Goal: Task Accomplishment & Management: Manage account settings

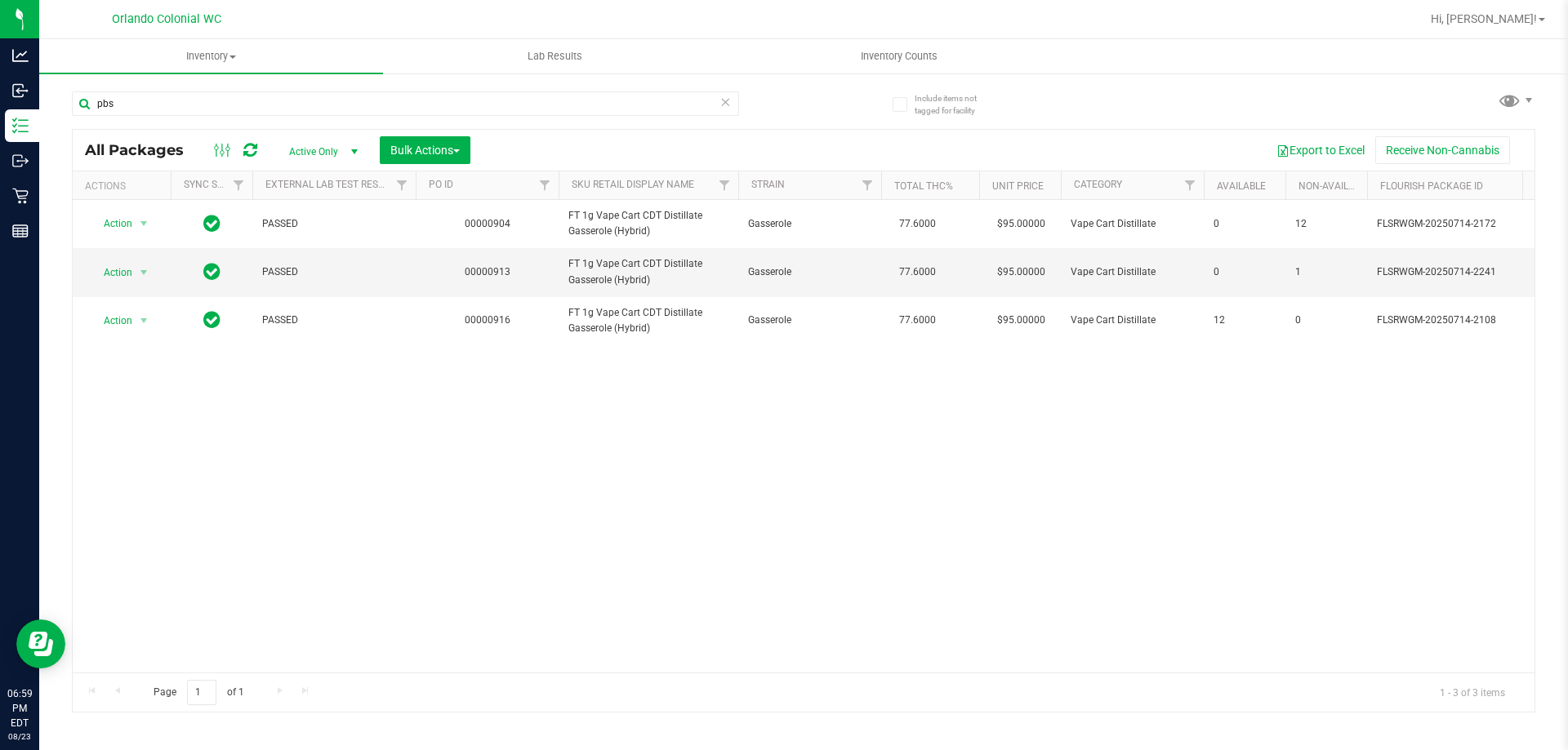
type input "pbs"
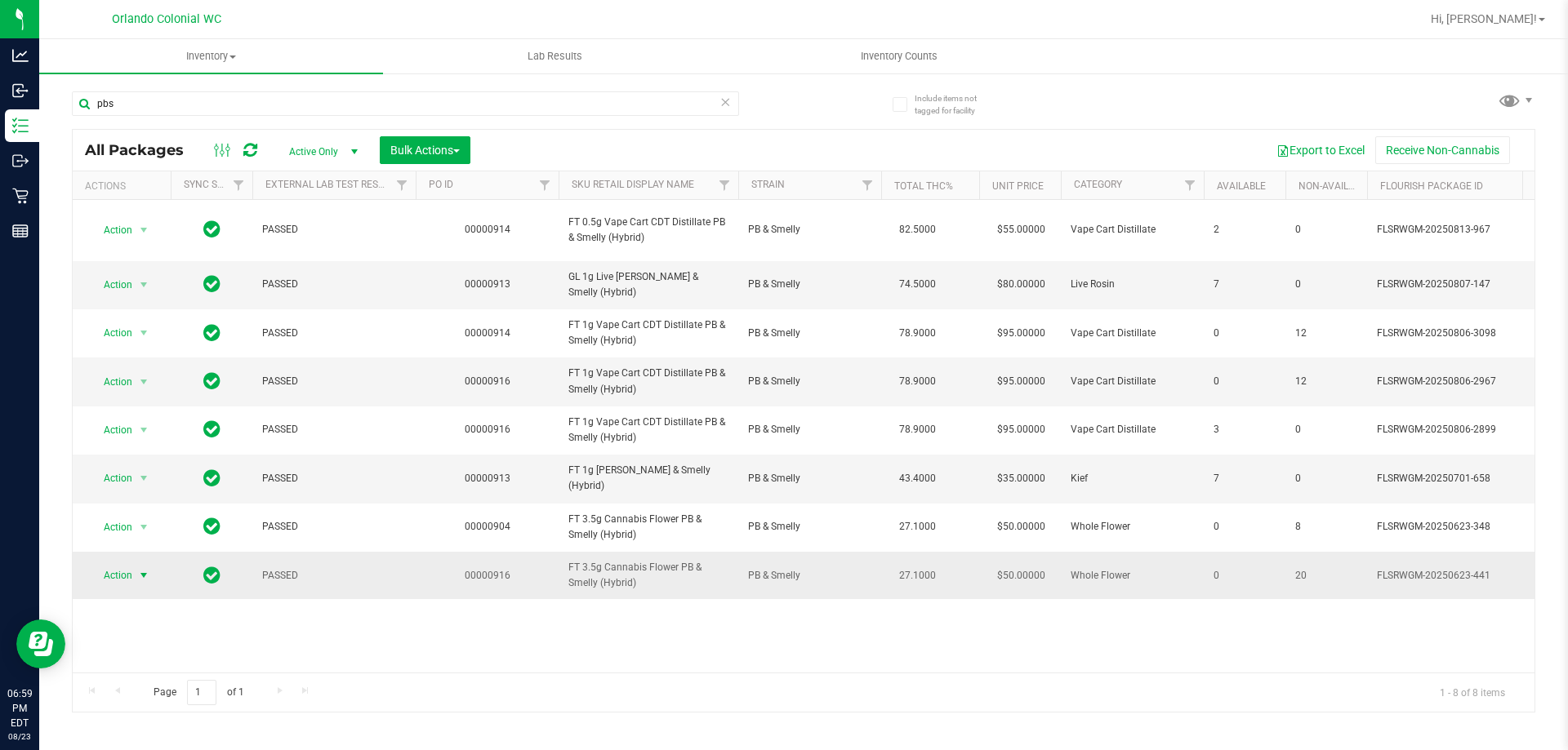
click at [134, 576] on span "select" at bounding box center [144, 575] width 21 height 23
click at [147, 557] on li "Unlock package" at bounding box center [141, 569] width 104 height 25
click at [109, 579] on span "Action" at bounding box center [111, 575] width 44 height 23
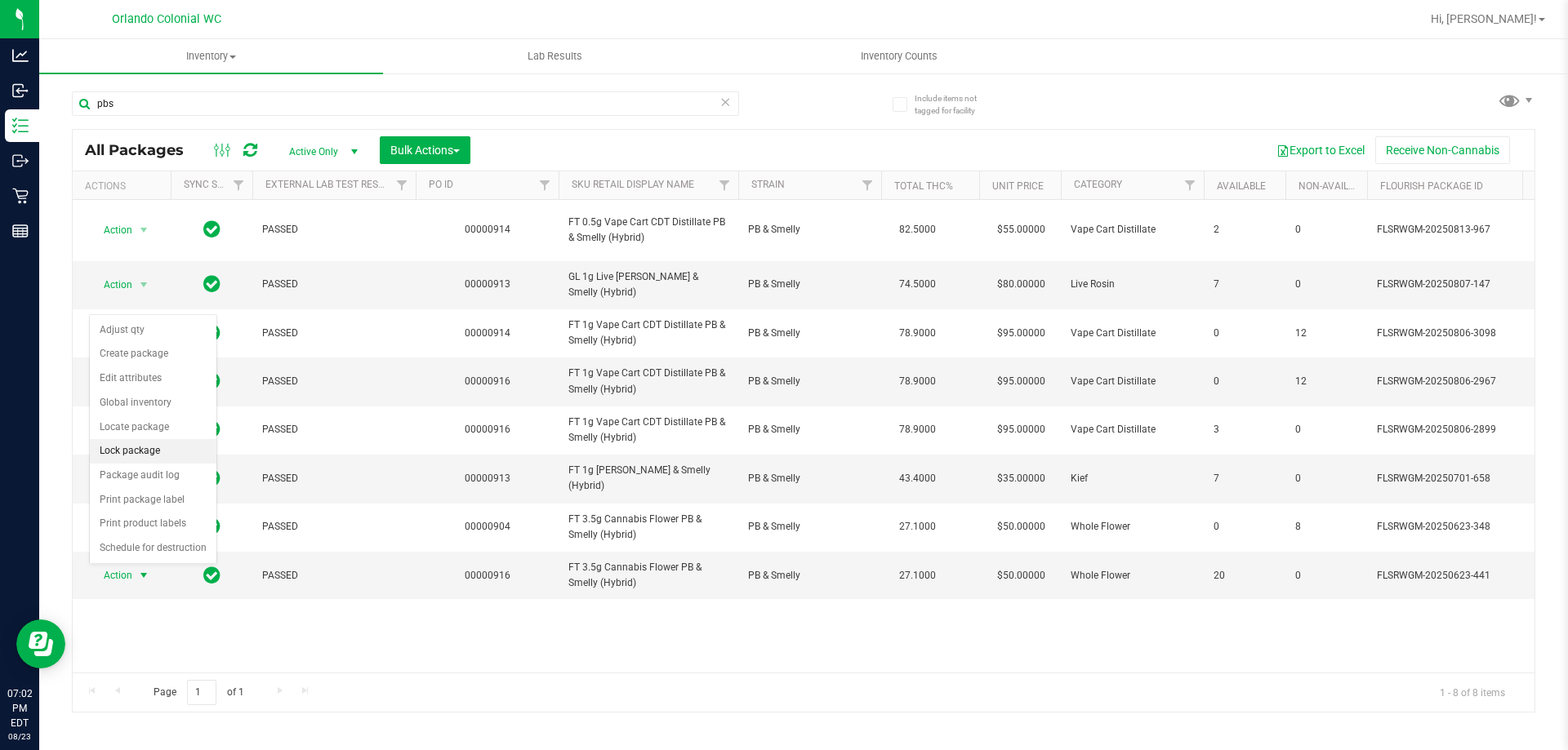
click at [167, 456] on li "Lock package" at bounding box center [152, 451] width 126 height 25
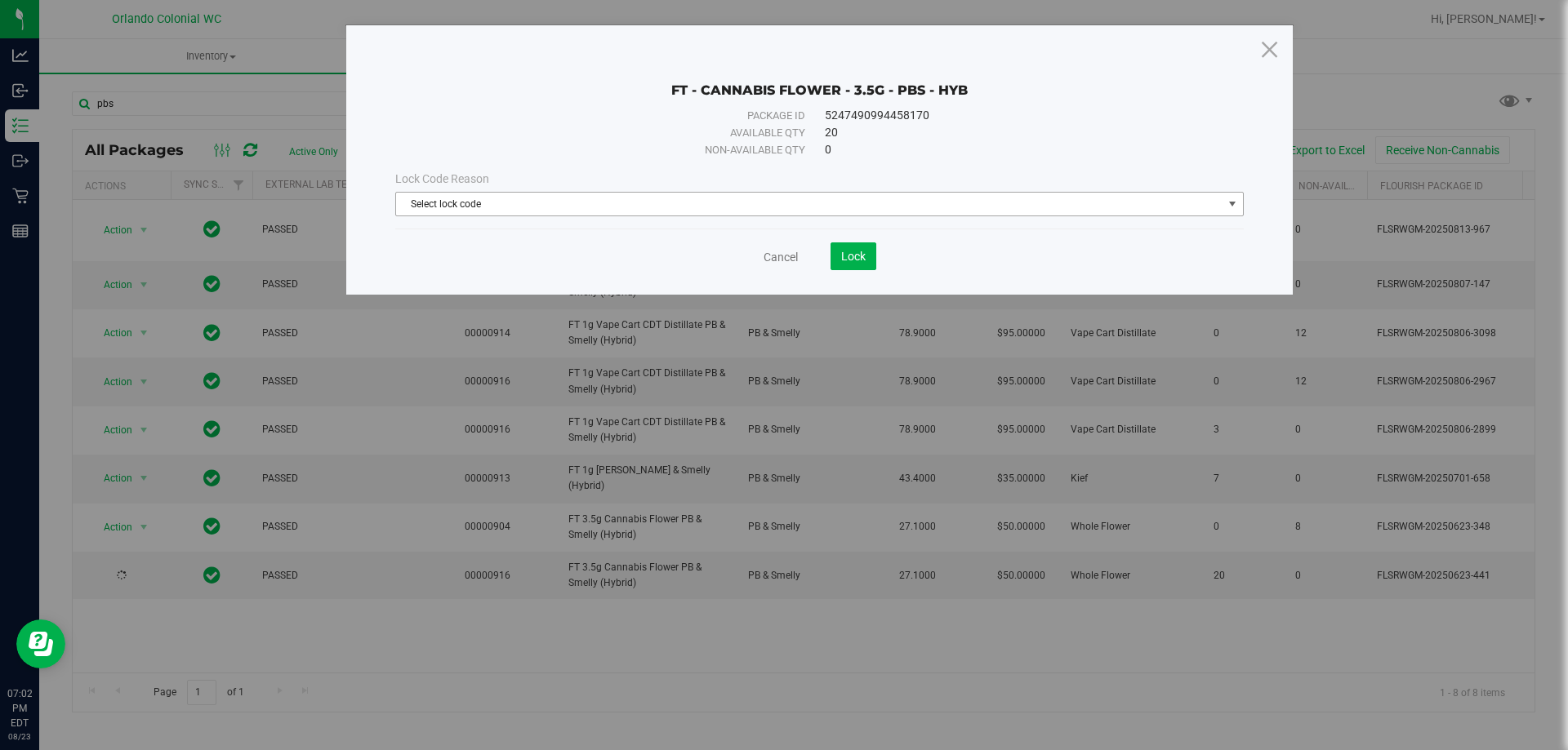
click at [595, 201] on span "Select lock code" at bounding box center [810, 204] width 827 height 23
click at [502, 106] on div "FT - CANNABIS FLOWER - 3.5G - PBS - HYB Package ID 5247490994458170 Available q…" at bounding box center [819, 159] width 946 height 269
click at [1284, 55] on div "FT - CANNABIS FLOWER - 3.5G - PBS - HYB Package ID 5247490994458170 Available q…" at bounding box center [819, 159] width 946 height 269
click at [1270, 53] on icon at bounding box center [1269, 49] width 22 height 39
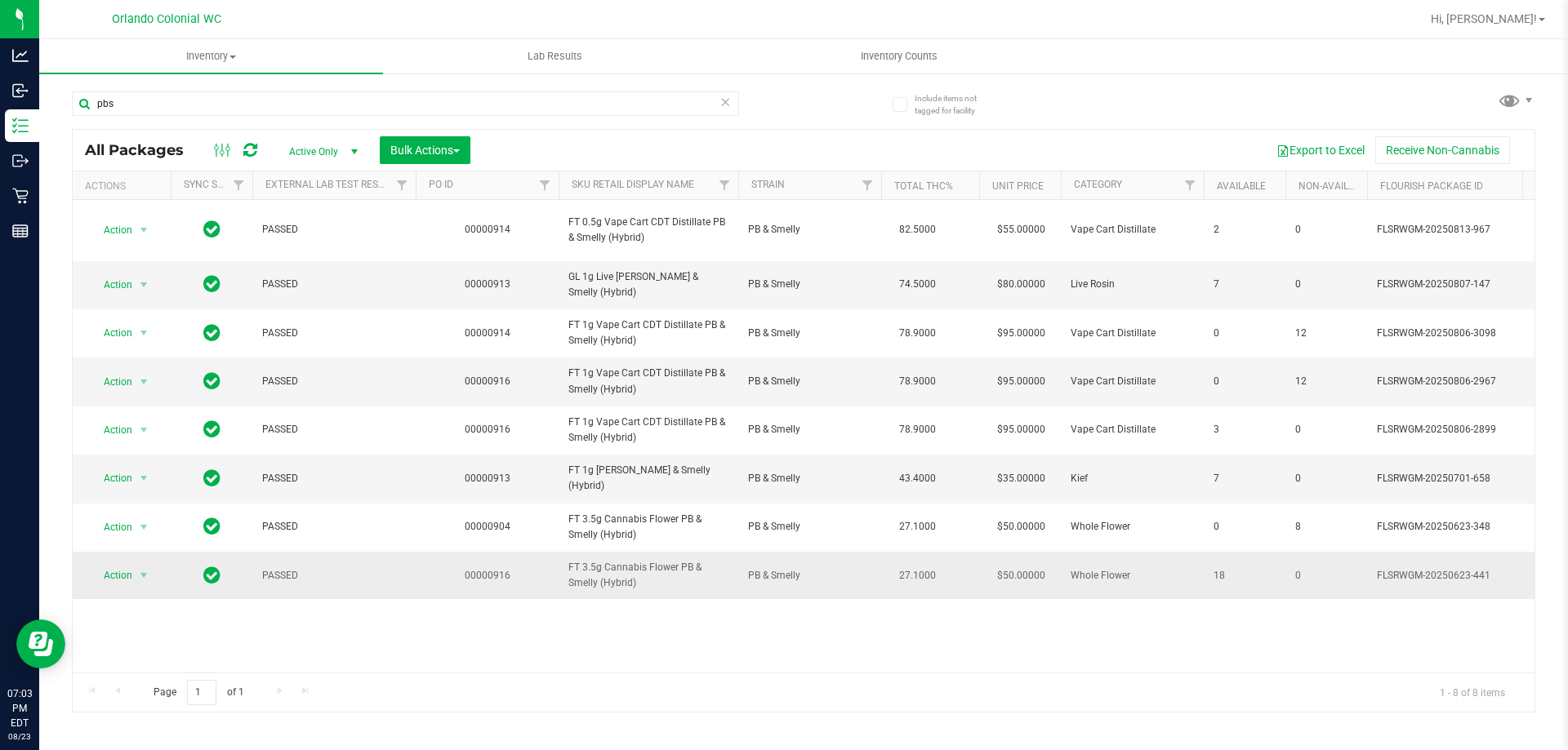
click at [104, 576] on span "Action" at bounding box center [111, 575] width 44 height 23
click at [160, 451] on li "Lock package" at bounding box center [152, 451] width 126 height 25
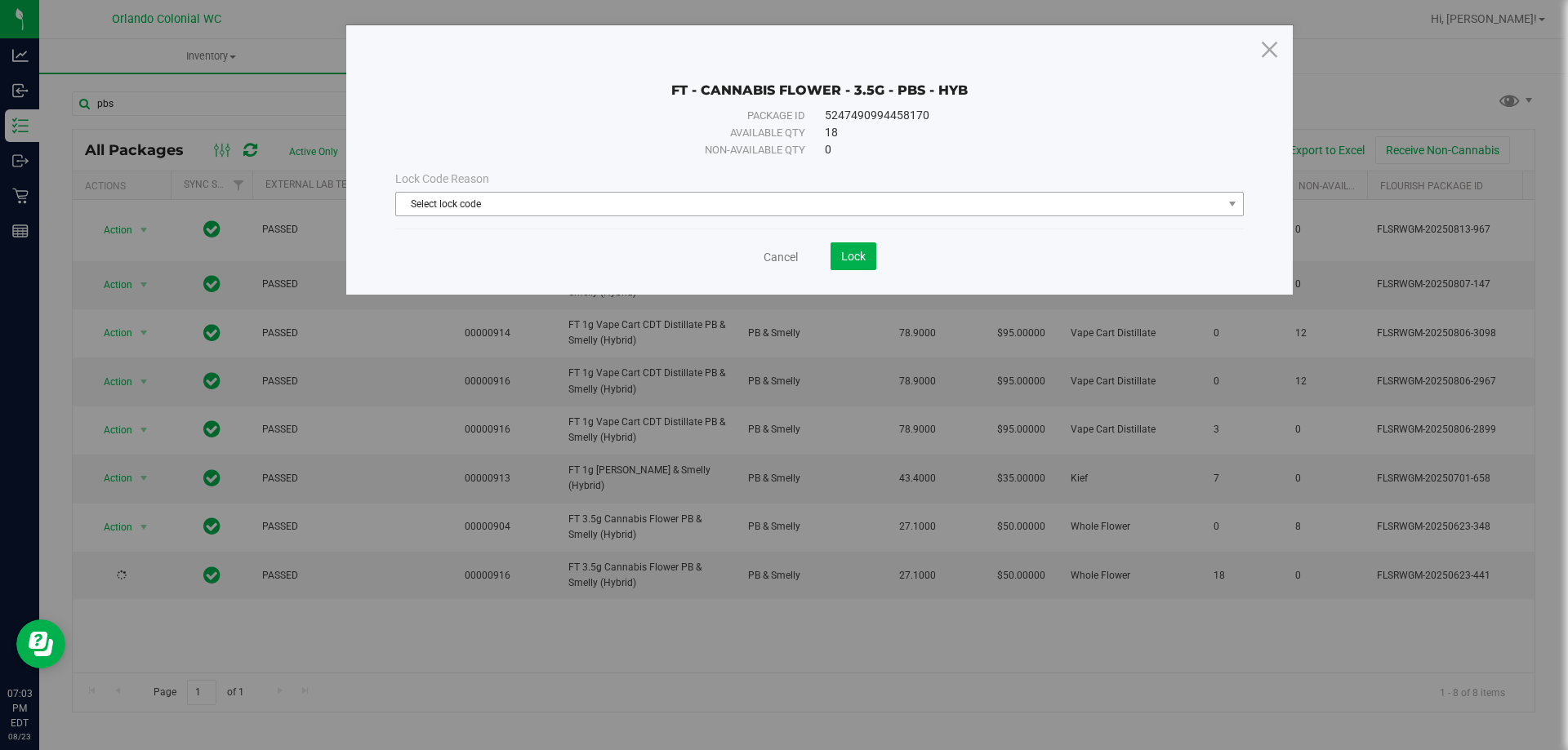
click at [564, 203] on span "Select lock code" at bounding box center [810, 204] width 827 height 23
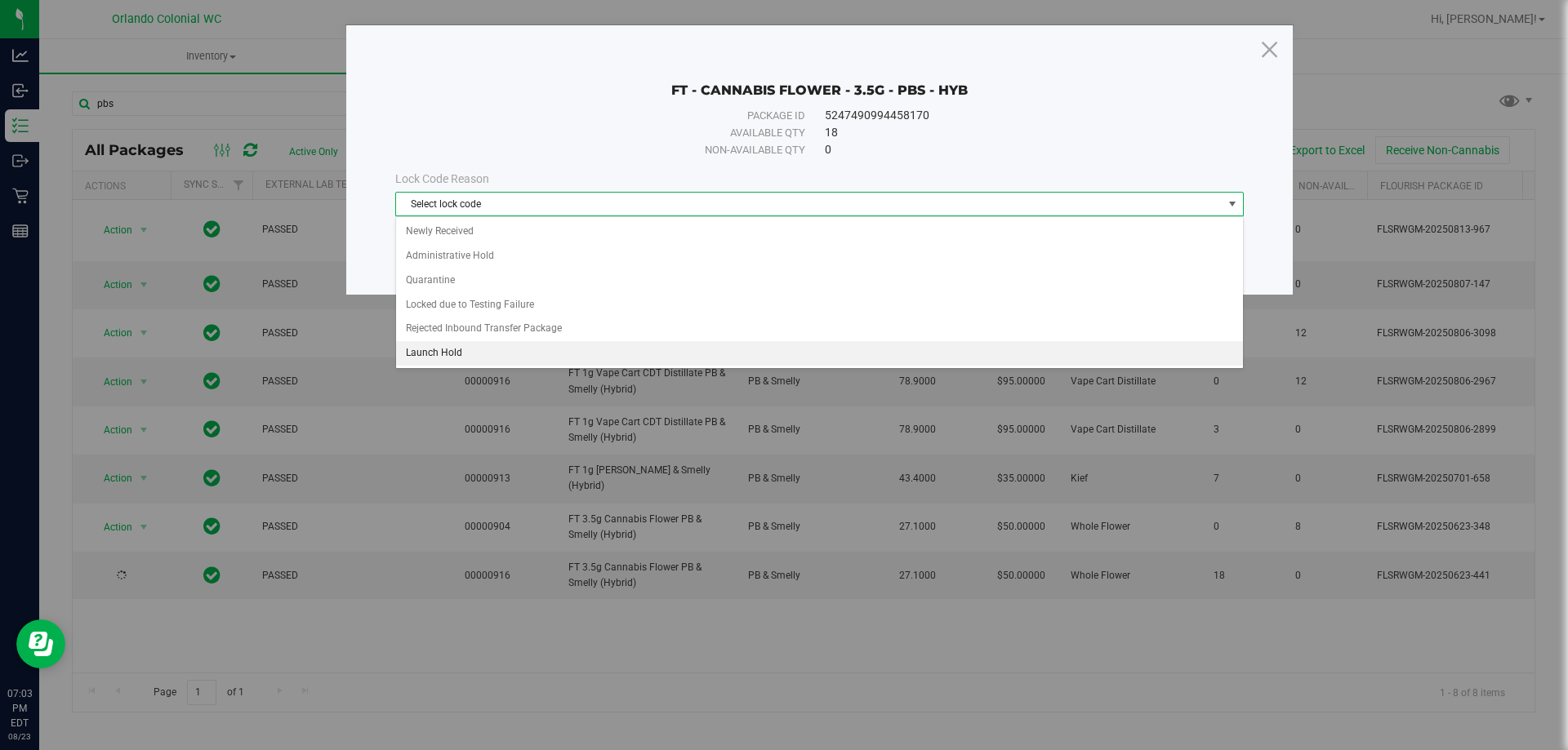
click at [512, 351] on li "Launch Hold" at bounding box center [820, 354] width 847 height 25
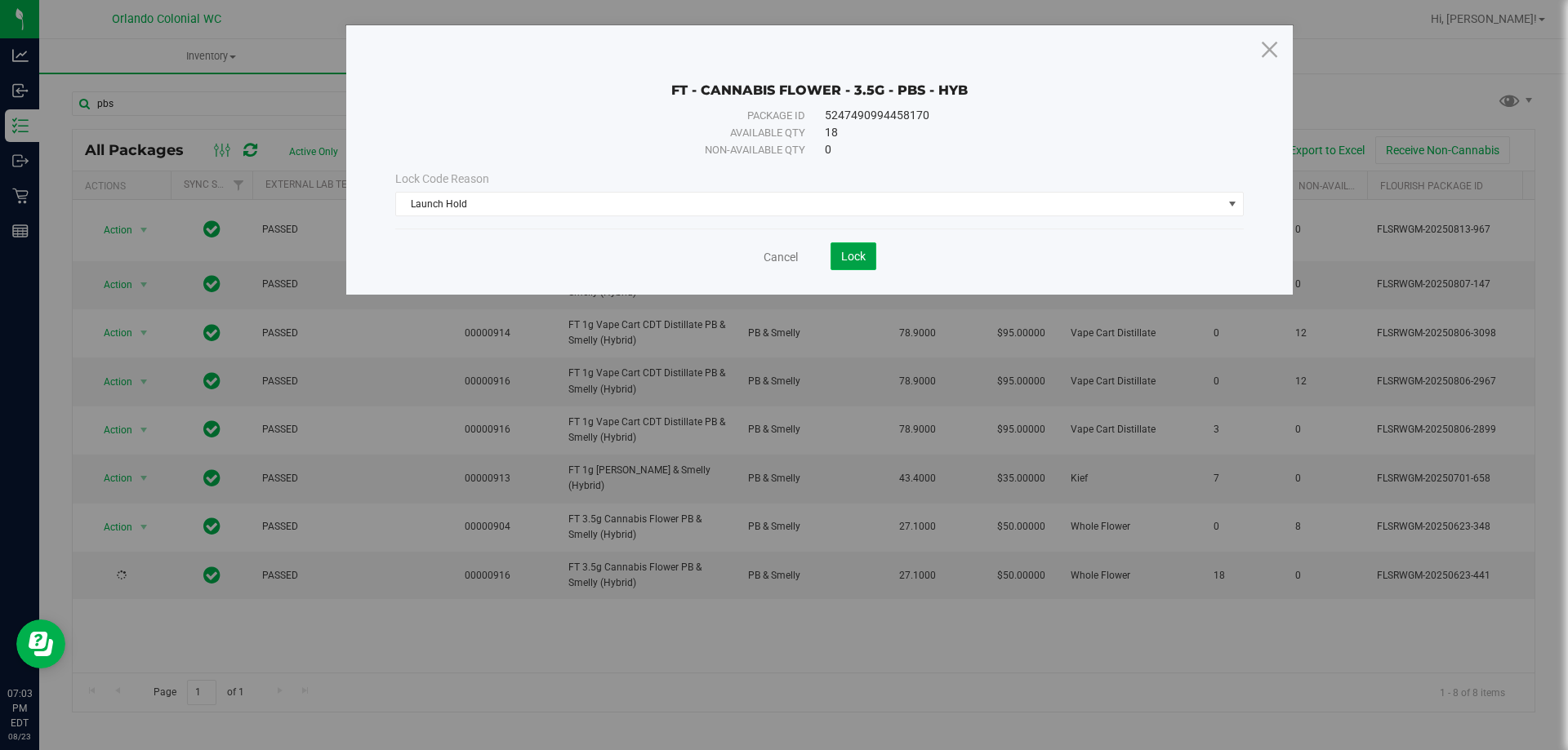
click at [846, 248] on button "Lock" at bounding box center [854, 256] width 46 height 28
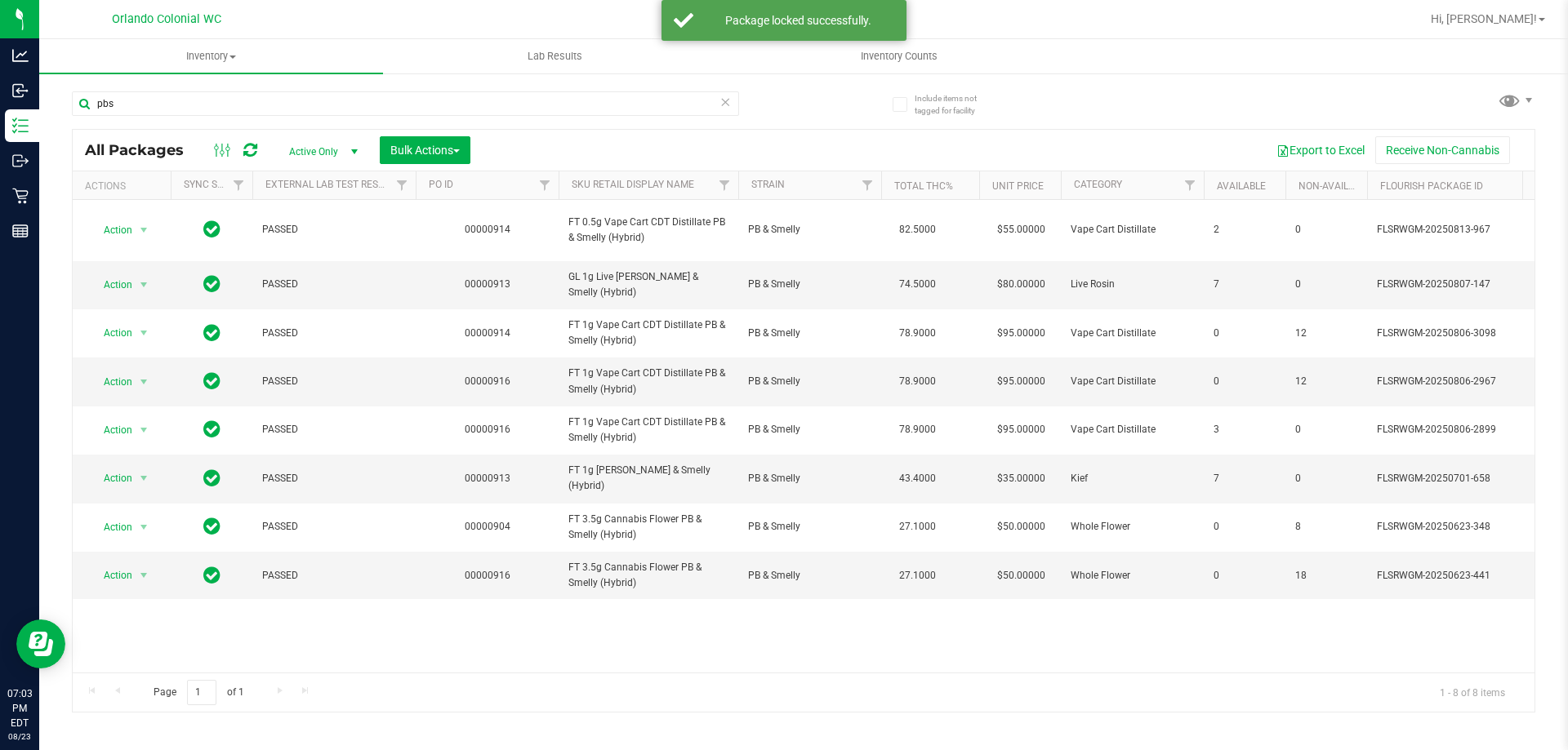
click at [1136, 658] on div "Action Action Adjust qty Create package Edit attributes Global inventory Locate…" at bounding box center [803, 436] width 1462 height 473
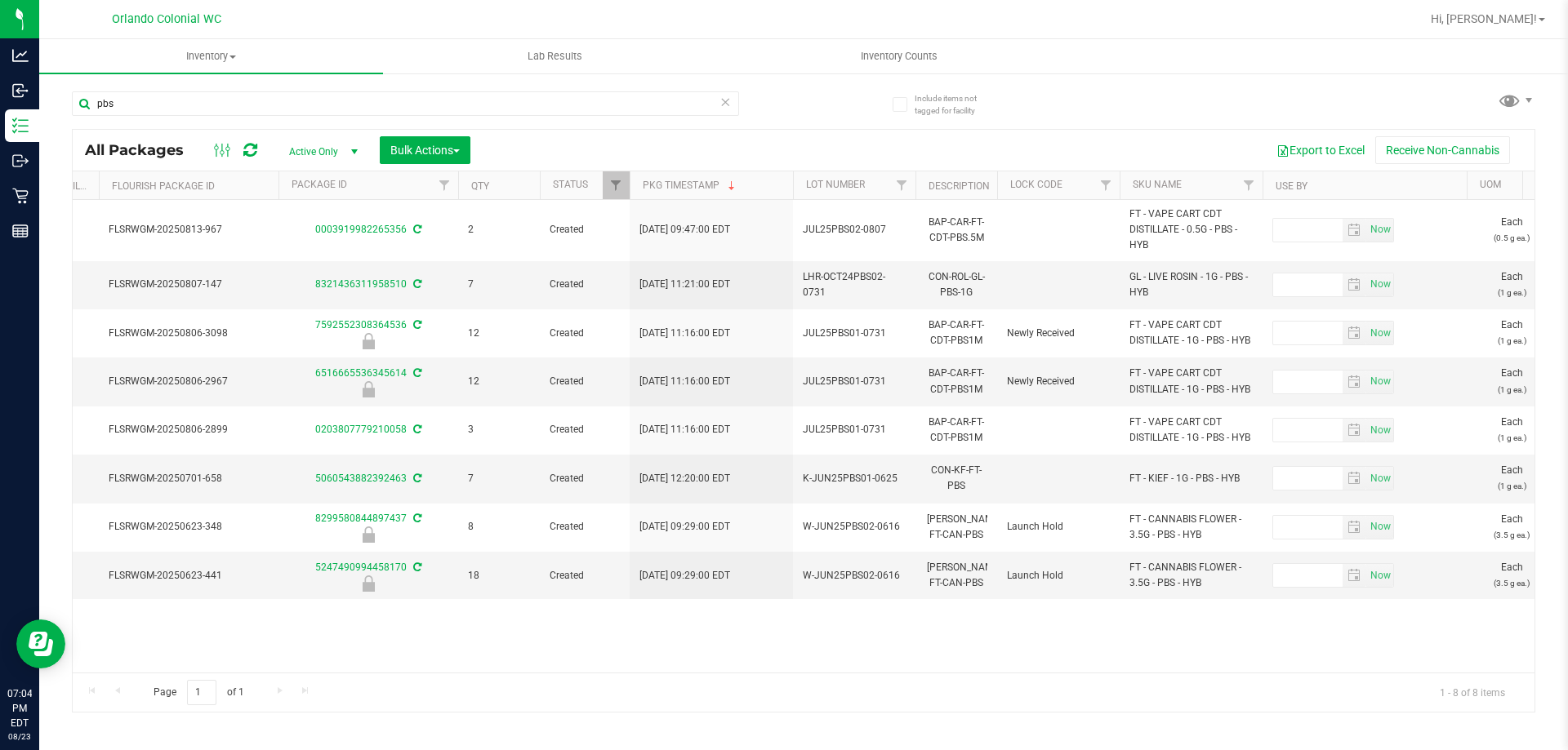
click at [603, 679] on div "Page 1 of 1 1 - 8 of 8 items" at bounding box center [803, 691] width 1462 height 39
click at [605, 676] on div "Page 1 of 1 1 - 8 of 8 items" at bounding box center [803, 691] width 1462 height 39
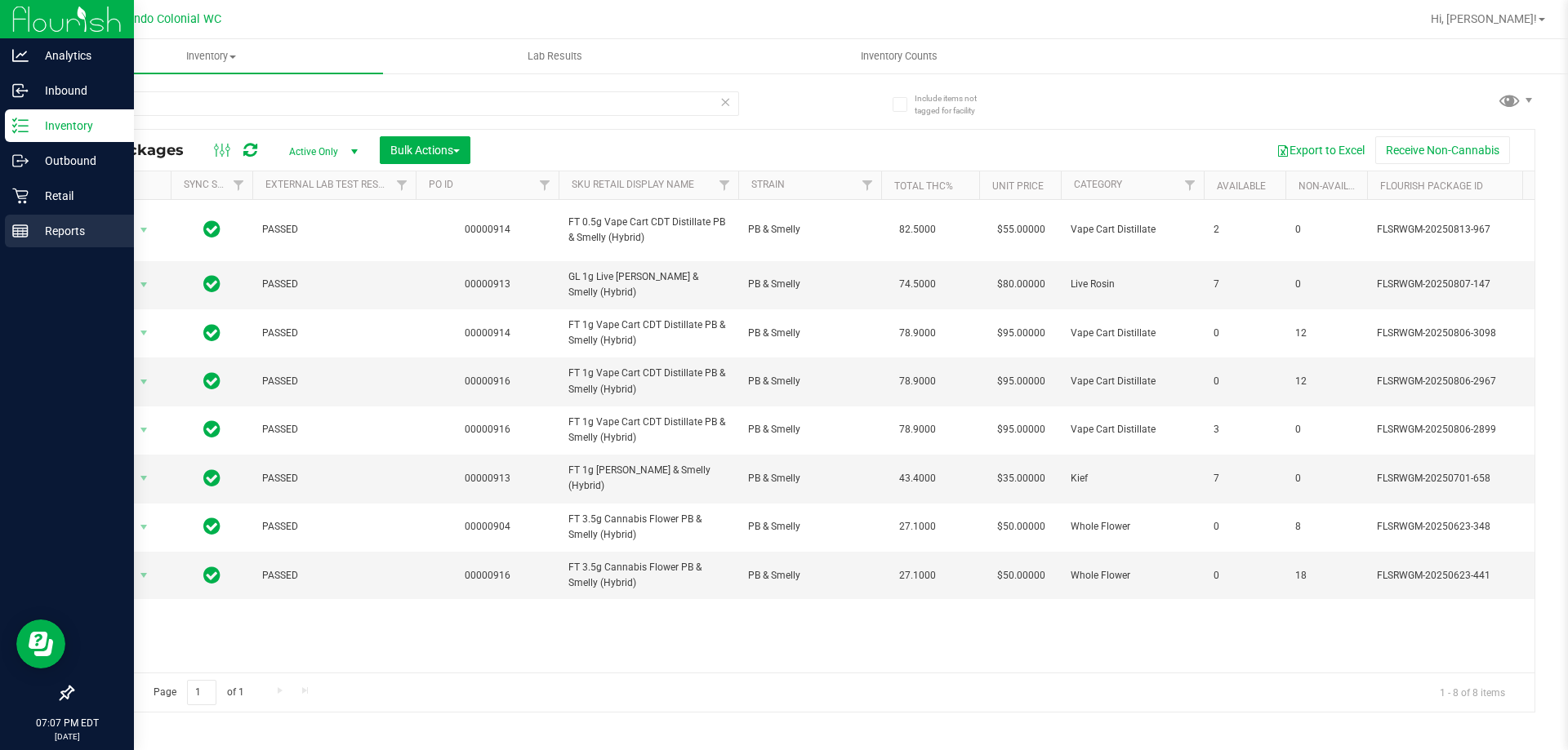
click at [46, 242] on div "Reports" at bounding box center [70, 230] width 129 height 33
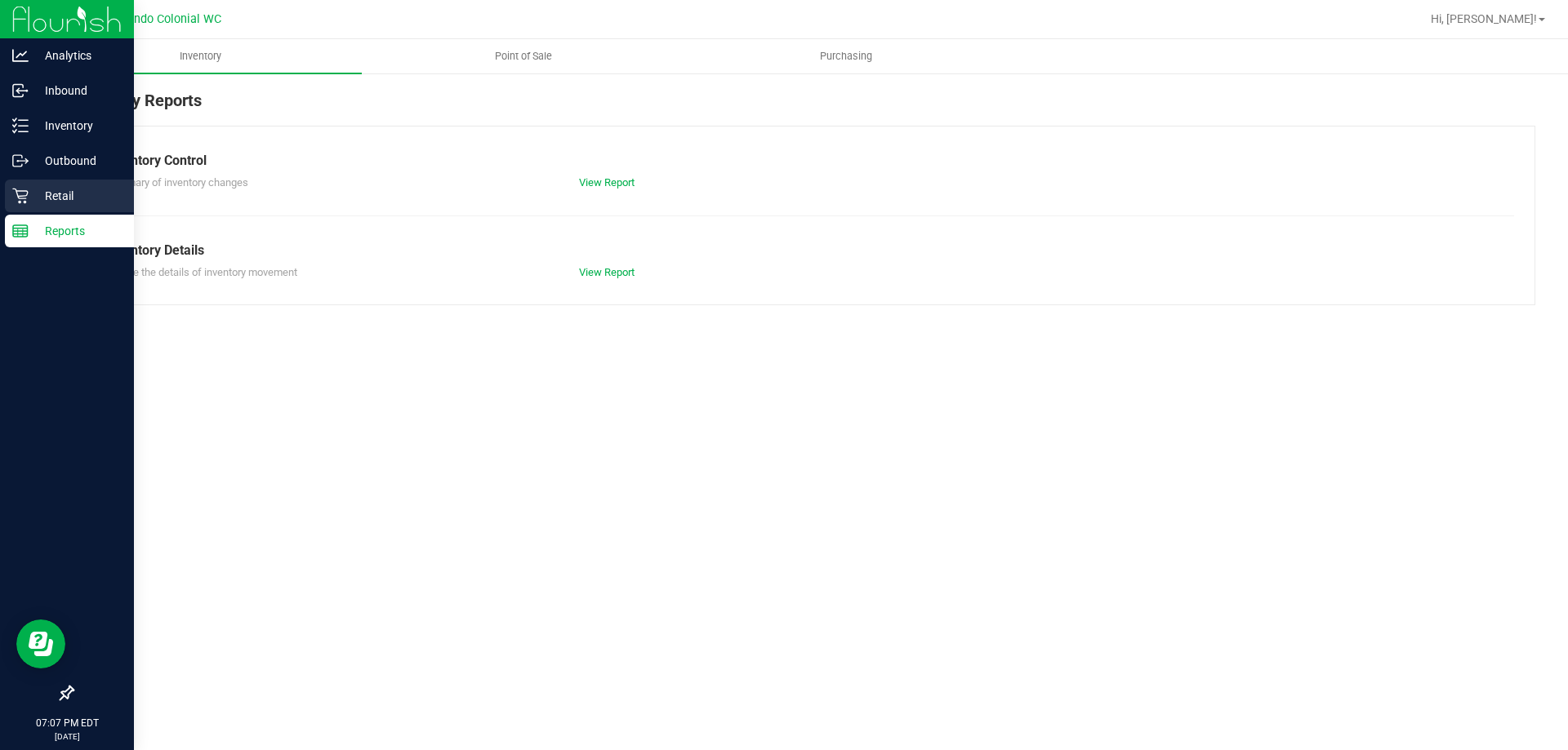
click at [69, 192] on p "Retail" at bounding box center [78, 196] width 98 height 20
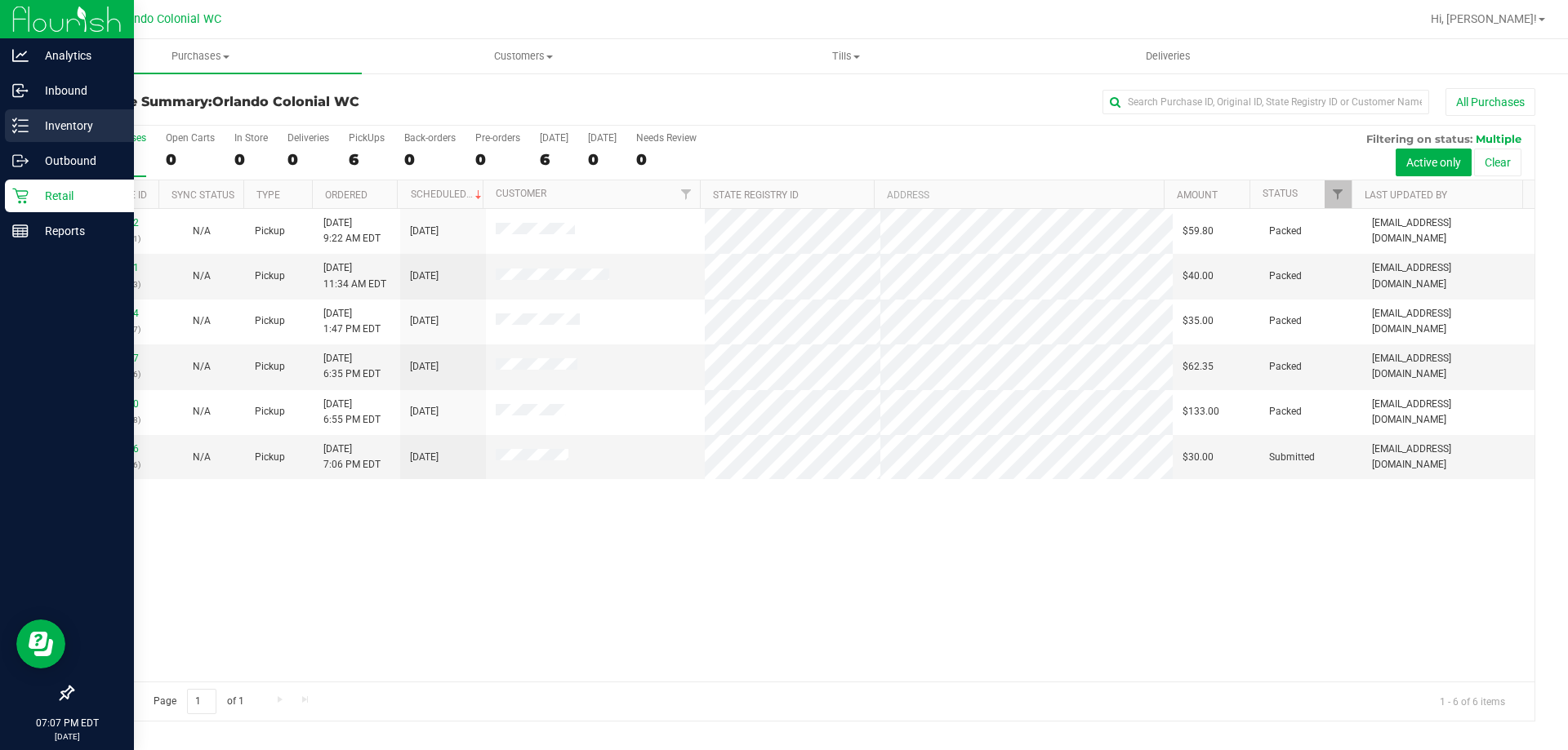
click at [28, 126] on line at bounding box center [23, 126] width 9 height 0
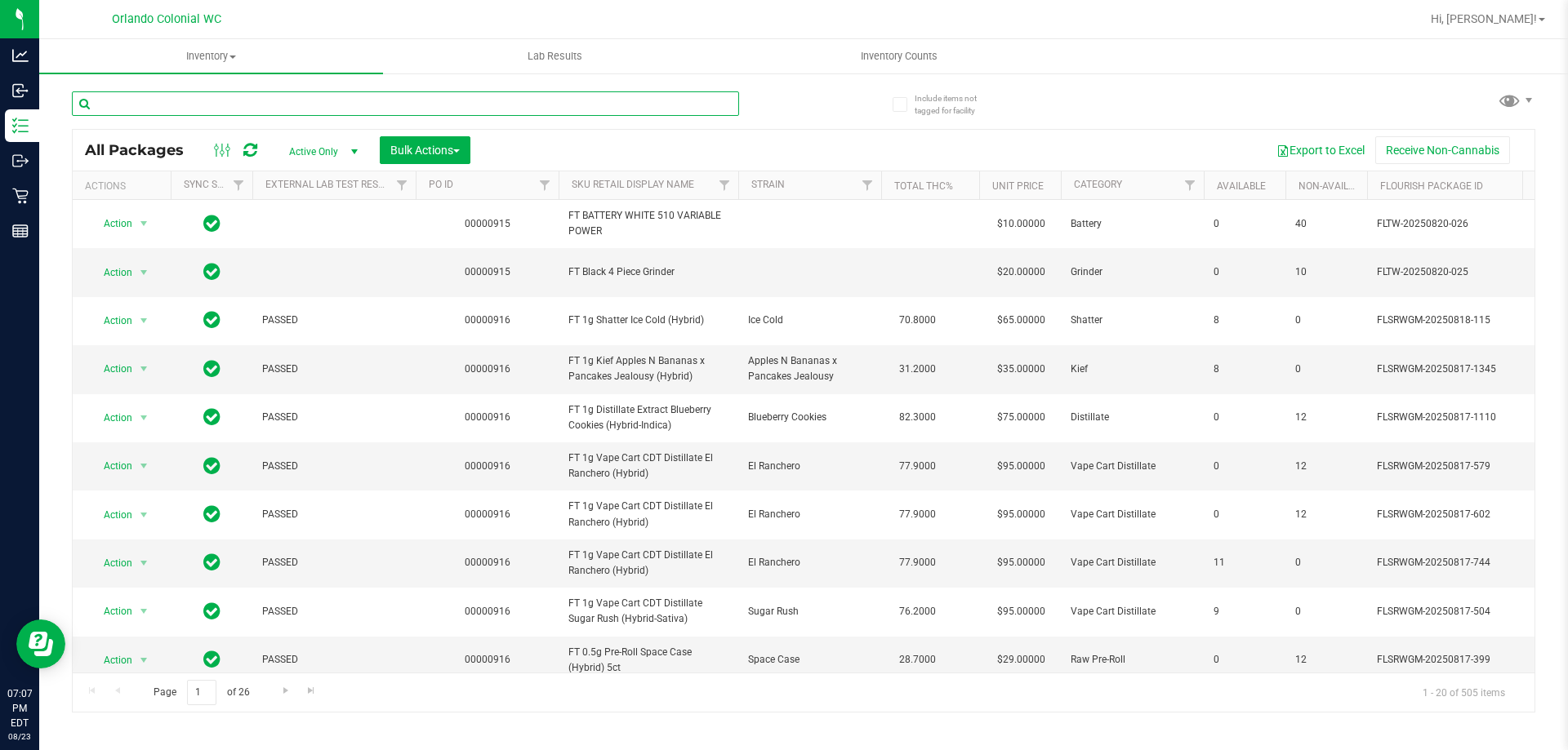
click at [406, 98] on input "text" at bounding box center [404, 103] width 667 height 25
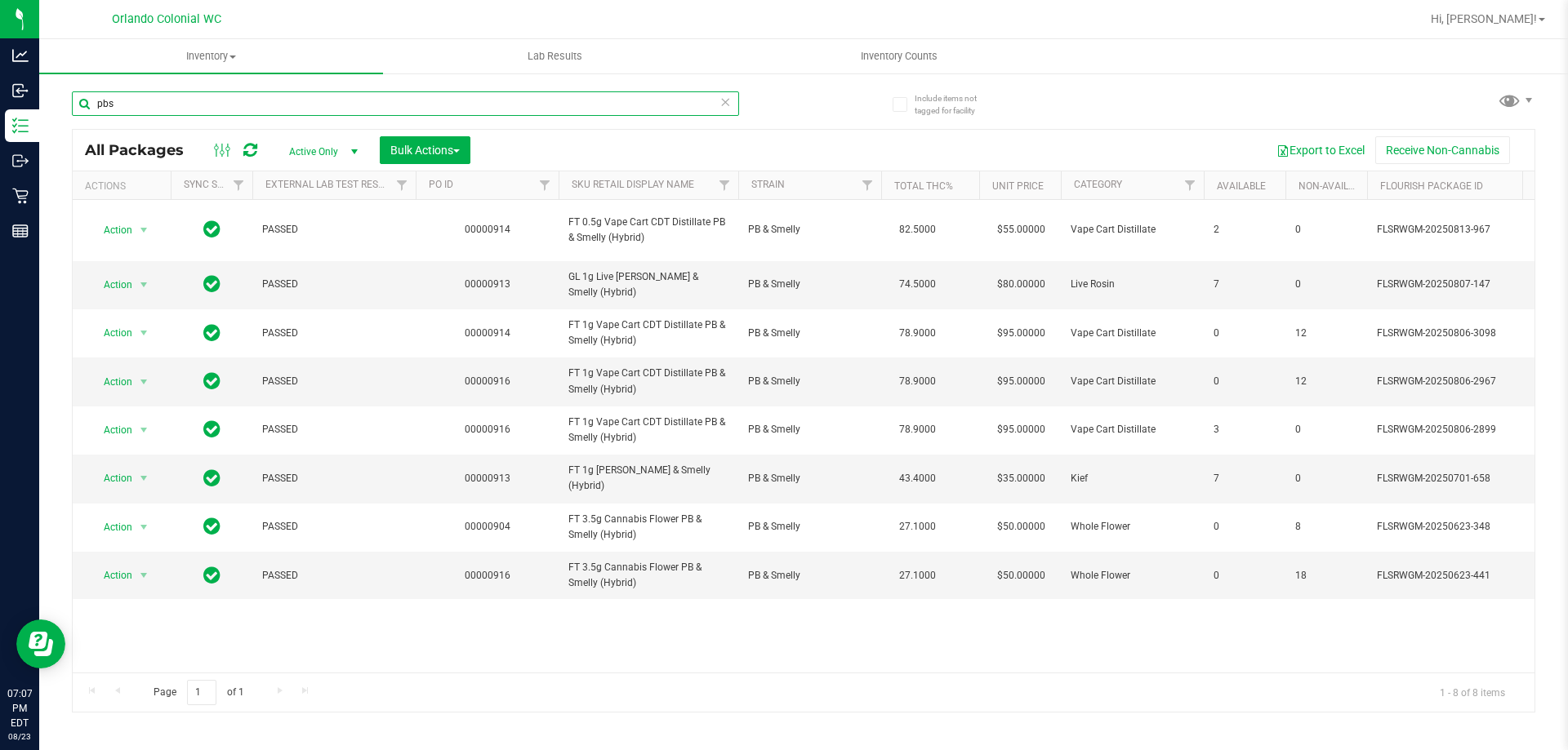
type input "pbs"
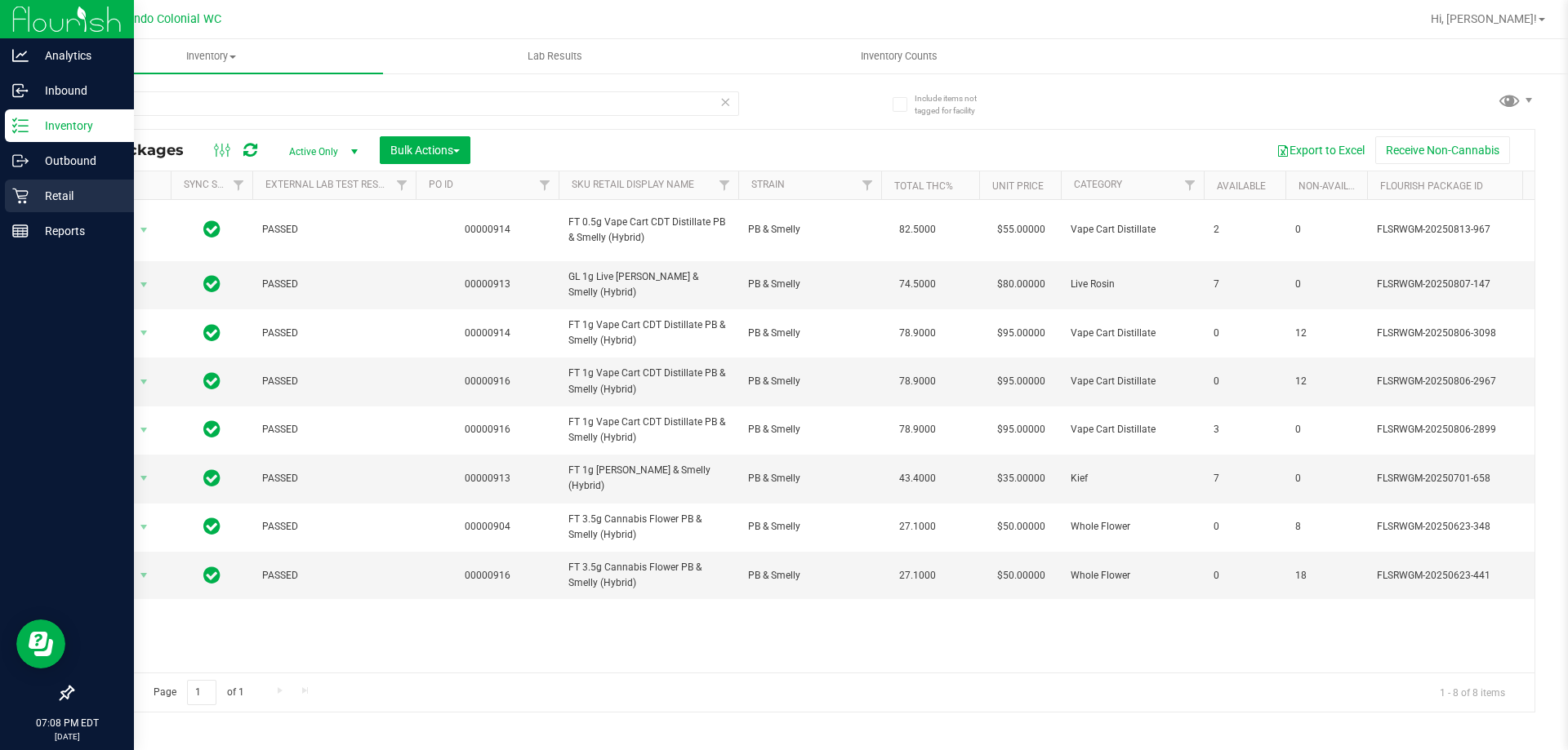
click at [46, 193] on p "Retail" at bounding box center [78, 196] width 98 height 20
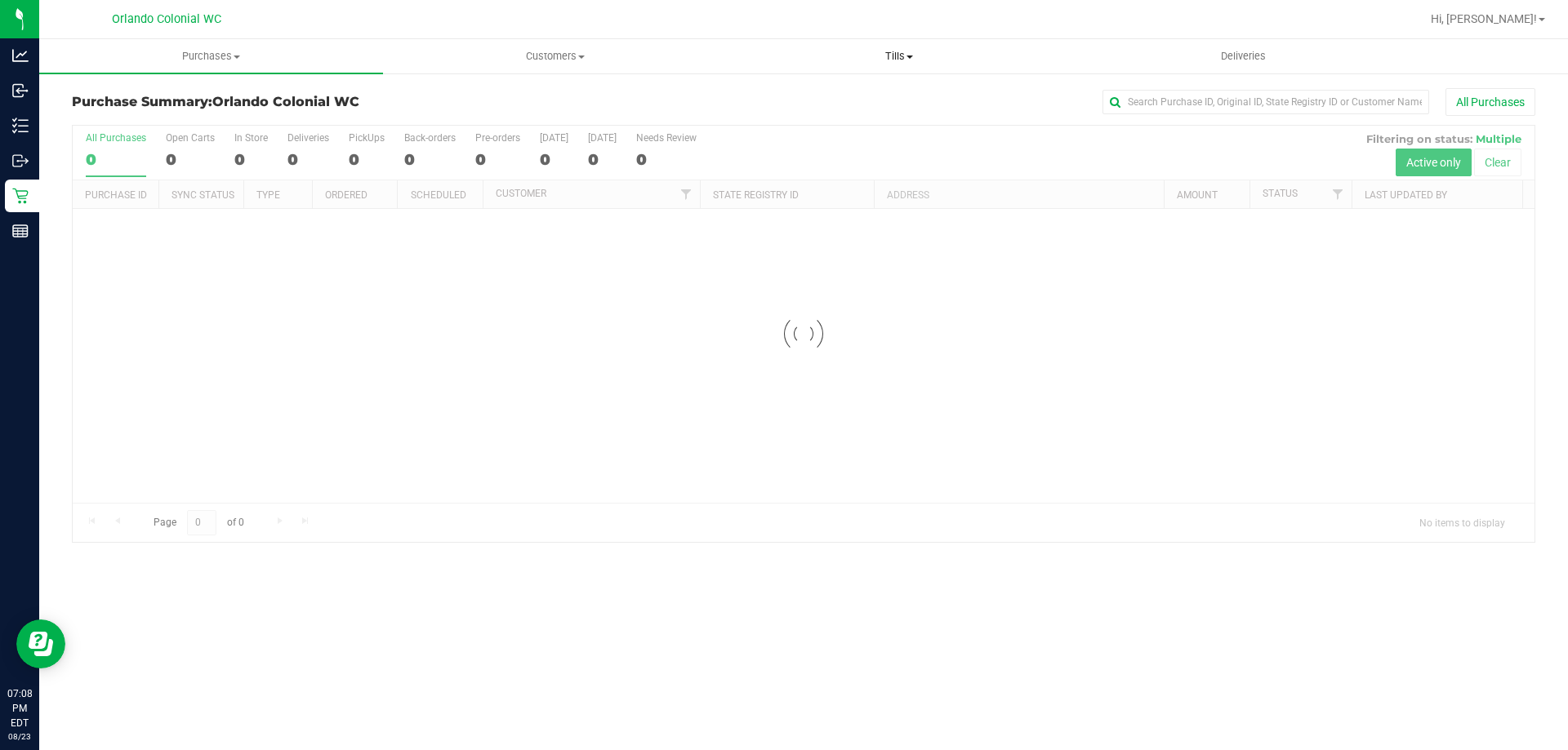
click at [910, 56] on span at bounding box center [909, 57] width 7 height 3
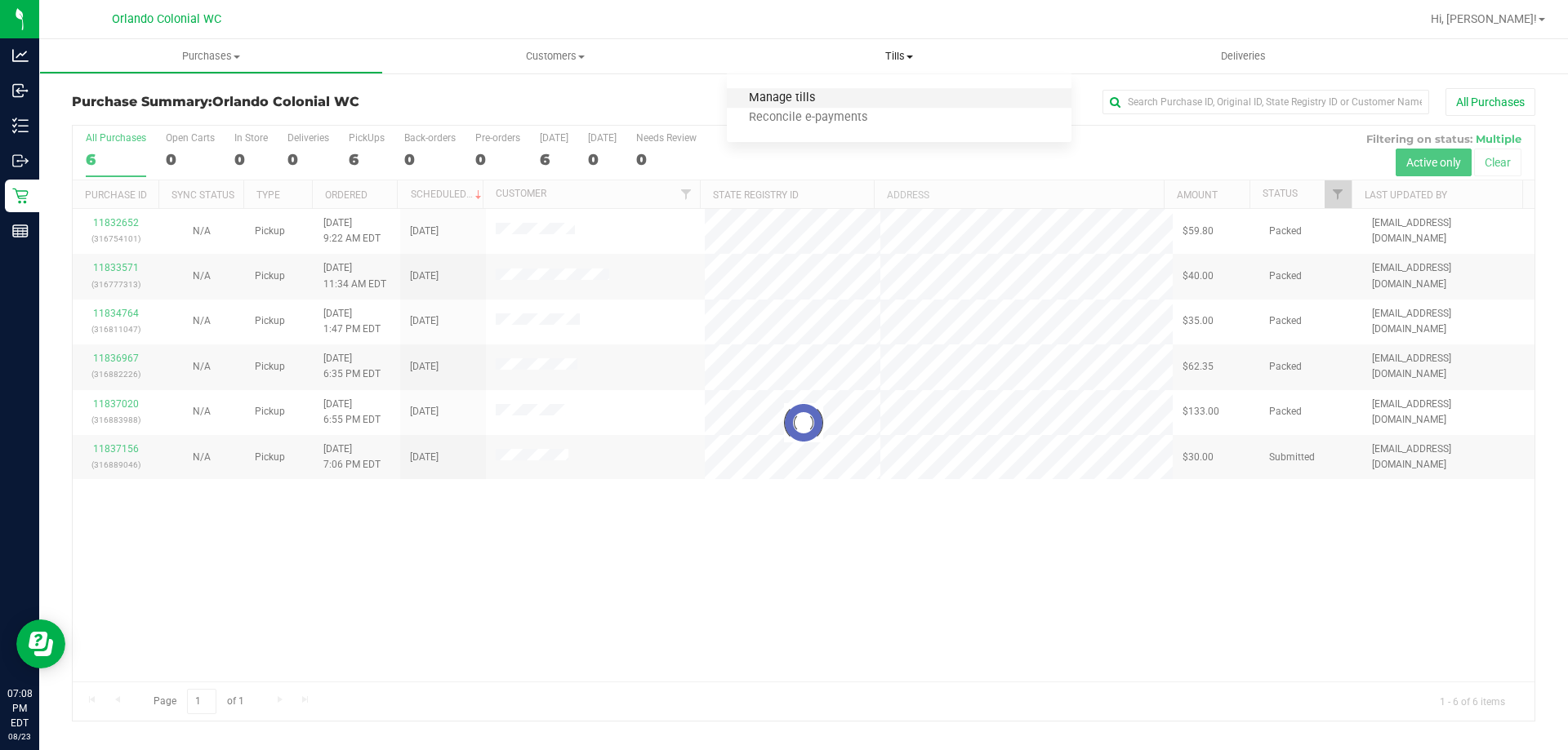
click at [832, 96] on span "Manage tills" at bounding box center [781, 98] width 110 height 14
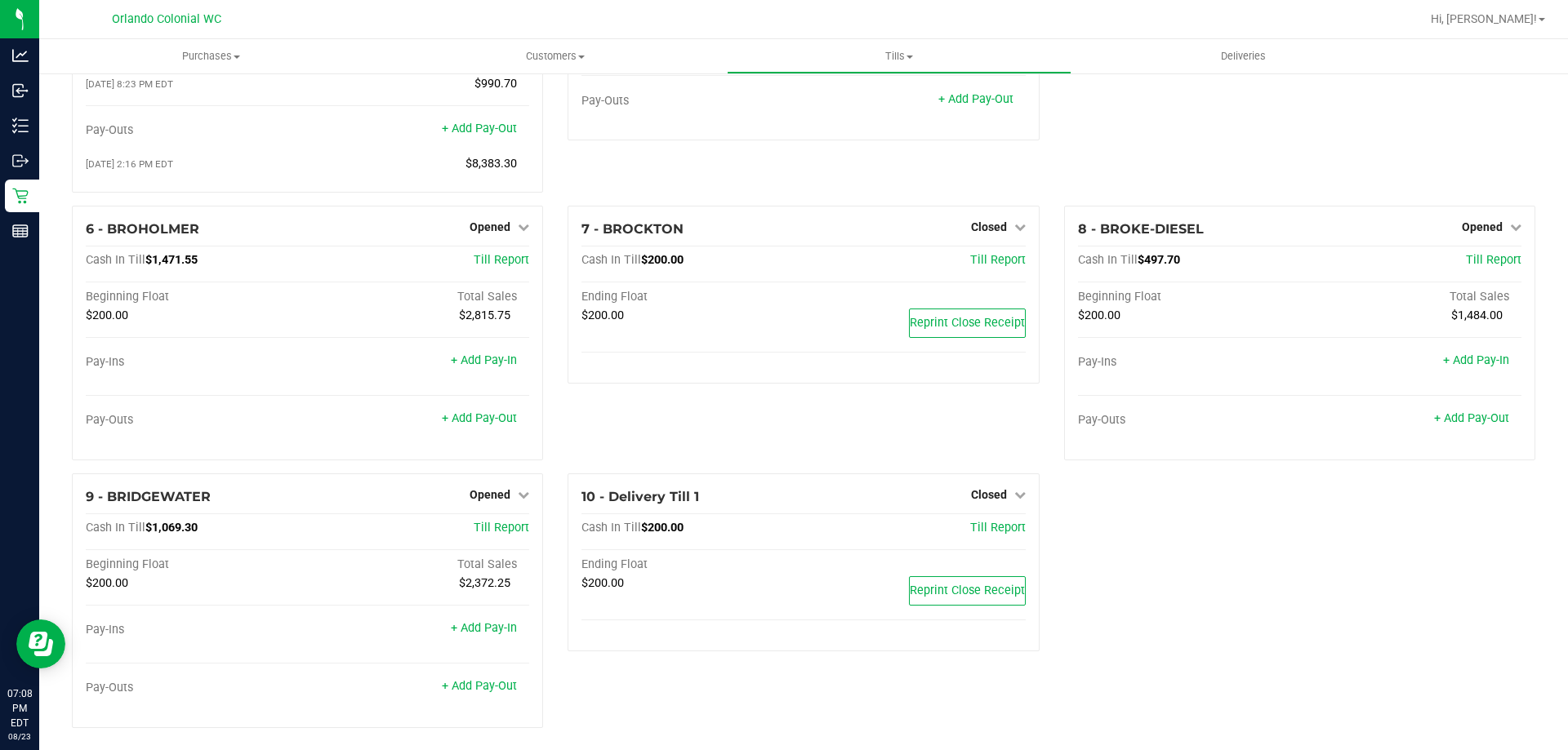
scroll to position [215, 0]
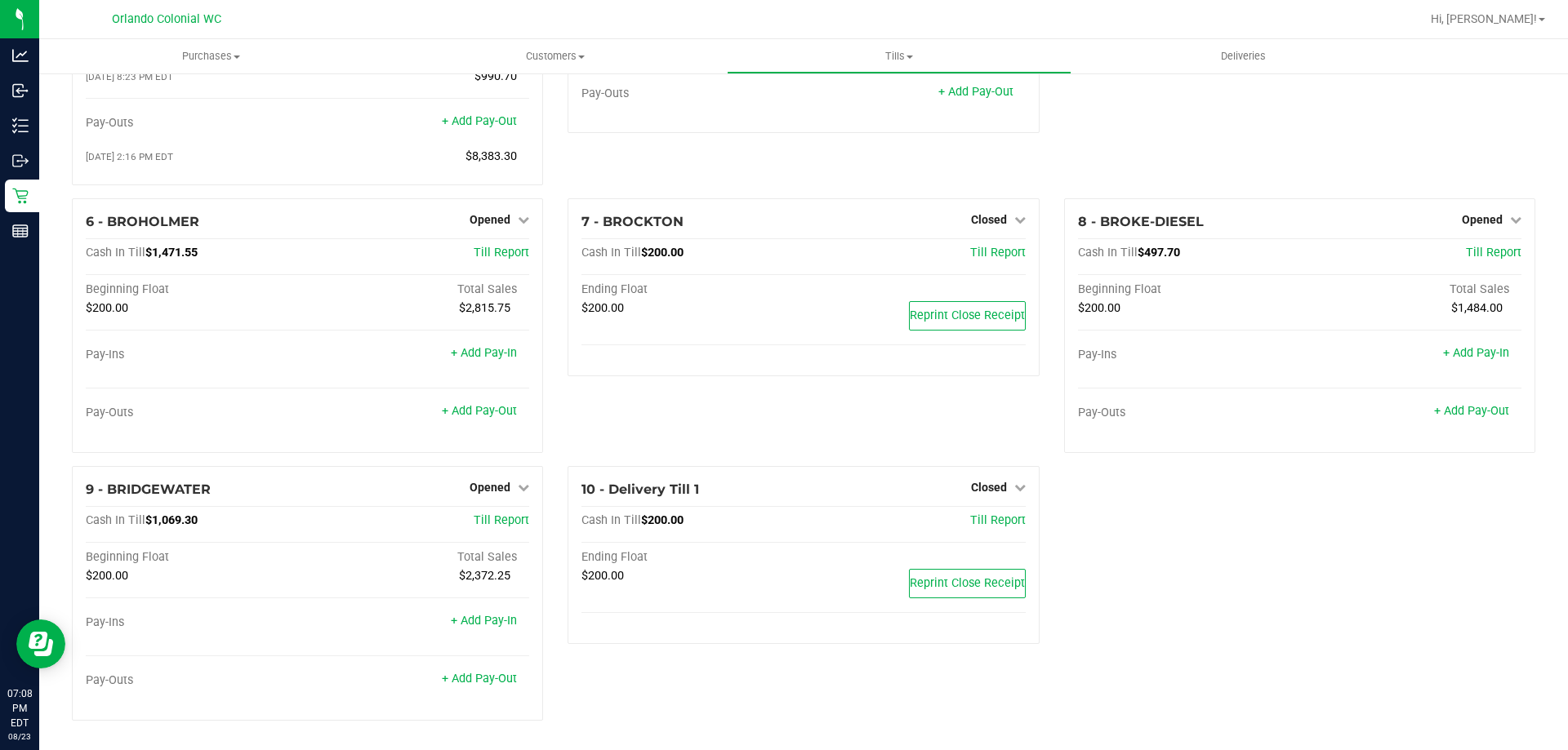
click at [1239, 650] on div "1 - Vault Count Vault Cash In Vault: $2,834.50 Main: $834.50 Change Bag: $2,000…" at bounding box center [803, 306] width 1488 height 855
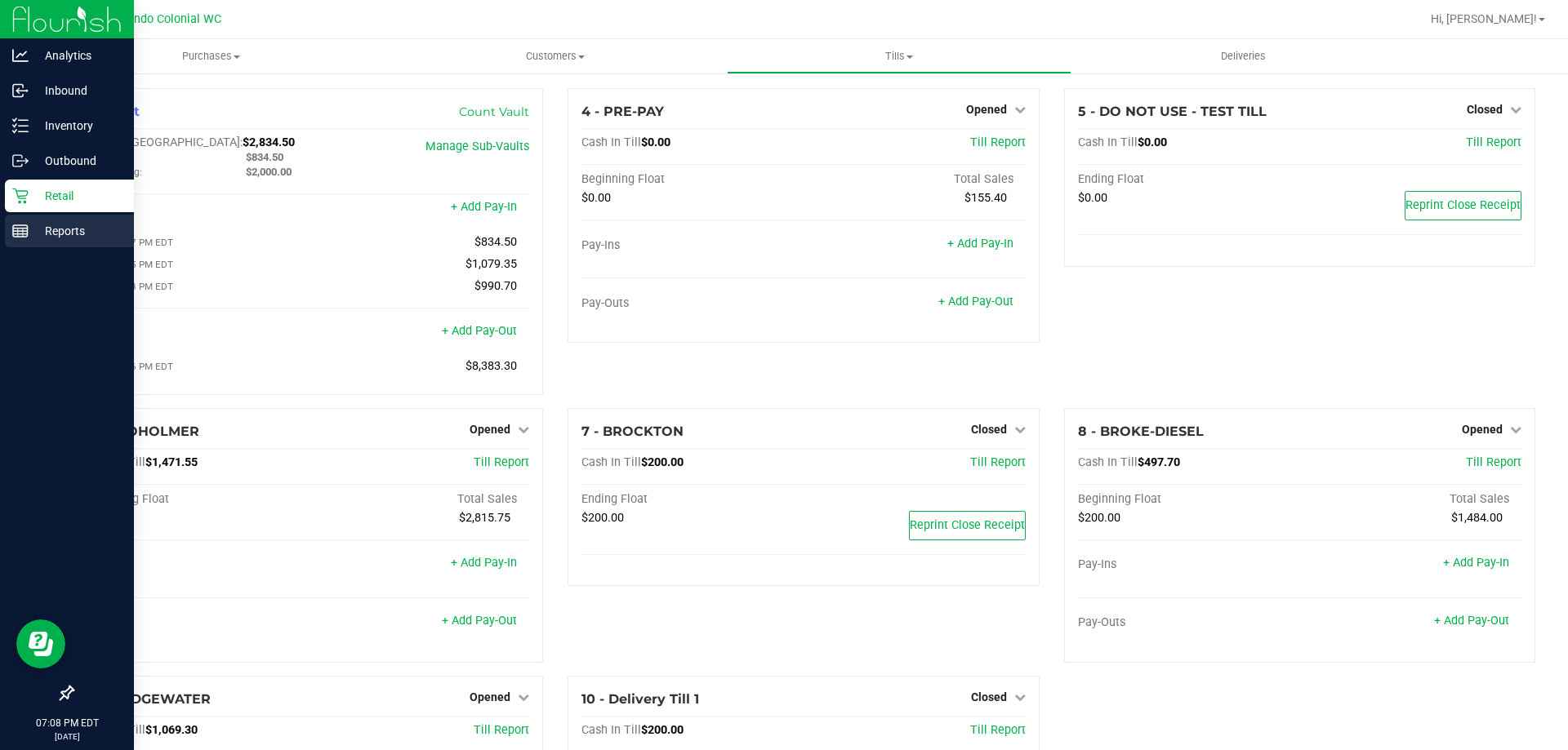
click at [58, 242] on div "Reports" at bounding box center [70, 230] width 129 height 33
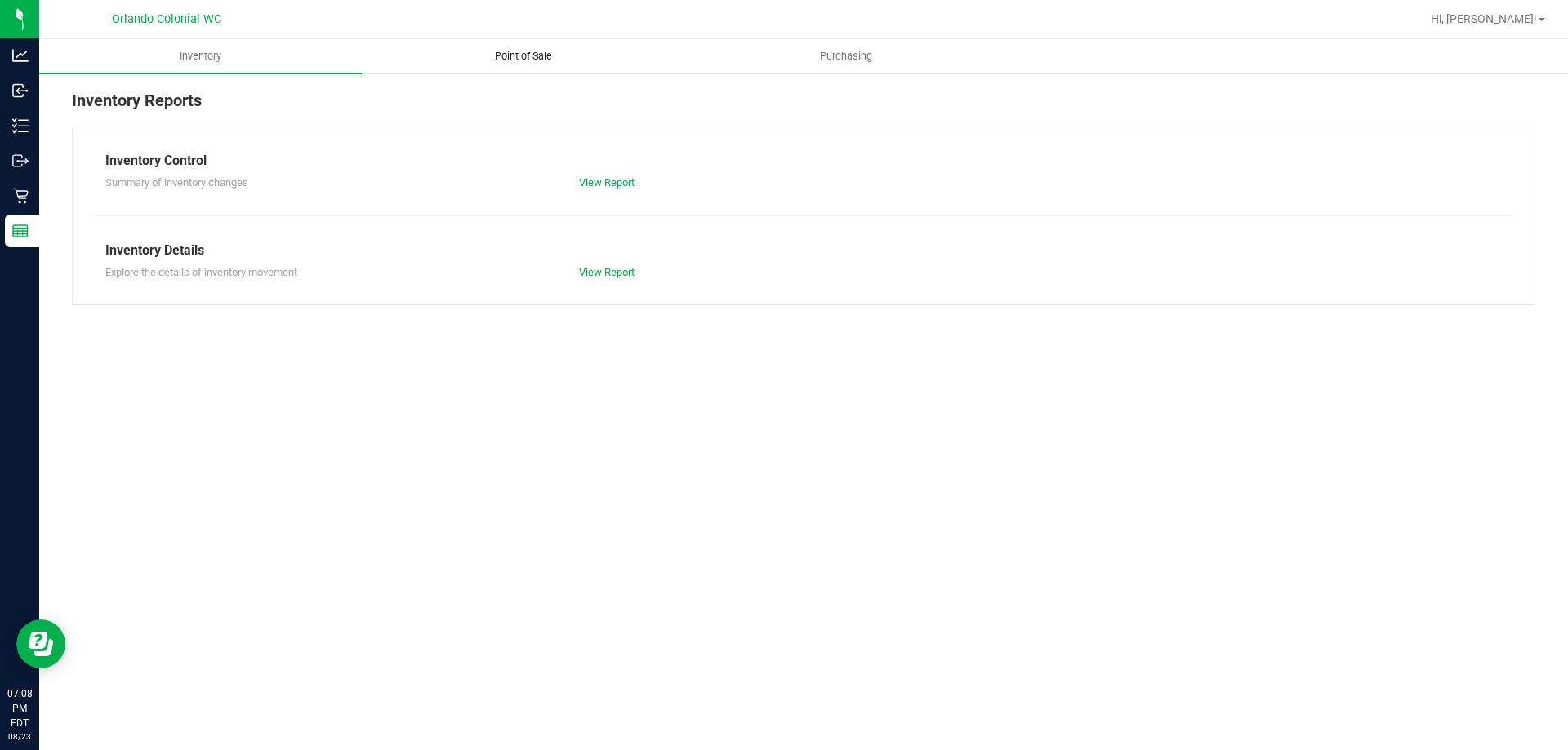
click at [511, 66] on uib-tab-heading "Point of Sale" at bounding box center [523, 56] width 321 height 33
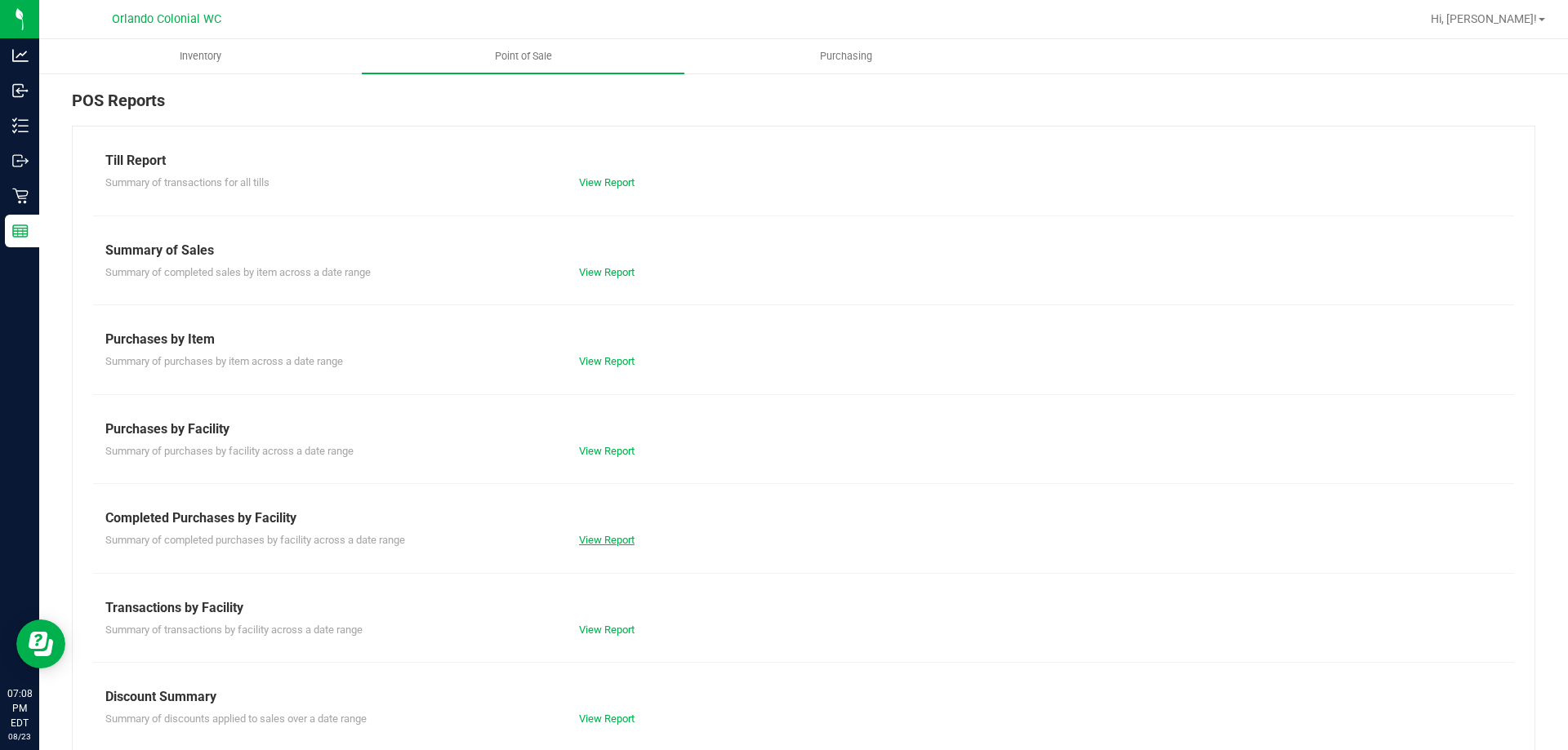
click at [601, 538] on link "View Report" at bounding box center [607, 539] width 56 height 12
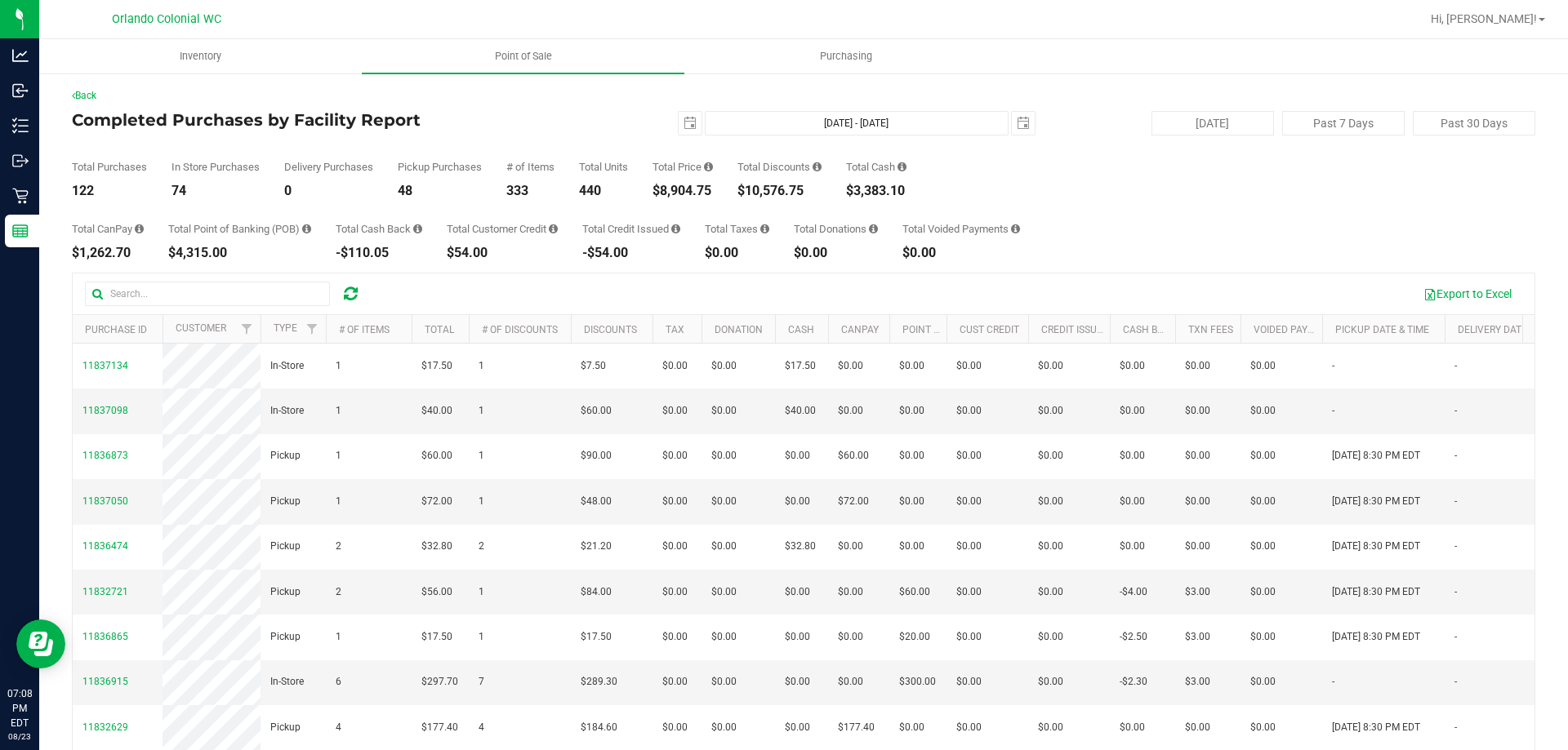
click at [686, 190] on div "$8,904.75" at bounding box center [683, 191] width 61 height 13
copy div "8,904.75"
click at [720, 9] on div at bounding box center [856, 19] width 1128 height 32
click at [679, 196] on div "$8,904.75" at bounding box center [683, 191] width 61 height 13
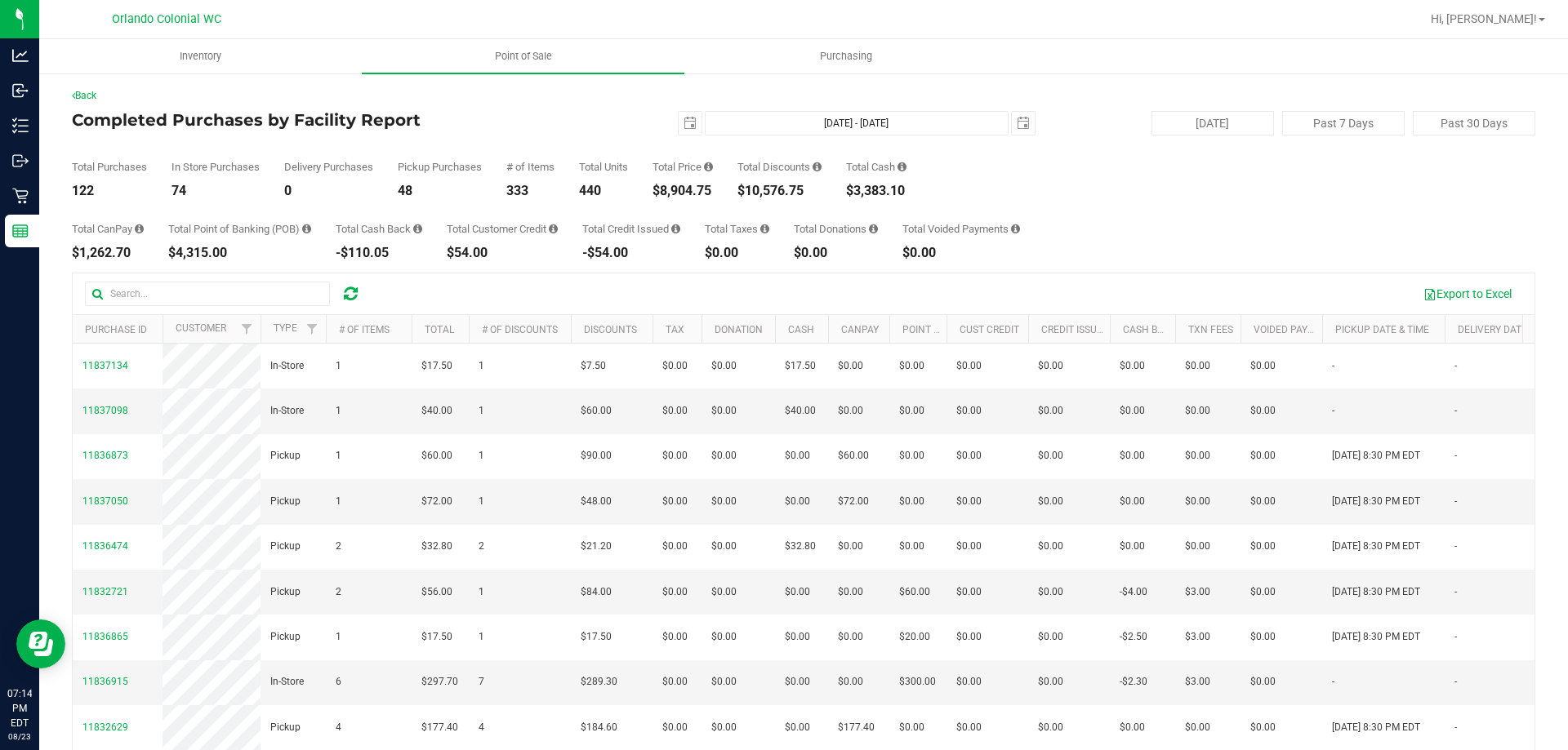
click at [679, 196] on div "$8,904.75" at bounding box center [683, 191] width 61 height 13
copy div "8,904.75"
click at [991, 187] on div "Total Purchases 122 In Store Purchases 74 Delivery Purchases 0 Pickup Purchases…" at bounding box center [803, 166] width 1464 height 62
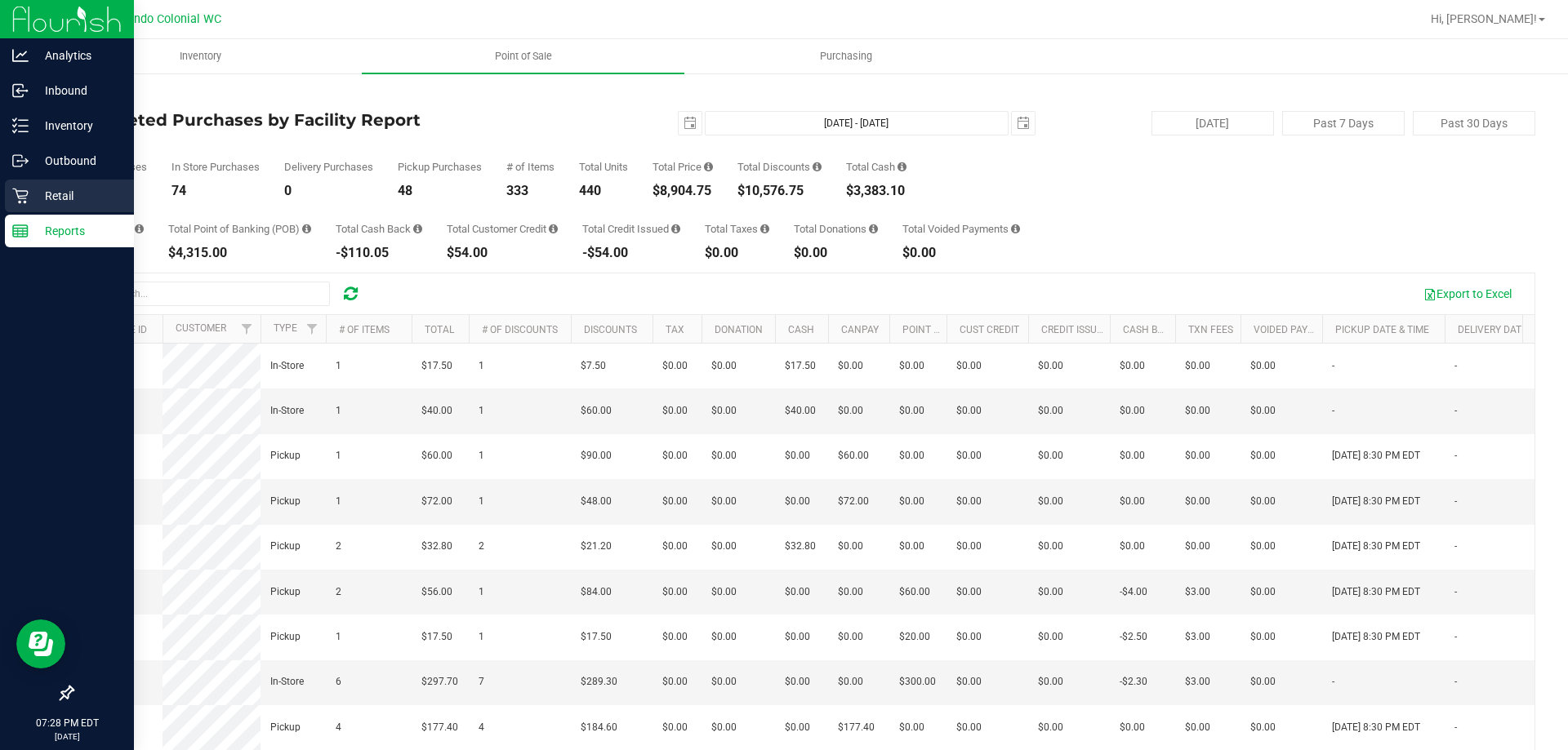
click at [26, 198] on icon at bounding box center [20, 196] width 16 height 16
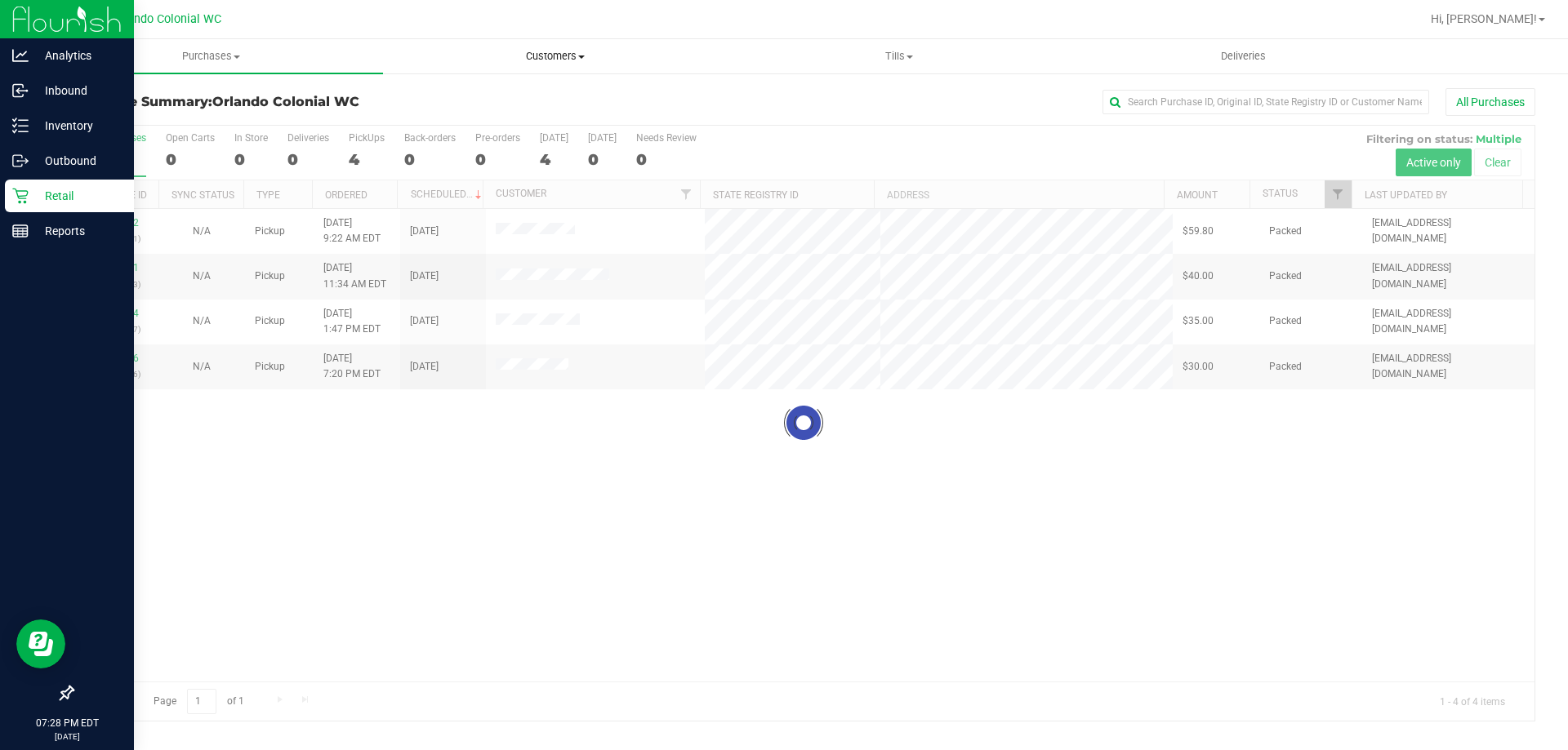
click at [546, 51] on span "Customers" at bounding box center [554, 56] width 342 height 15
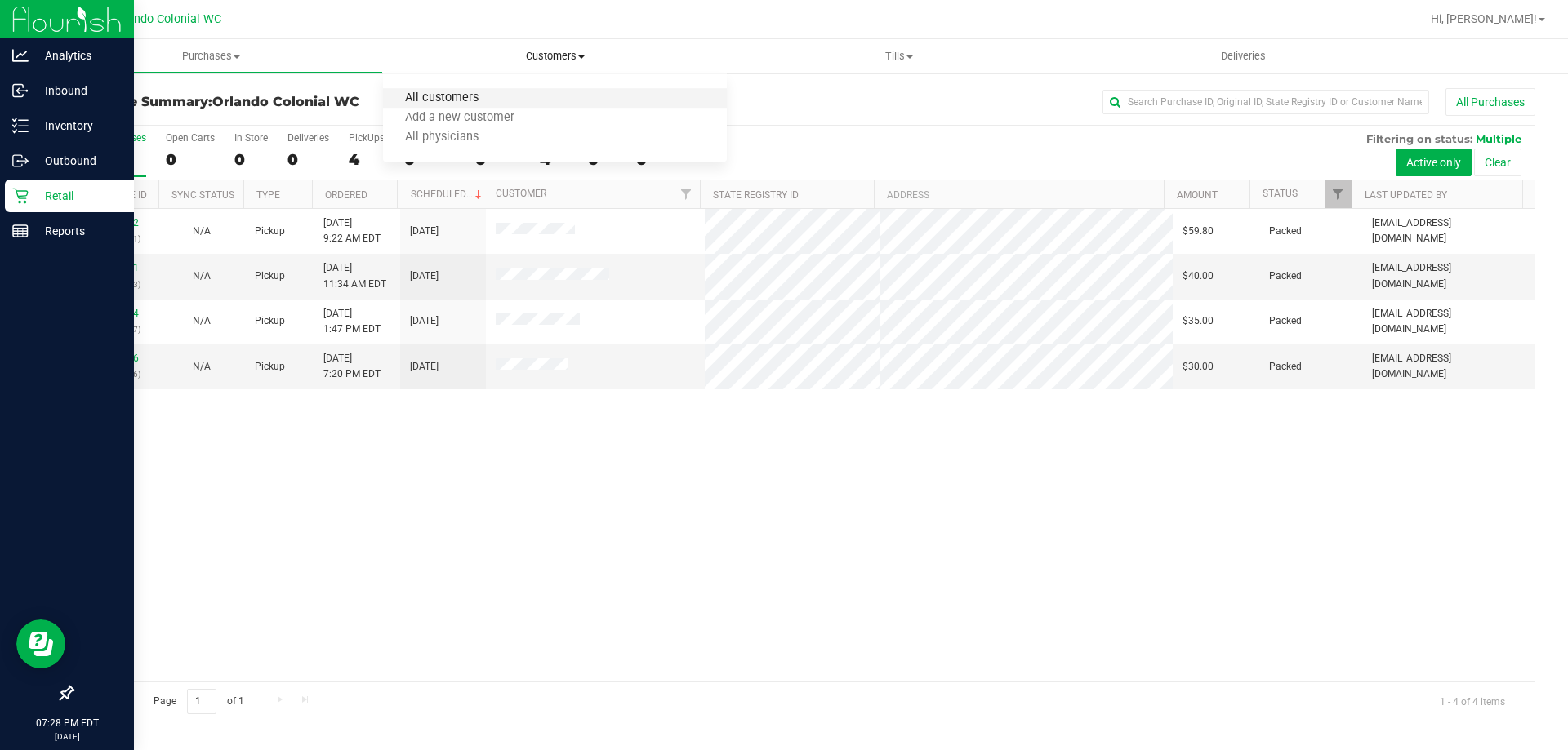
click at [493, 103] on span "All customers" at bounding box center [441, 98] width 117 height 14
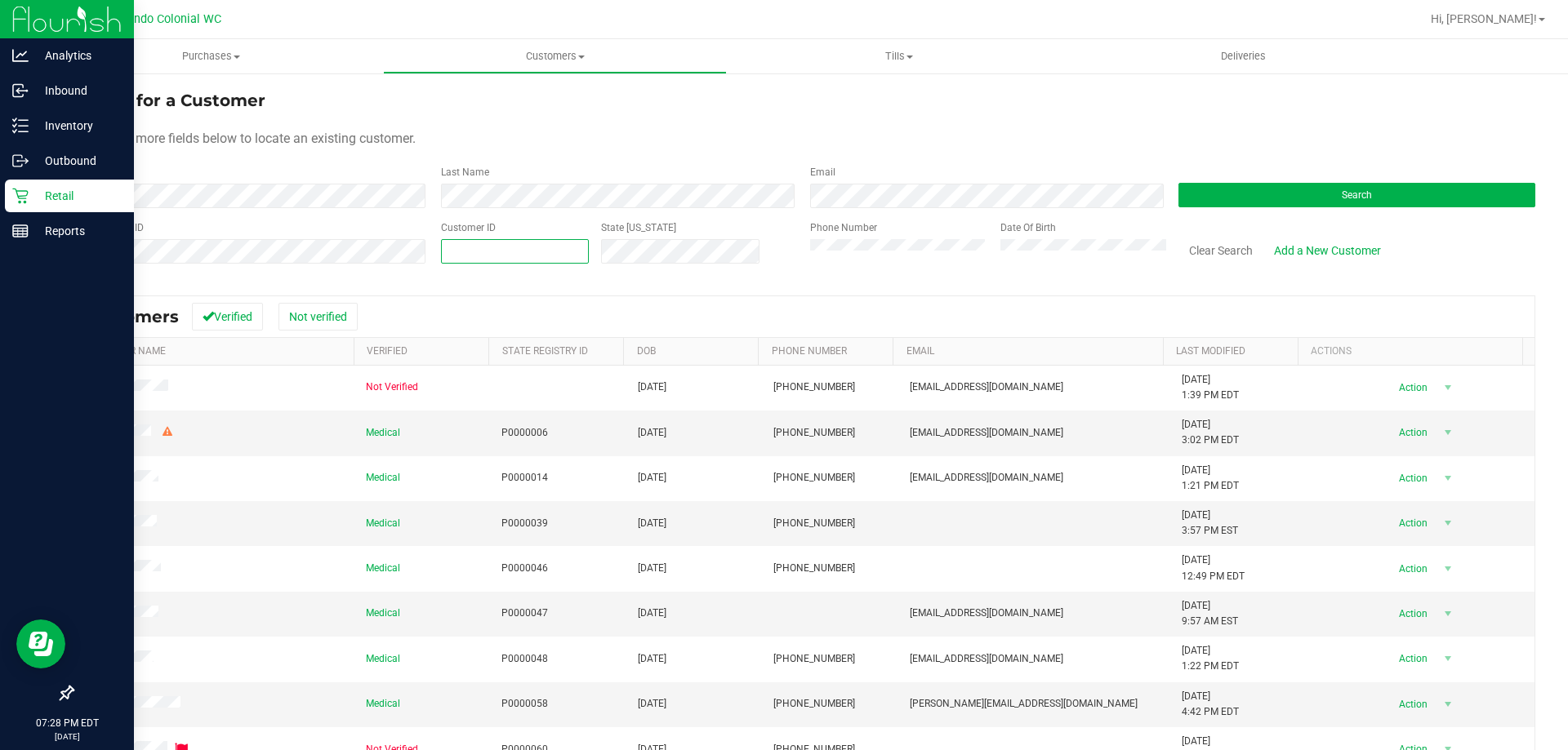
click at [504, 252] on span at bounding box center [515, 251] width 148 height 25
paste input "658911"
type input "658911"
click at [1307, 195] on button "Search" at bounding box center [1356, 195] width 357 height 25
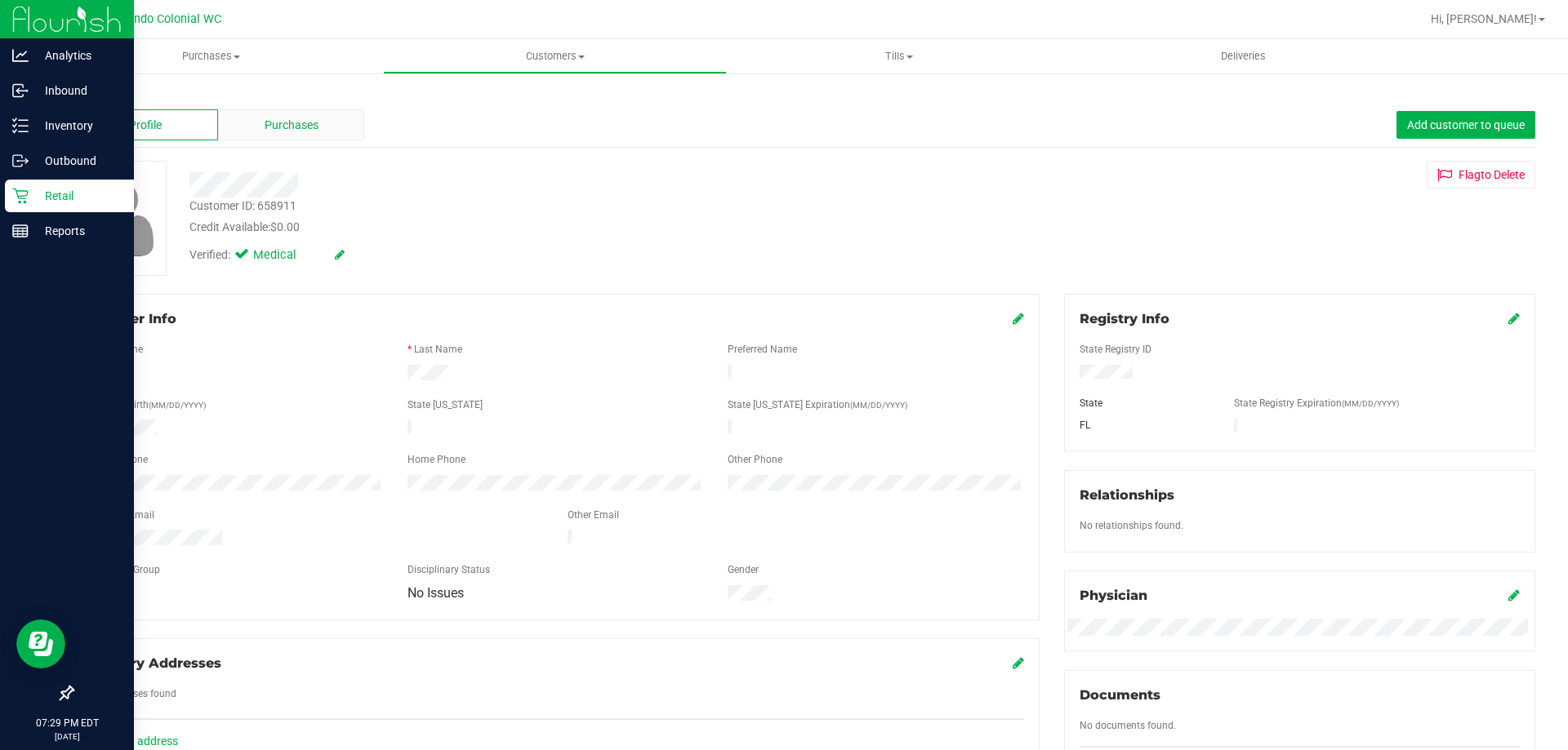
click at [301, 125] on span "Purchases" at bounding box center [291, 125] width 54 height 17
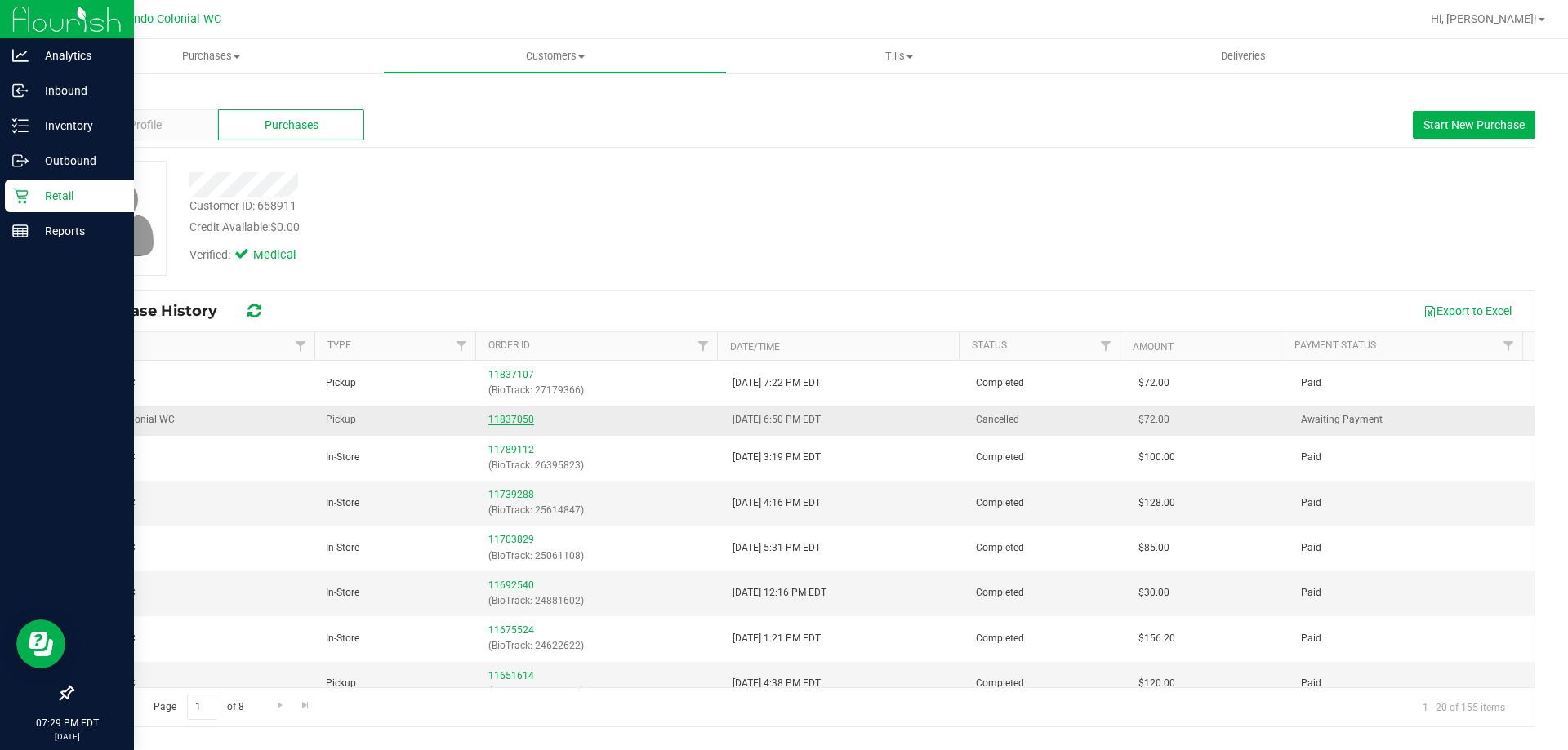
click at [494, 414] on link "11837050" at bounding box center [511, 420] width 46 height 12
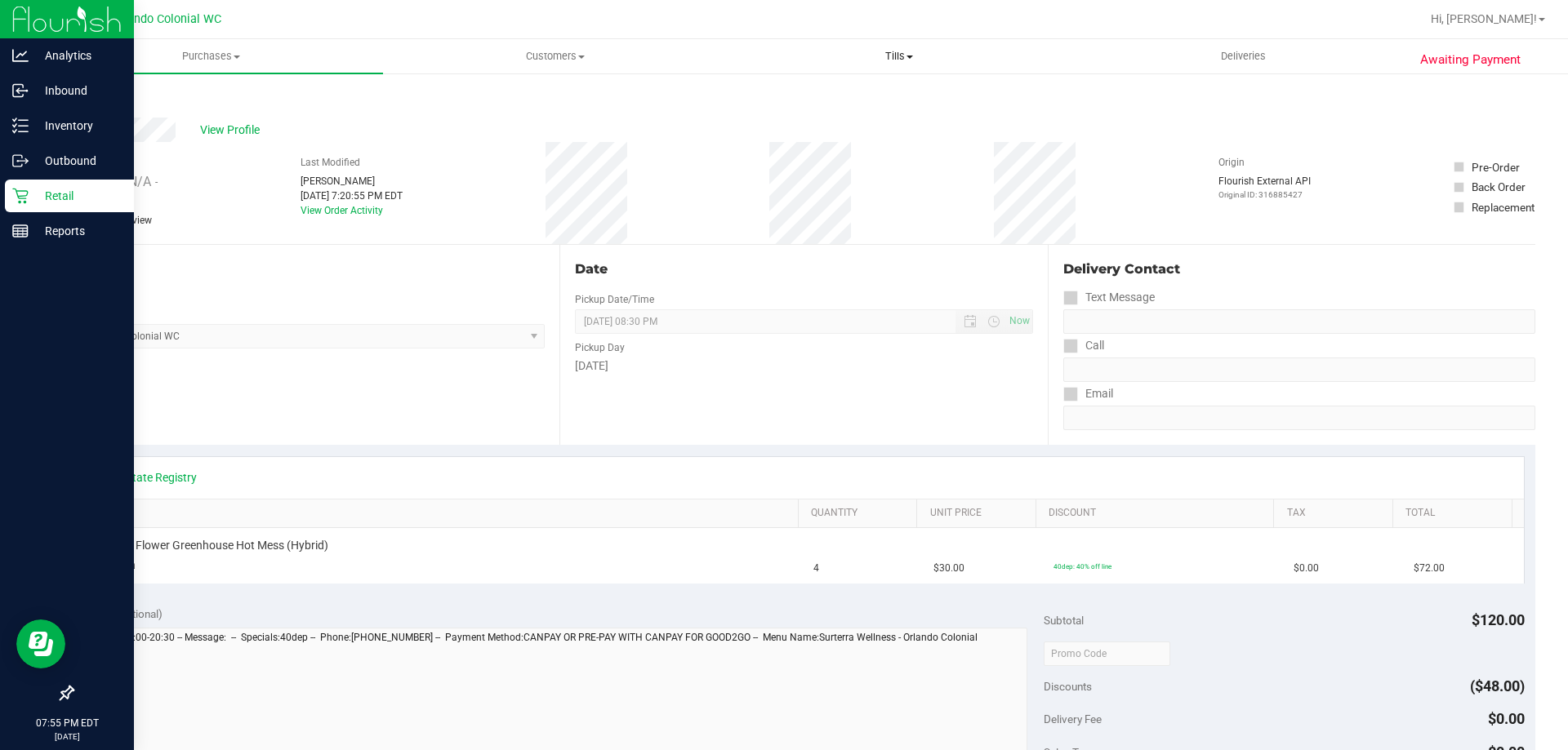
click at [886, 51] on span "Tills" at bounding box center [898, 56] width 342 height 15
click at [831, 104] on span "Manage tills" at bounding box center [781, 98] width 110 height 14
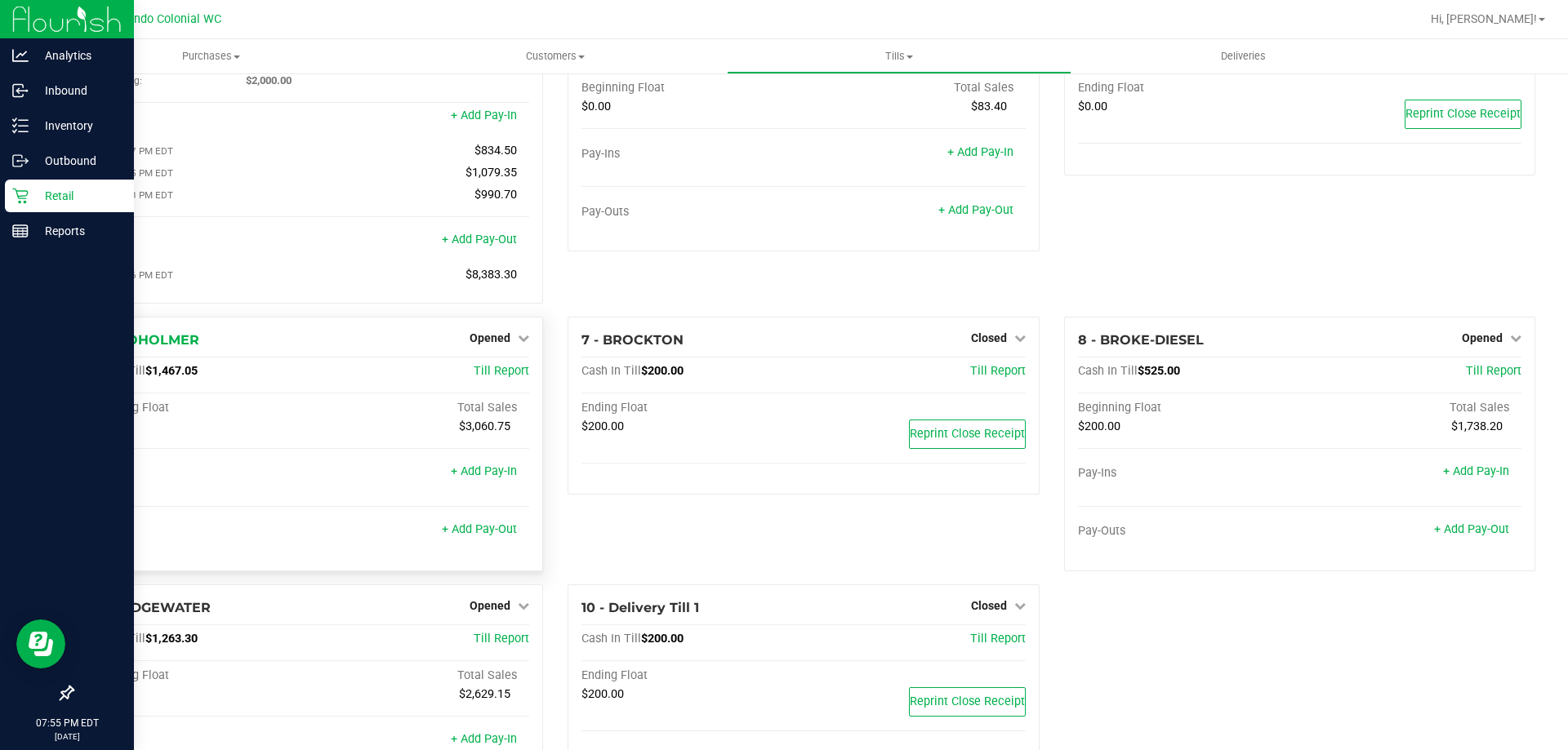
scroll to position [215, 0]
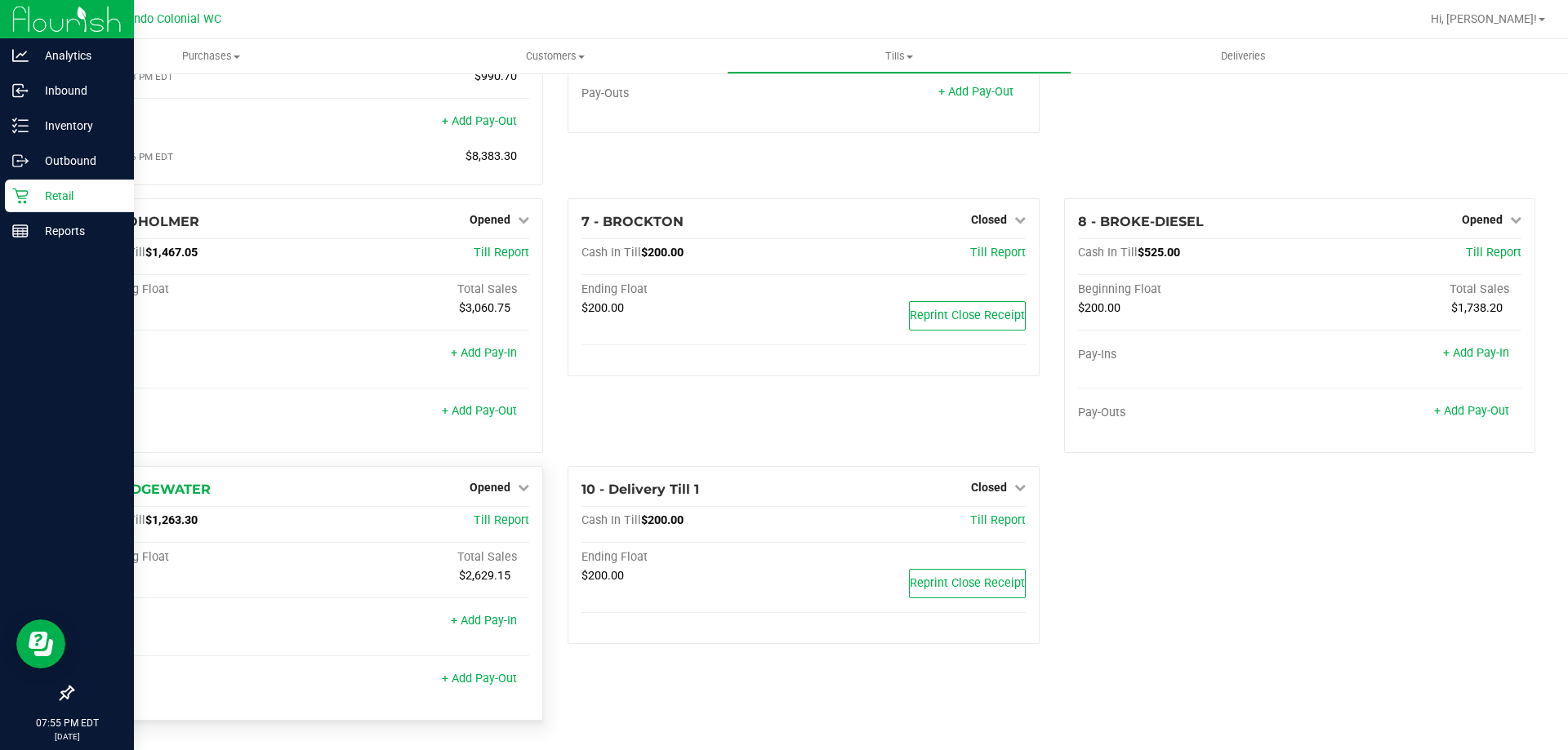
click at [487, 479] on div "Opened" at bounding box center [500, 488] width 60 height 20
click at [495, 492] on span "Opened" at bounding box center [490, 487] width 41 height 13
click at [501, 523] on link "Close Till" at bounding box center [492, 521] width 44 height 13
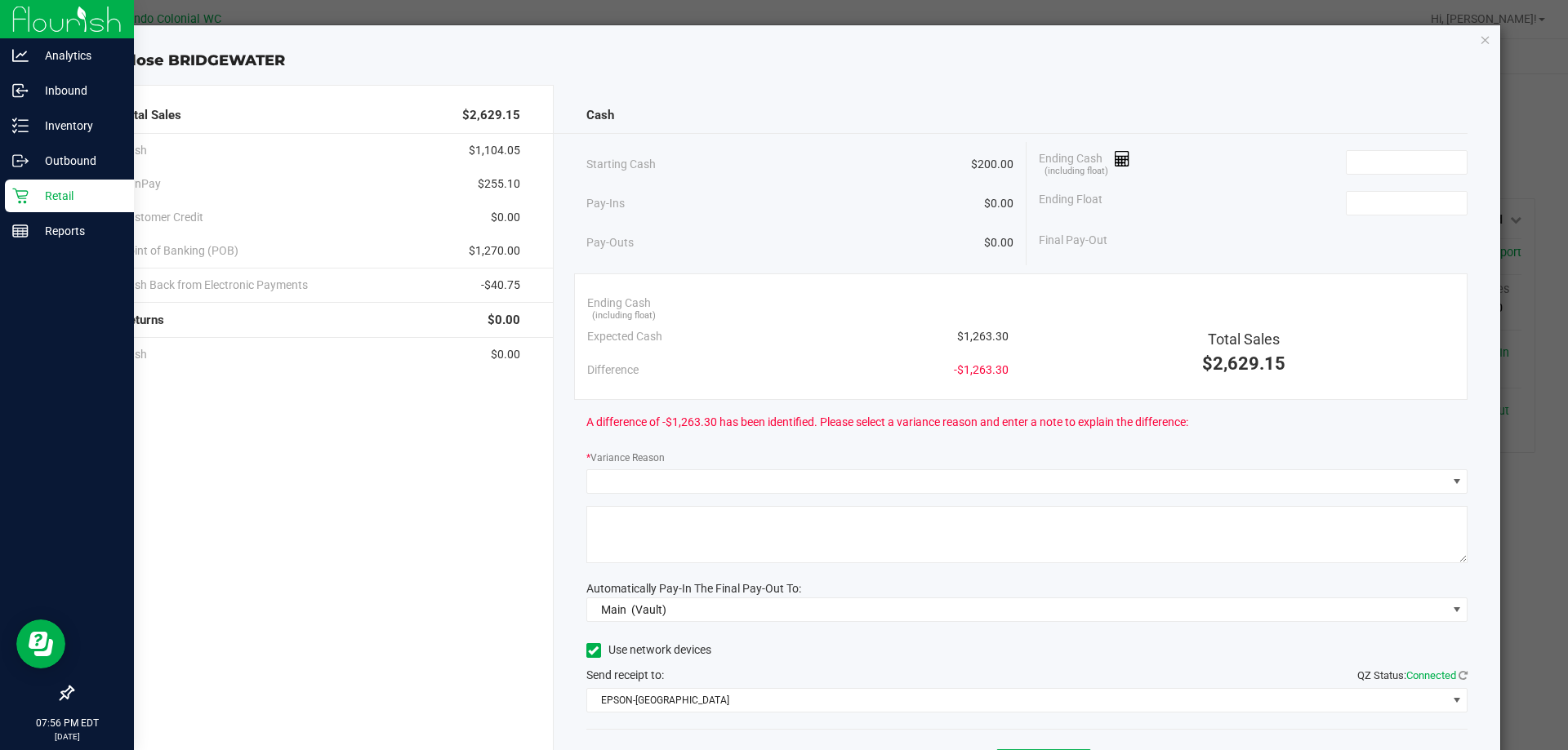
click at [984, 339] on span "$1,263.30" at bounding box center [983, 336] width 52 height 17
copy span "1,263.30"
click at [1415, 167] on input at bounding box center [1406, 162] width 120 height 23
paste input "1263.3"
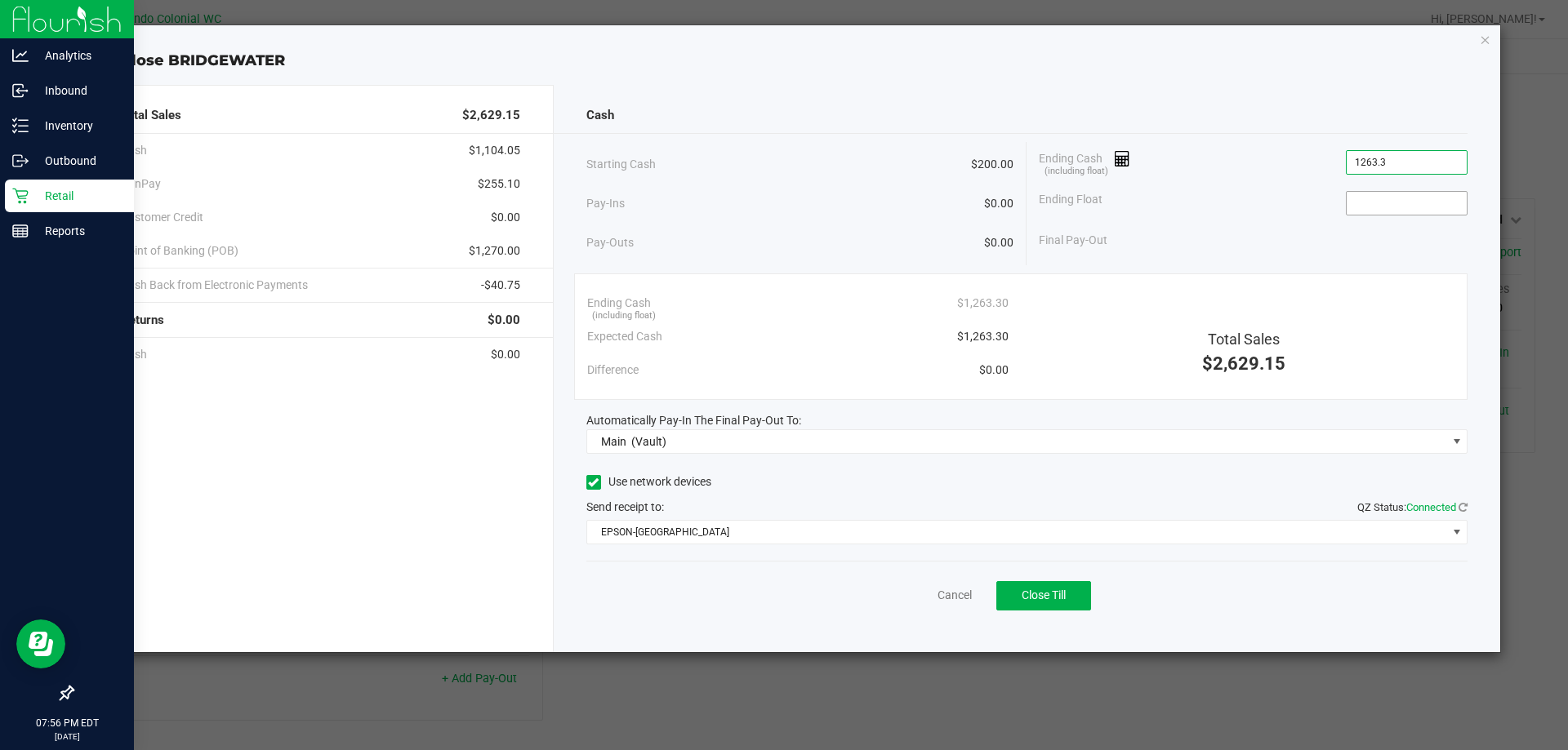
type input "$1,263.30"
click at [1391, 212] on input at bounding box center [1406, 203] width 120 height 23
type input "$200.00"
click at [1348, 254] on div "Final Pay-Out $1,063.30" at bounding box center [1252, 240] width 428 height 34
click at [1038, 599] on span "Close Till" at bounding box center [1043, 595] width 44 height 13
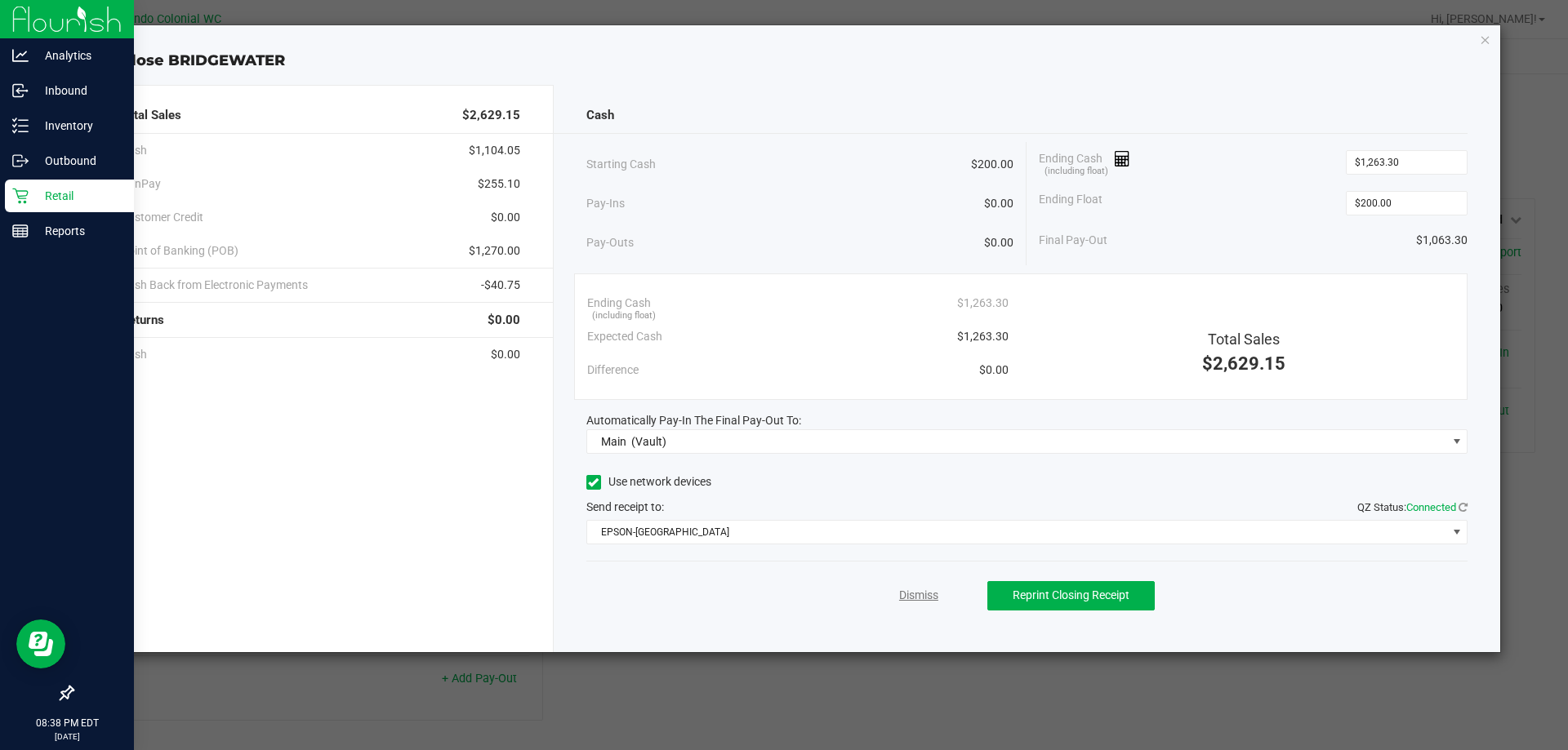
click at [901, 598] on link "Dismiss" at bounding box center [918, 595] width 39 height 17
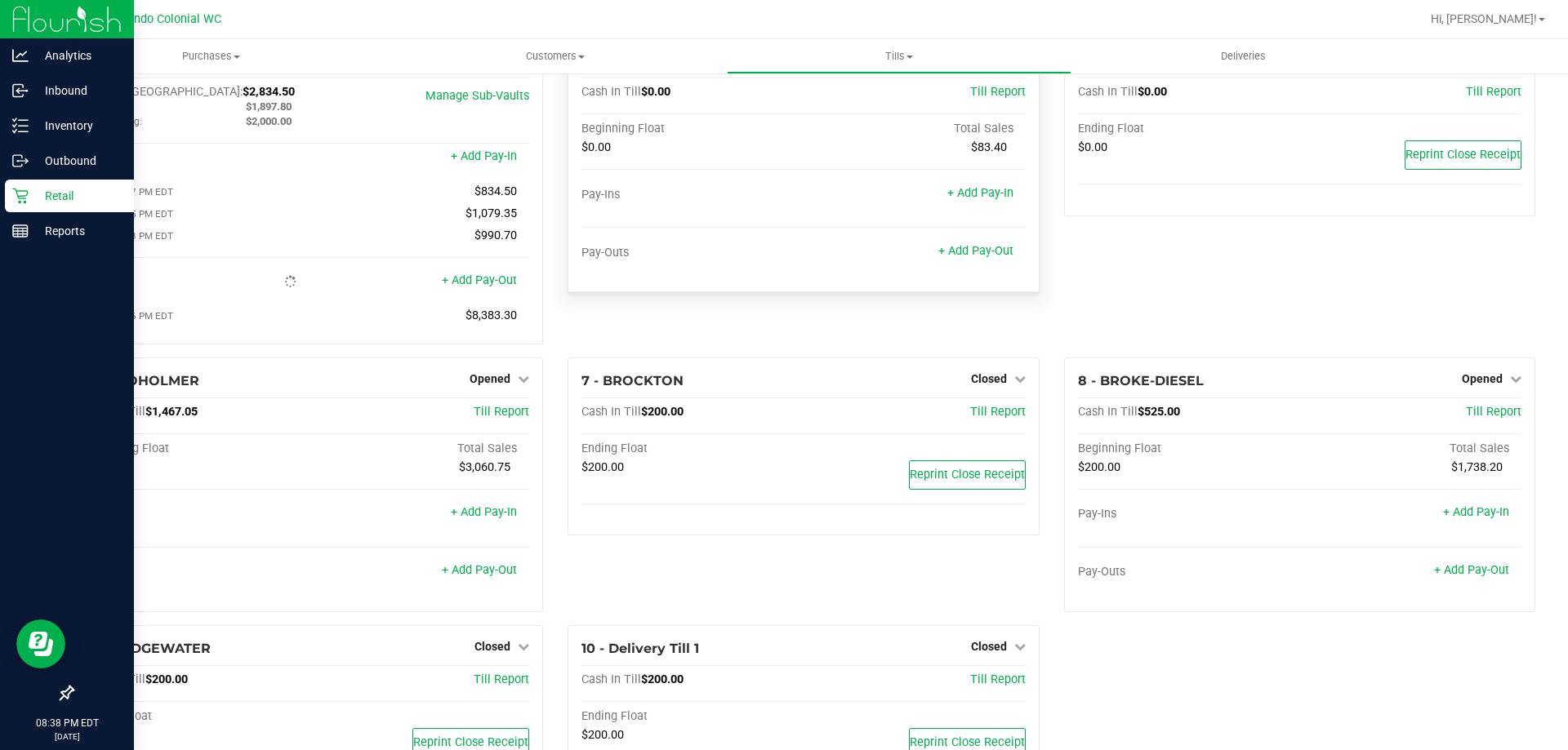
scroll to position [0, 0]
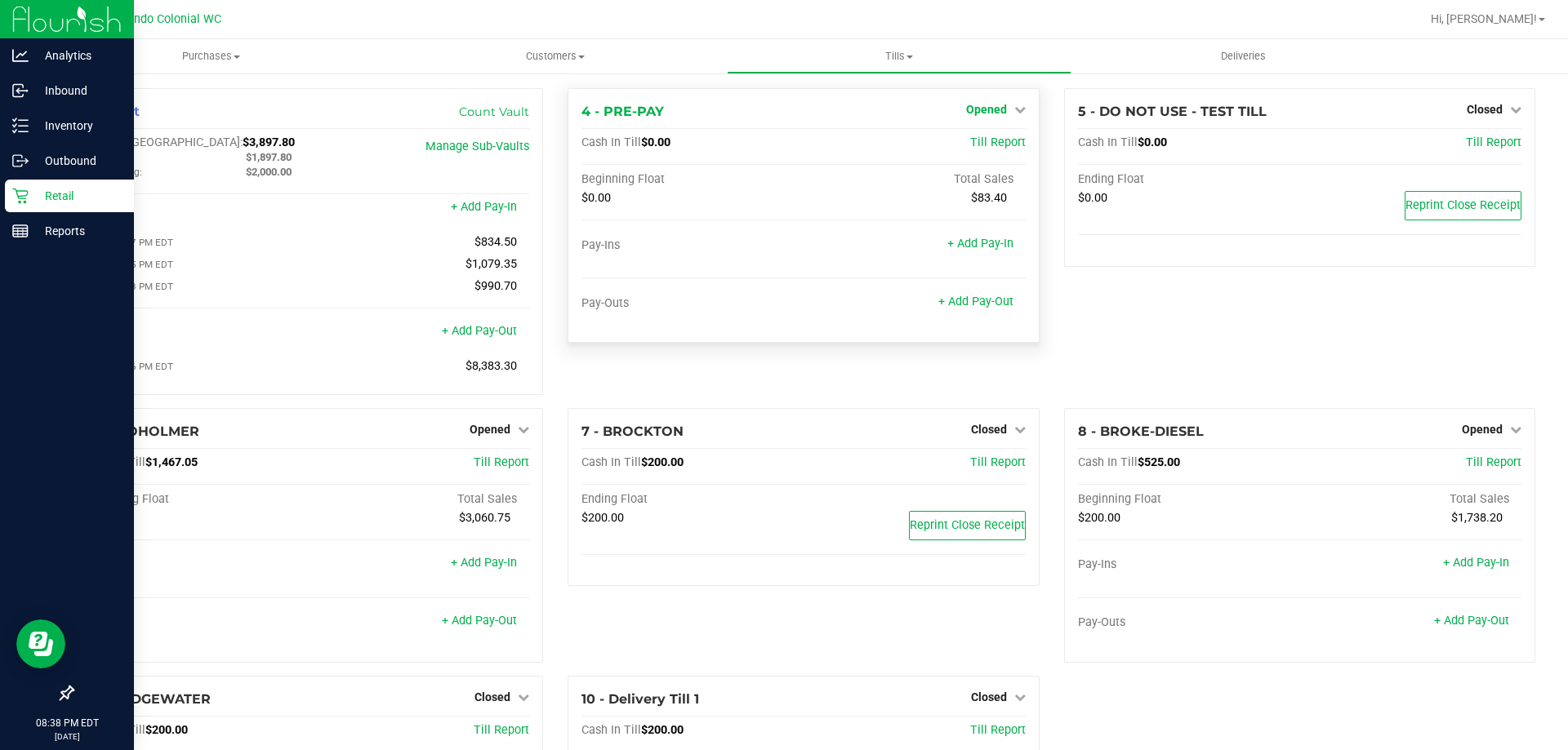
click at [1015, 103] on icon at bounding box center [1020, 109] width 12 height 12
click at [991, 143] on link "Close Till" at bounding box center [988, 143] width 44 height 13
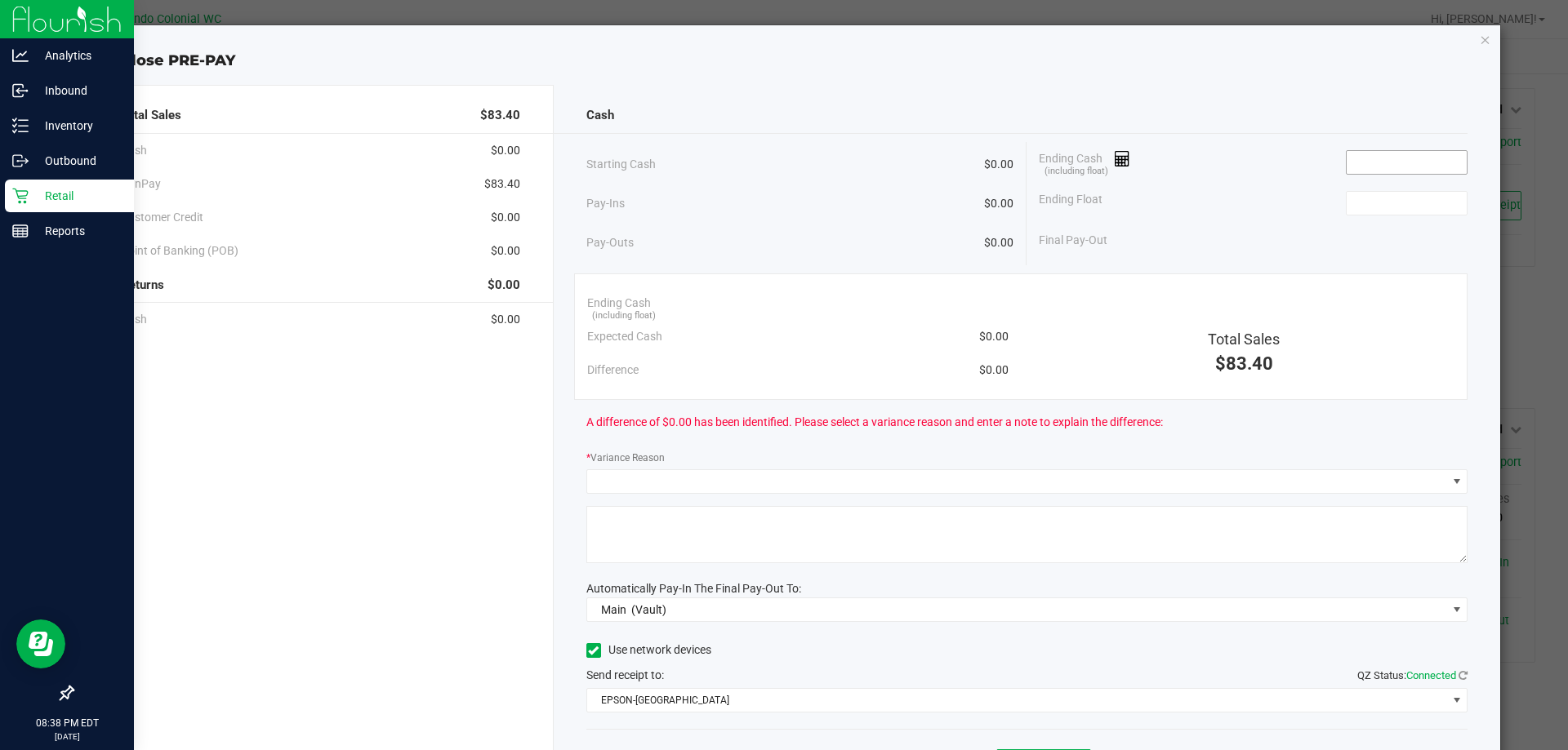
click at [1374, 150] on span at bounding box center [1406, 162] width 121 height 25
click at [1374, 155] on input at bounding box center [1406, 162] width 120 height 23
type input "$0.00"
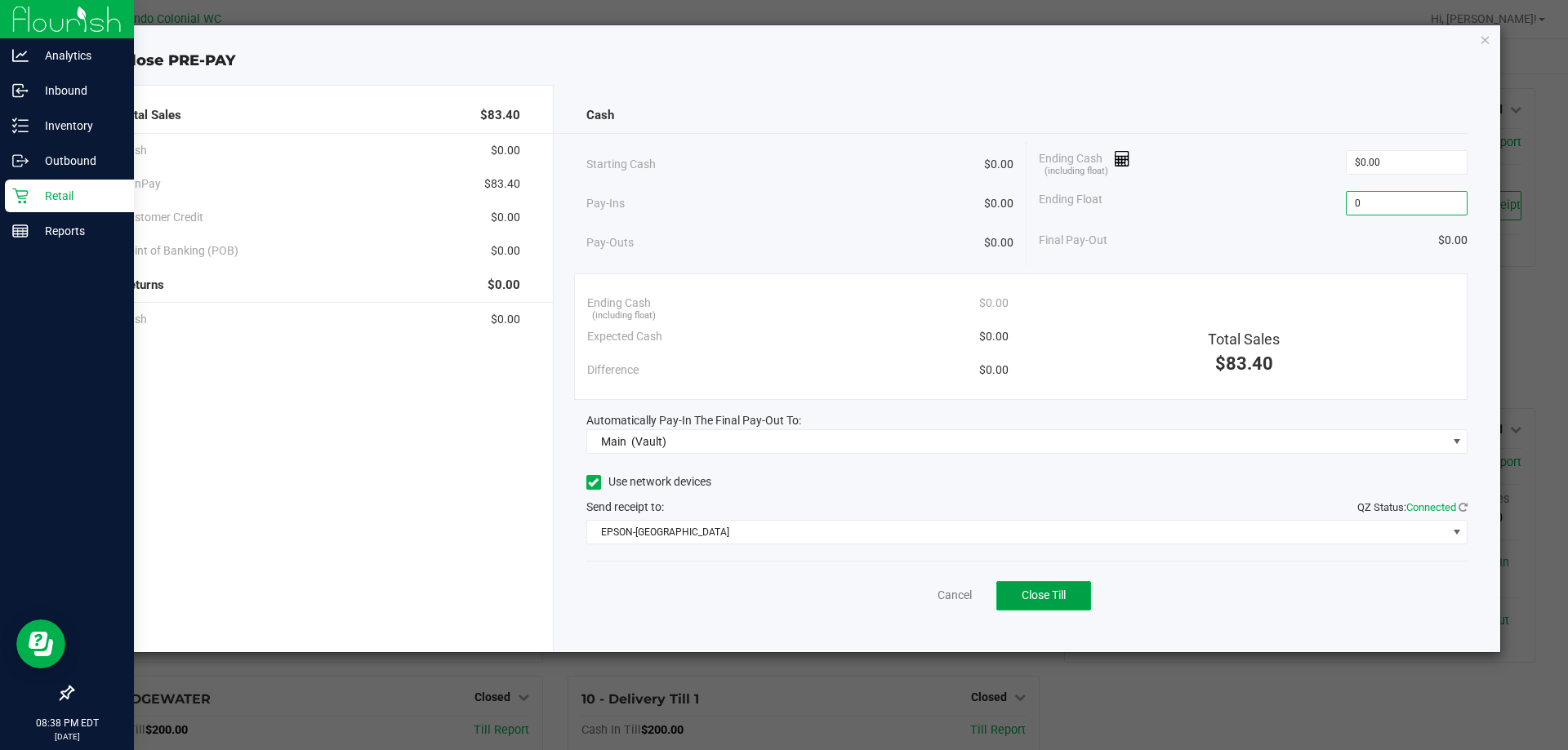
type input "$0.00"
click at [1081, 595] on button "Close Till" at bounding box center [1043, 596] width 94 height 30
click at [915, 607] on div "Dismiss Reprint Closing Receipt" at bounding box center [1027, 592] width 882 height 63
click at [919, 594] on link "Dismiss" at bounding box center [918, 595] width 39 height 17
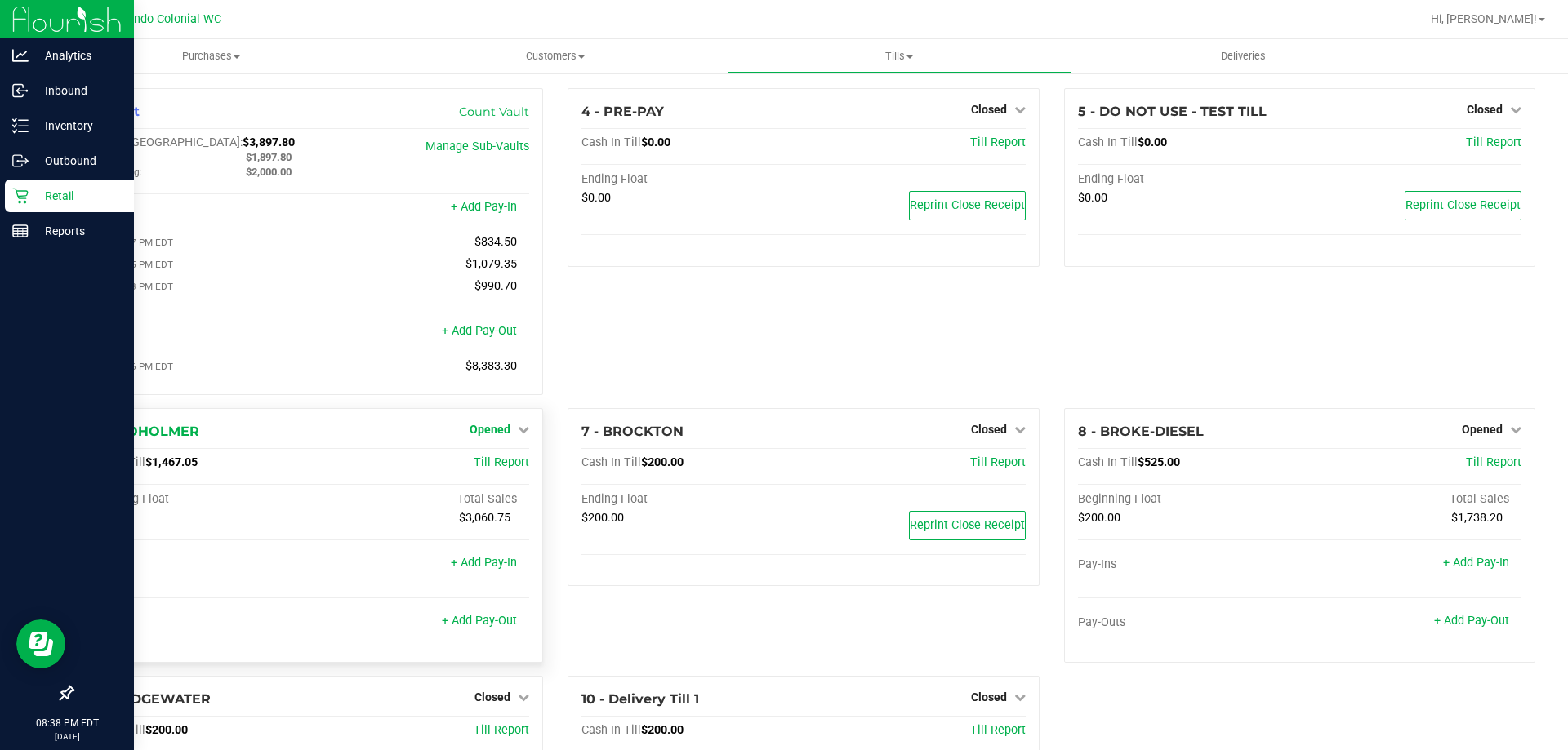
click at [488, 436] on span "Opened" at bounding box center [490, 429] width 41 height 13
click at [492, 466] on link "Close Till" at bounding box center [492, 462] width 44 height 13
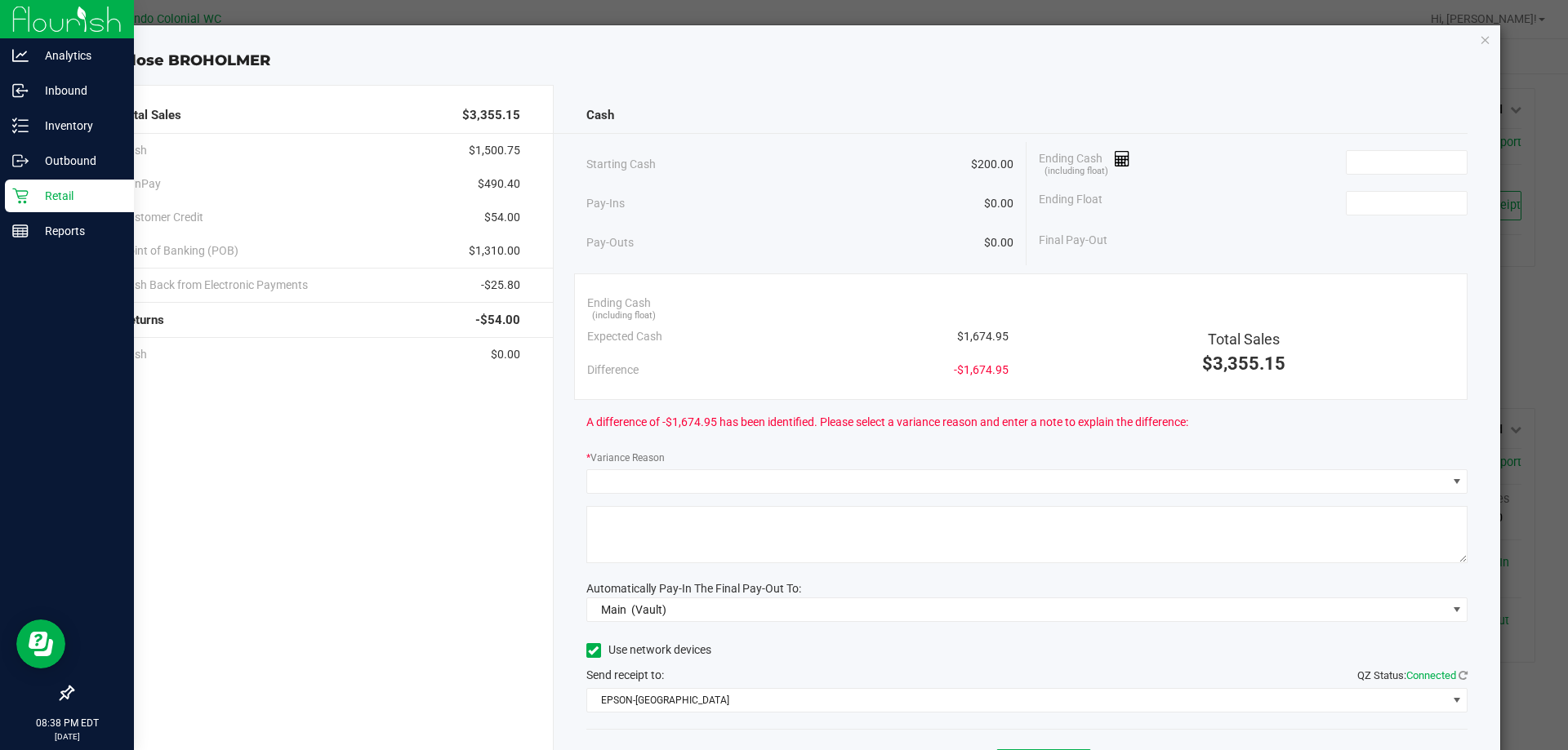
click at [964, 335] on span "$1,674.95" at bounding box center [983, 336] width 52 height 17
click at [989, 329] on span "$1,674.95" at bounding box center [983, 336] width 52 height 17
click at [985, 334] on span "$1,674.95" at bounding box center [983, 336] width 52 height 17
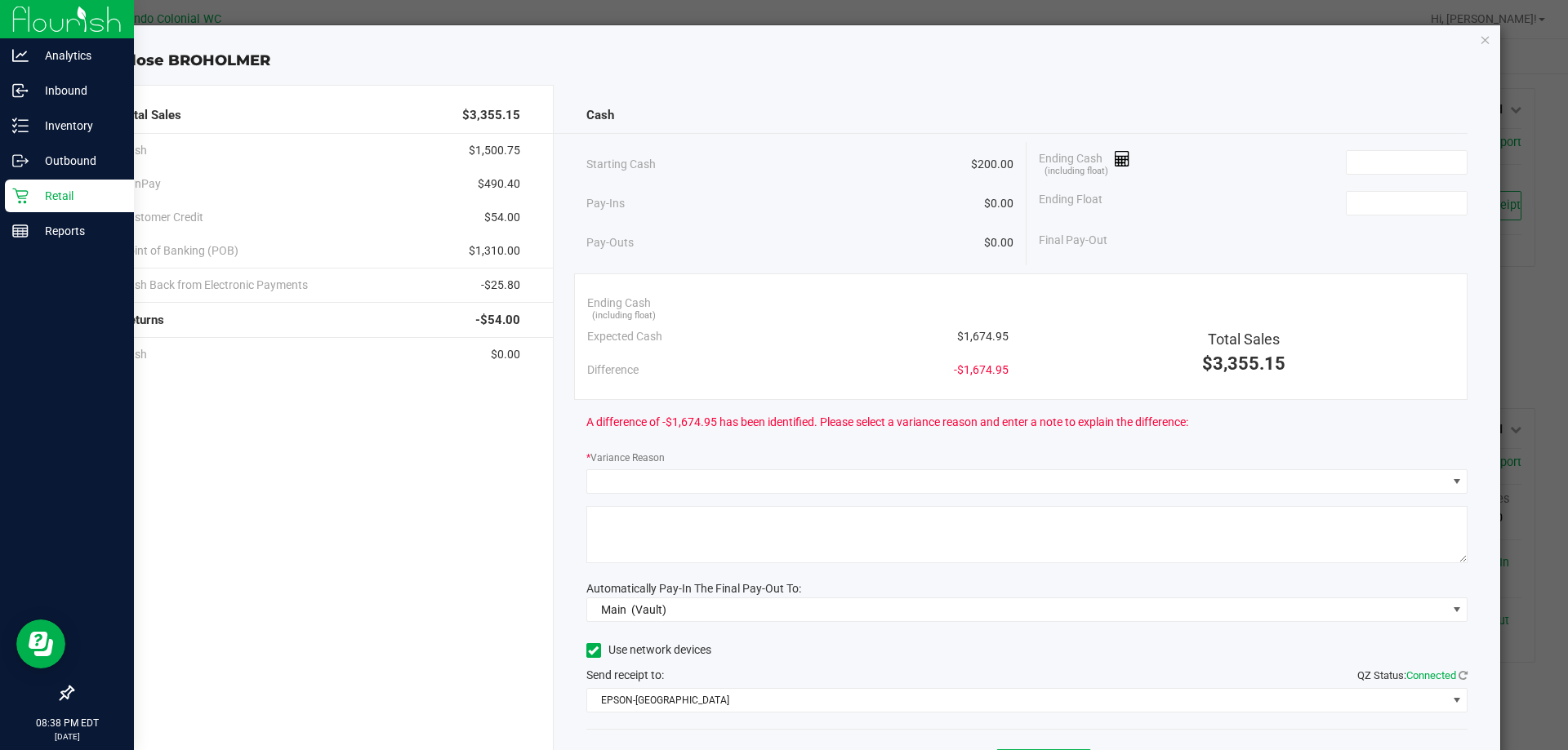
click at [986, 333] on span "$1,674.95" at bounding box center [983, 336] width 52 height 17
click at [1351, 166] on input at bounding box center [1406, 162] width 120 height 23
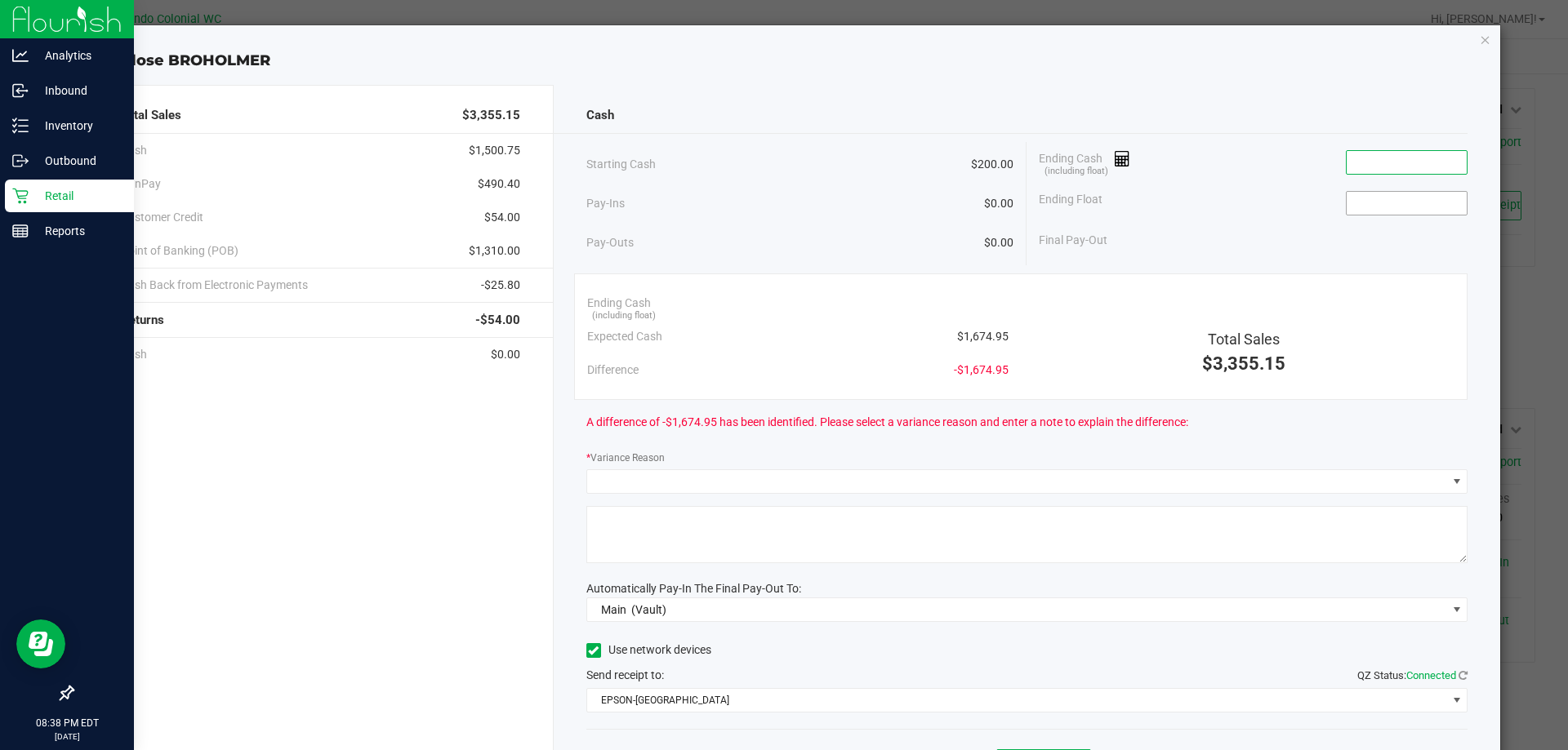
paste input "1674.95"
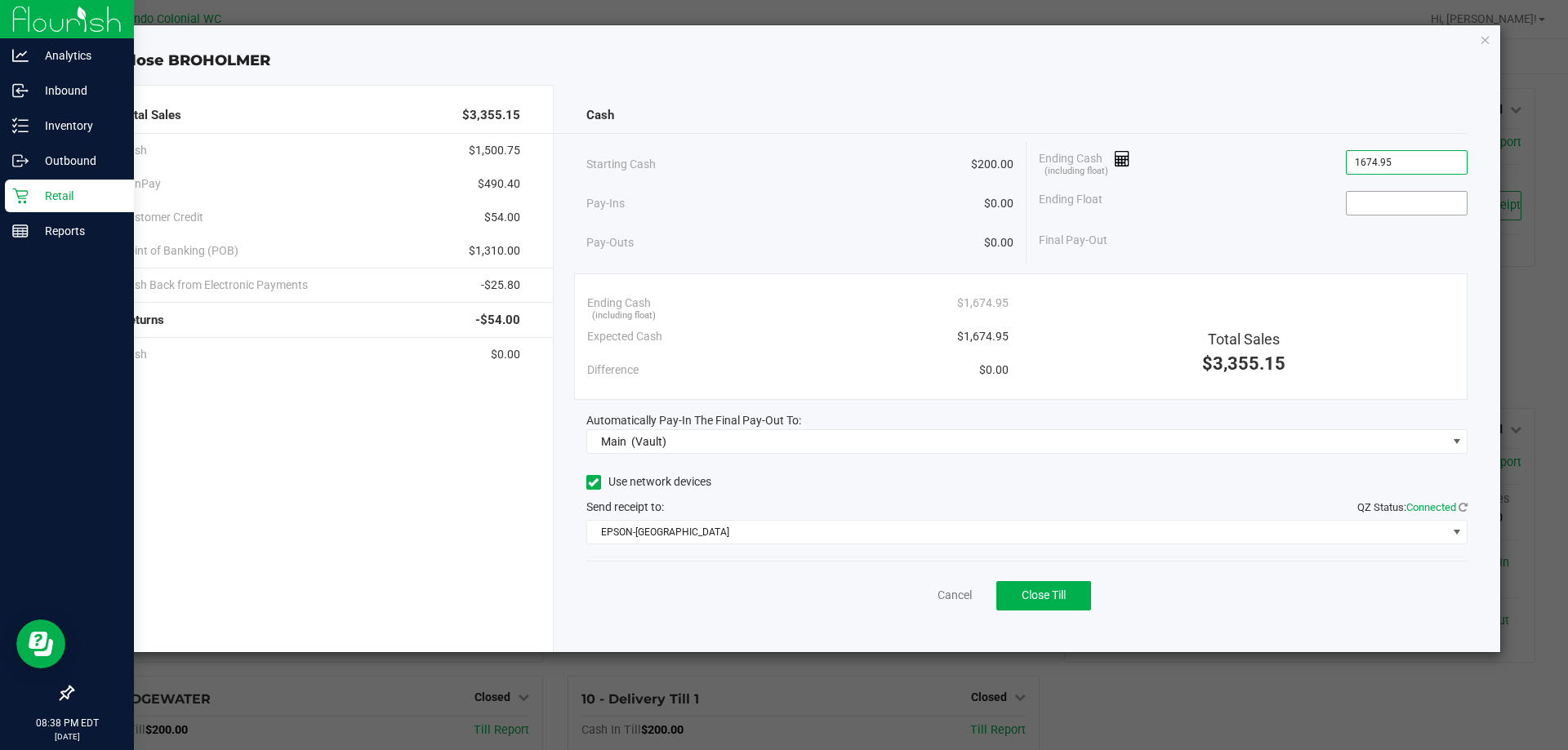
type input "$1,674.95"
click at [1354, 203] on input at bounding box center [1406, 203] width 120 height 23
type input "$200.00"
click at [1148, 51] on div "Close BROHOLMER" at bounding box center [791, 61] width 1421 height 22
click at [502, 62] on div "Close BROHOLMER" at bounding box center [791, 61] width 1421 height 22
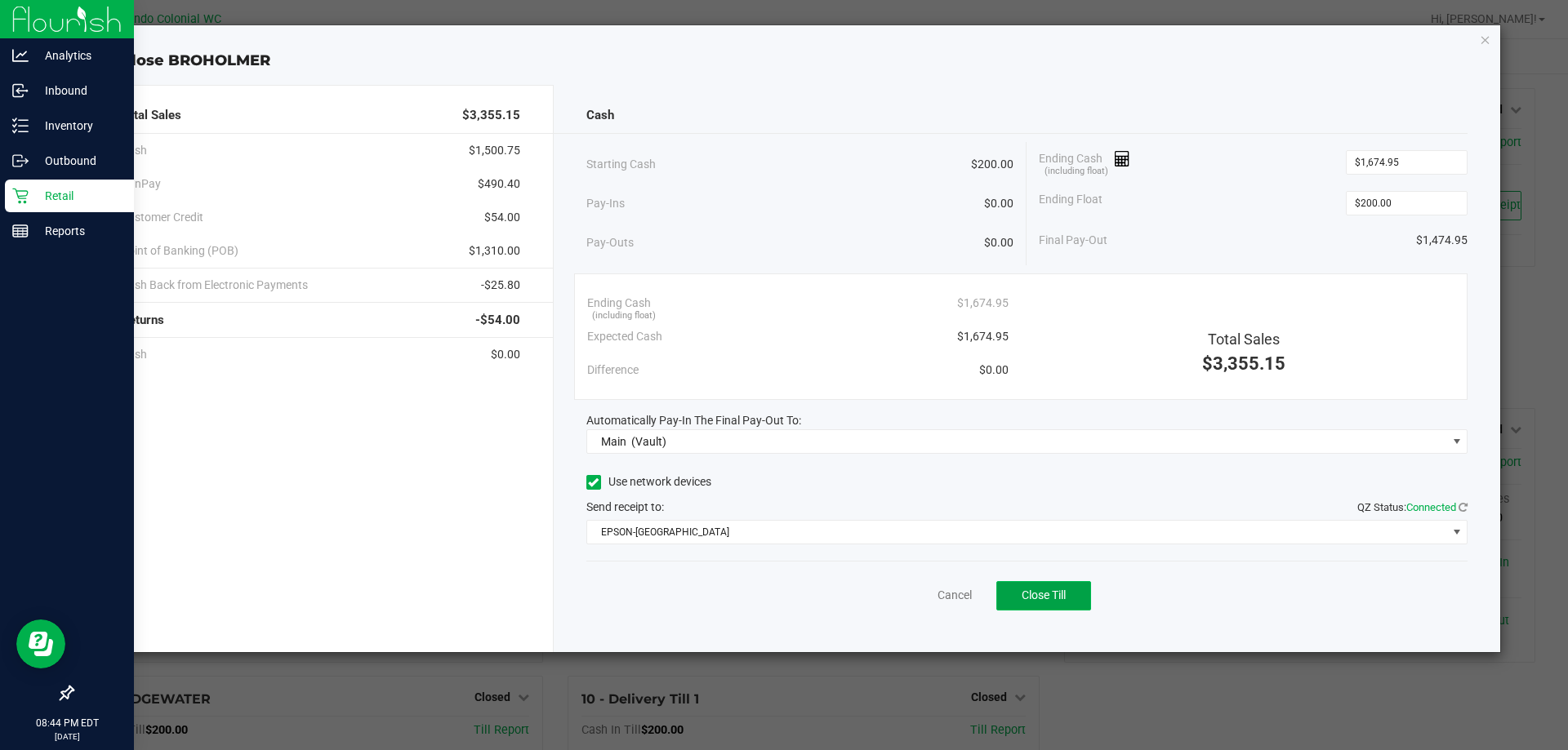
click at [1058, 581] on button "Close Till" at bounding box center [1043, 596] width 94 height 30
click at [914, 594] on link "Dismiss" at bounding box center [918, 595] width 39 height 17
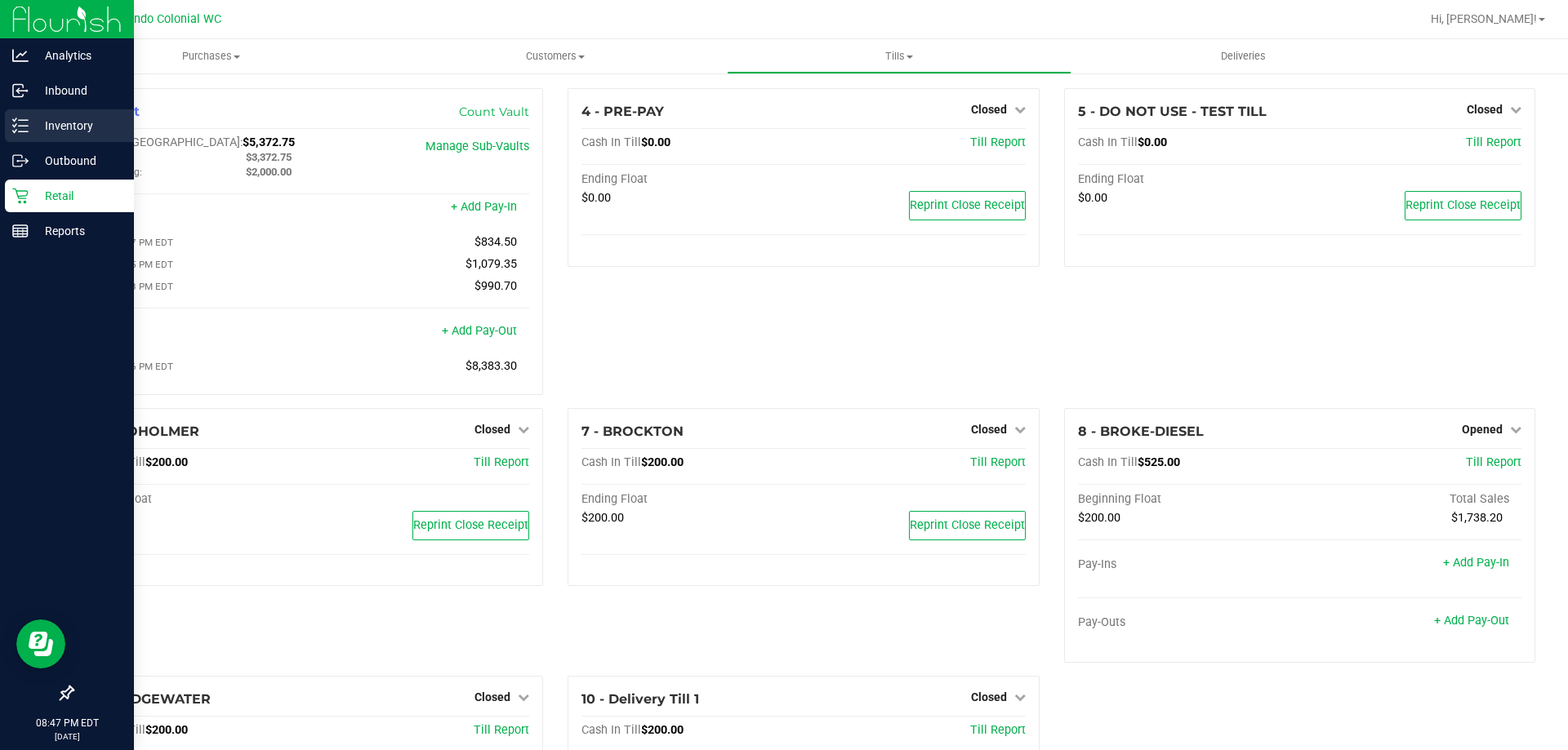
click at [53, 132] on p "Inventory" at bounding box center [78, 126] width 98 height 20
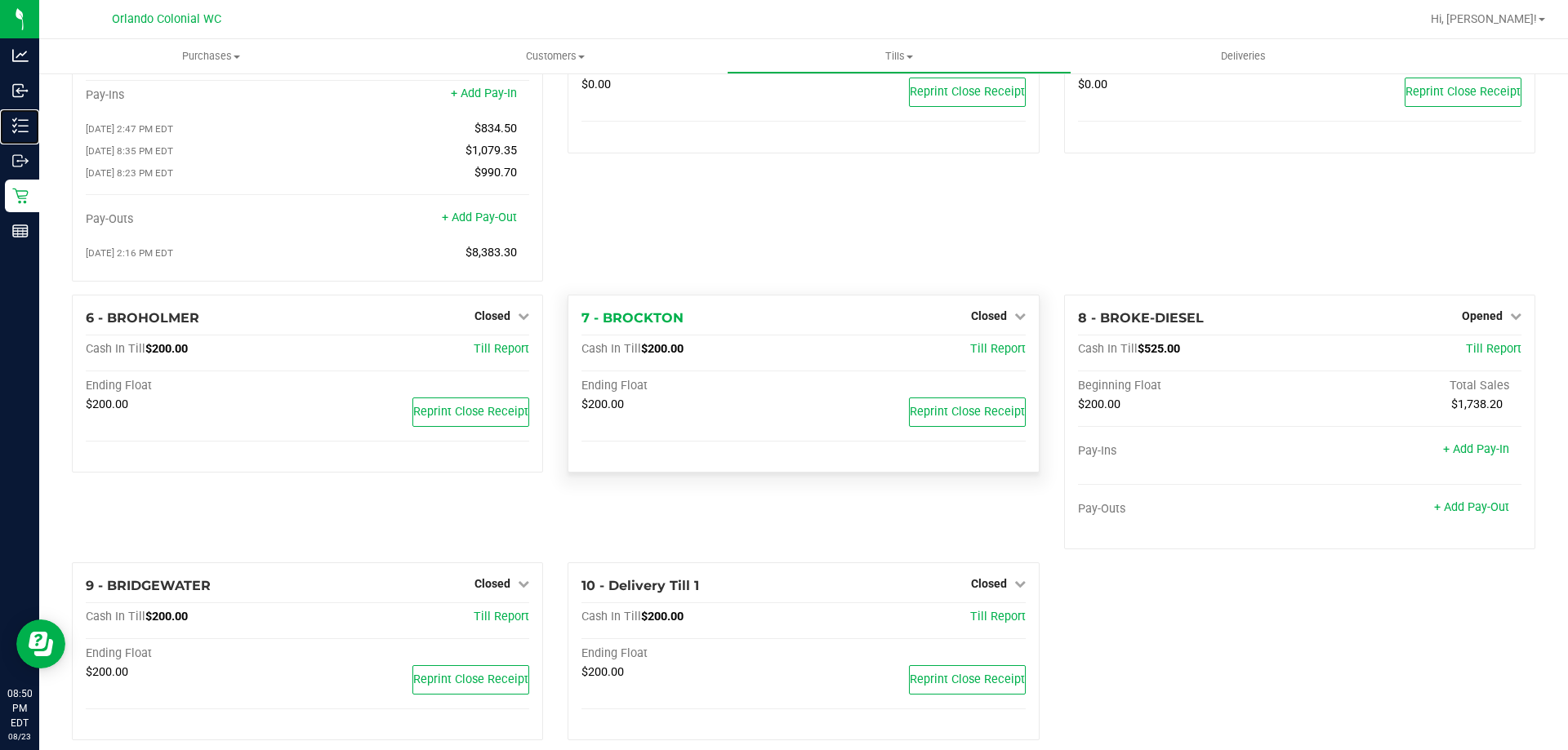
scroll to position [138, 0]
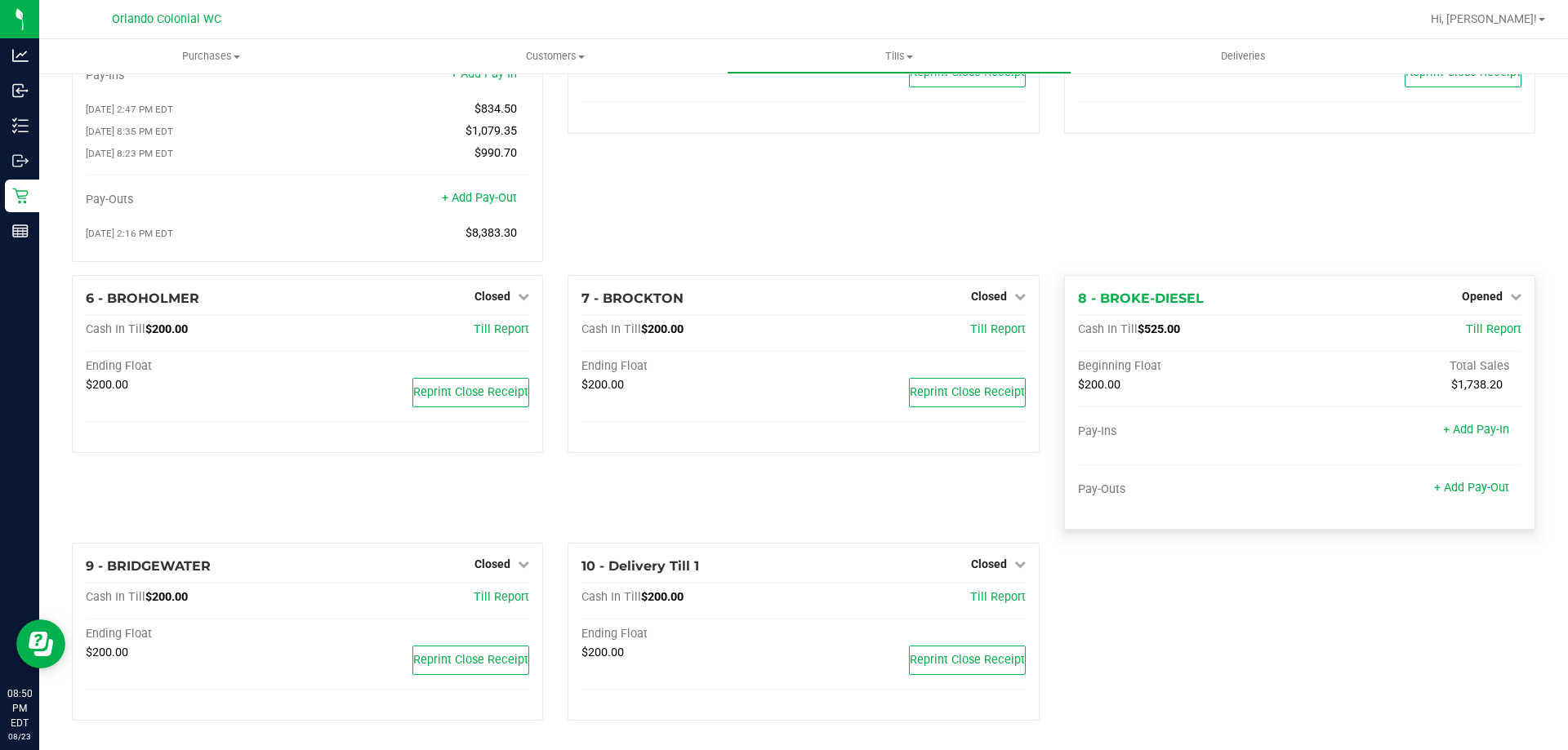
click at [1481, 305] on div "Opened" at bounding box center [1491, 296] width 60 height 20
click at [1481, 297] on span "Opened" at bounding box center [1482, 296] width 41 height 13
click at [1458, 339] on div "Close Till" at bounding box center [1484, 330] width 121 height 21
click at [1462, 332] on link "Close Till" at bounding box center [1484, 329] width 44 height 13
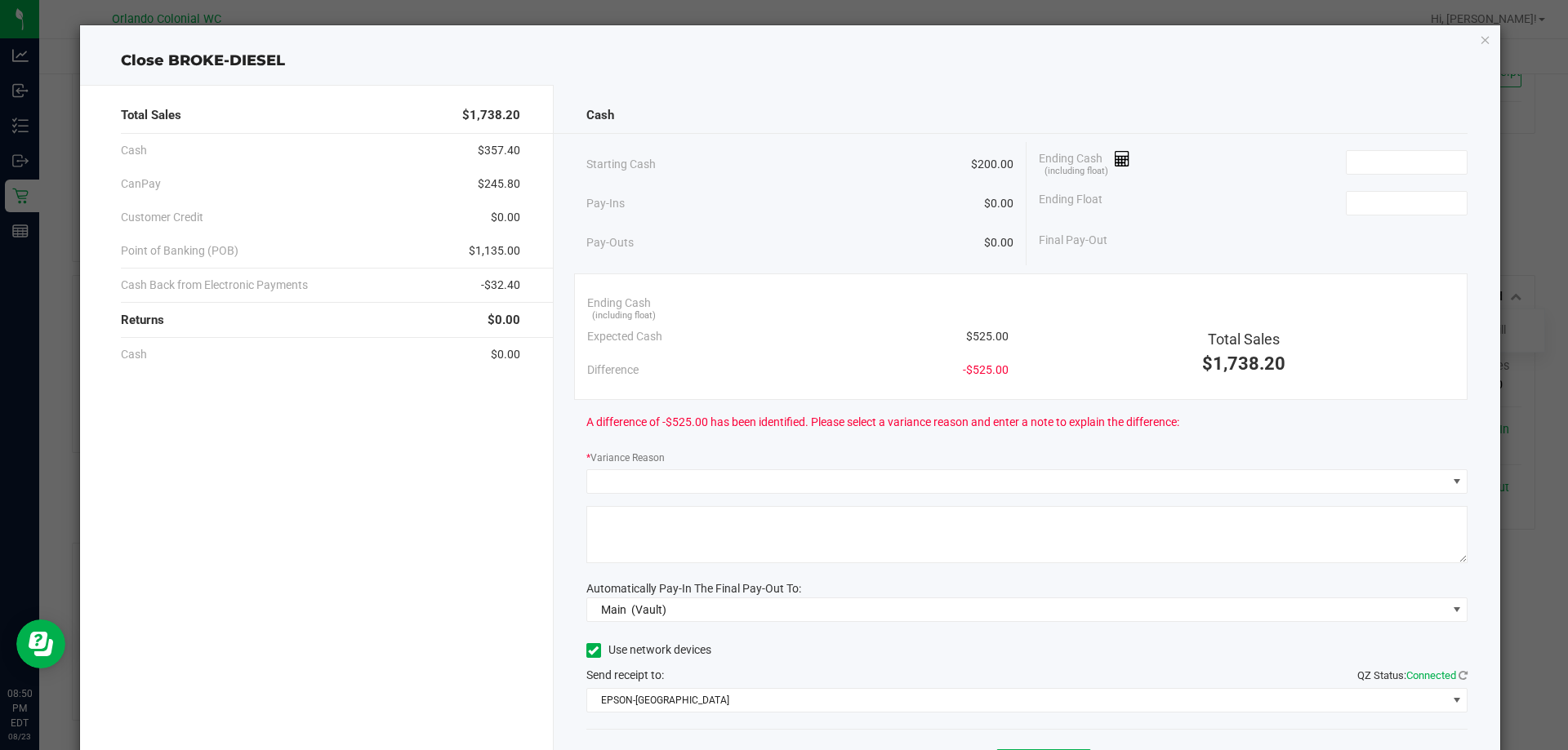
click at [997, 329] on span "$525.00" at bounding box center [987, 336] width 43 height 17
click at [985, 337] on span "$525.00" at bounding box center [987, 336] width 43 height 17
copy span "525.00"
click at [1384, 154] on input at bounding box center [1406, 162] width 120 height 23
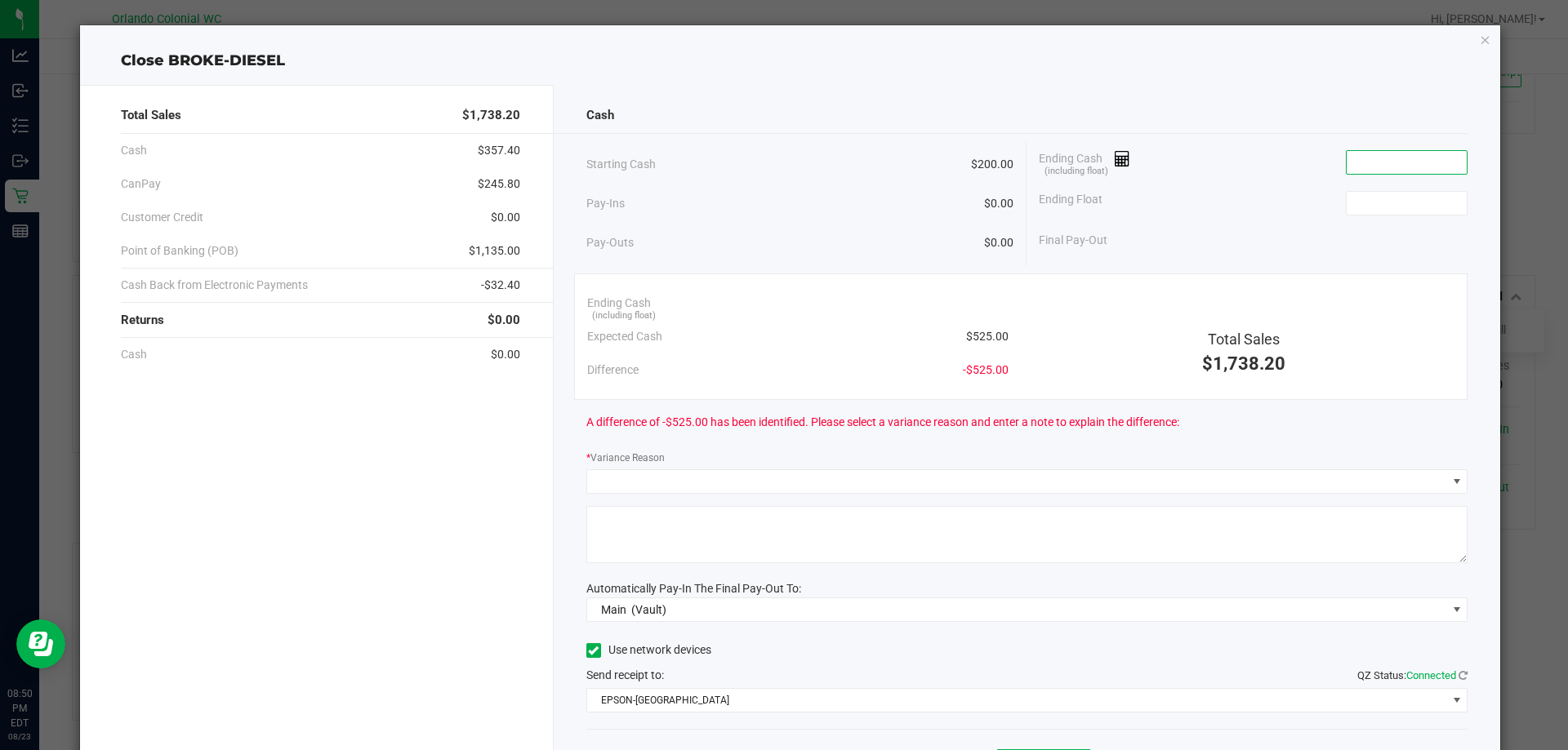
paste input "525"
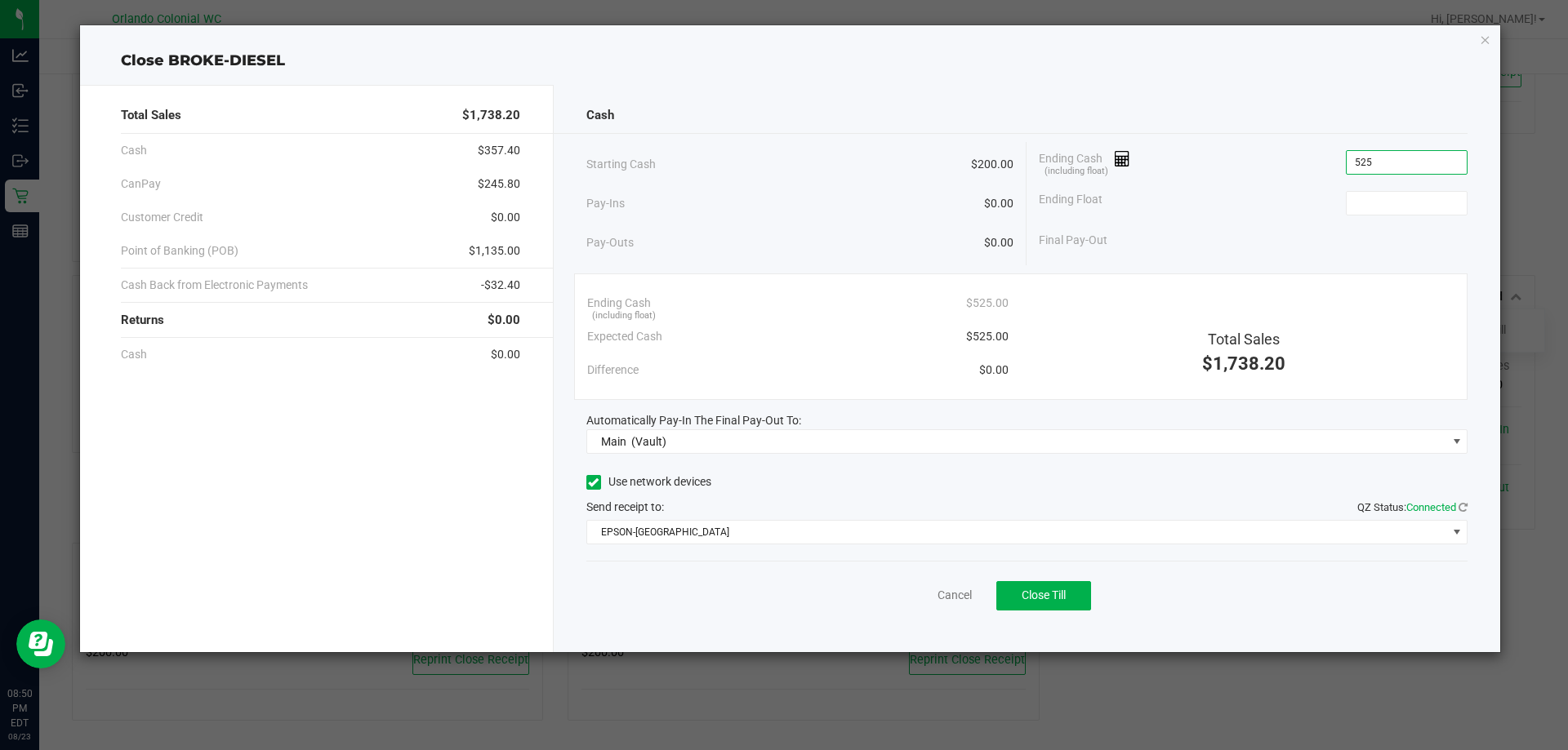
type input "$525.00"
click at [1379, 217] on div "Ending Float" at bounding box center [1252, 203] width 428 height 41
click at [1379, 211] on input at bounding box center [1406, 203] width 120 height 23
type input "$200.00"
click at [1338, 126] on div "Cash" at bounding box center [1027, 115] width 882 height 35
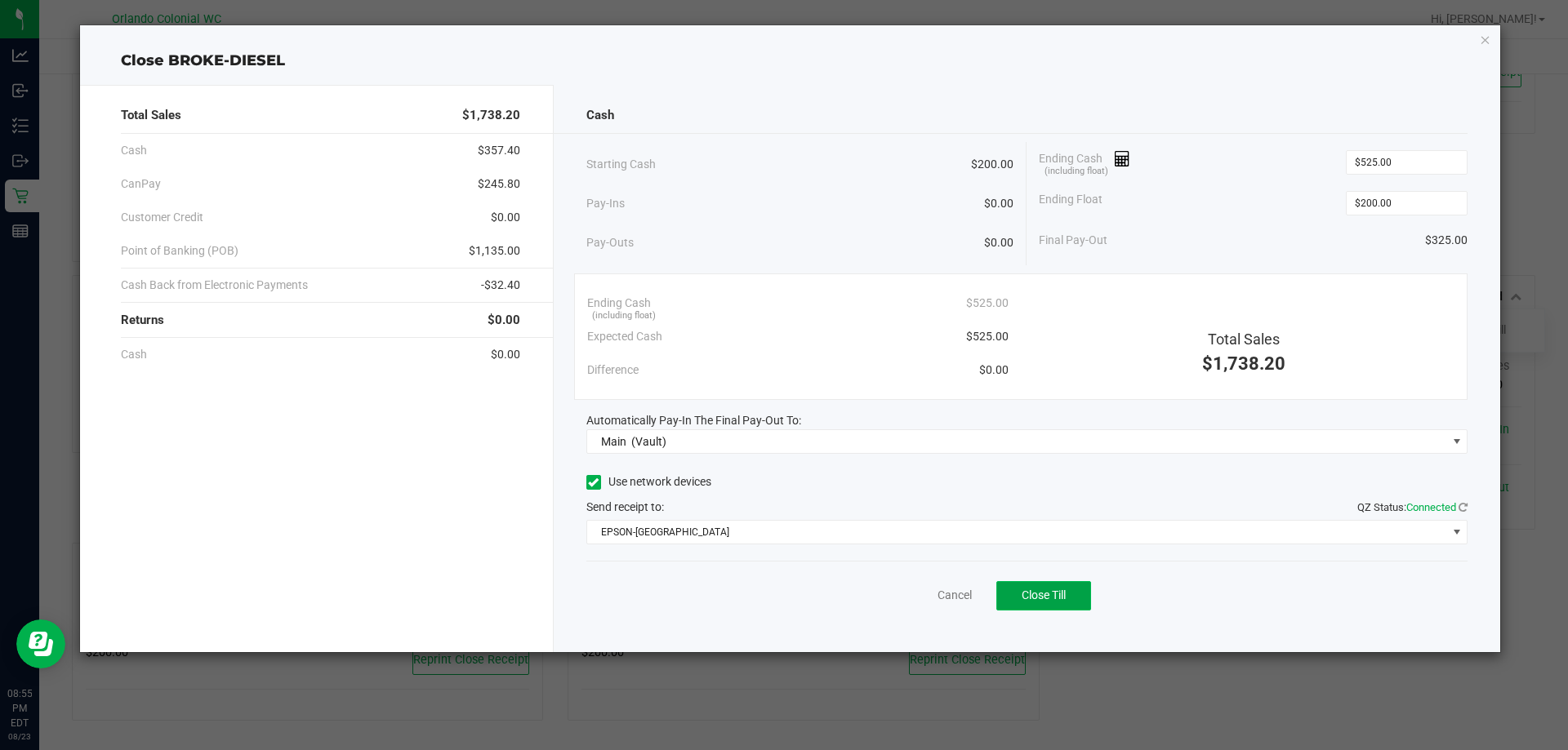
click at [1032, 597] on span "Close Till" at bounding box center [1043, 595] width 44 height 13
click at [923, 591] on link "Dismiss" at bounding box center [918, 595] width 39 height 17
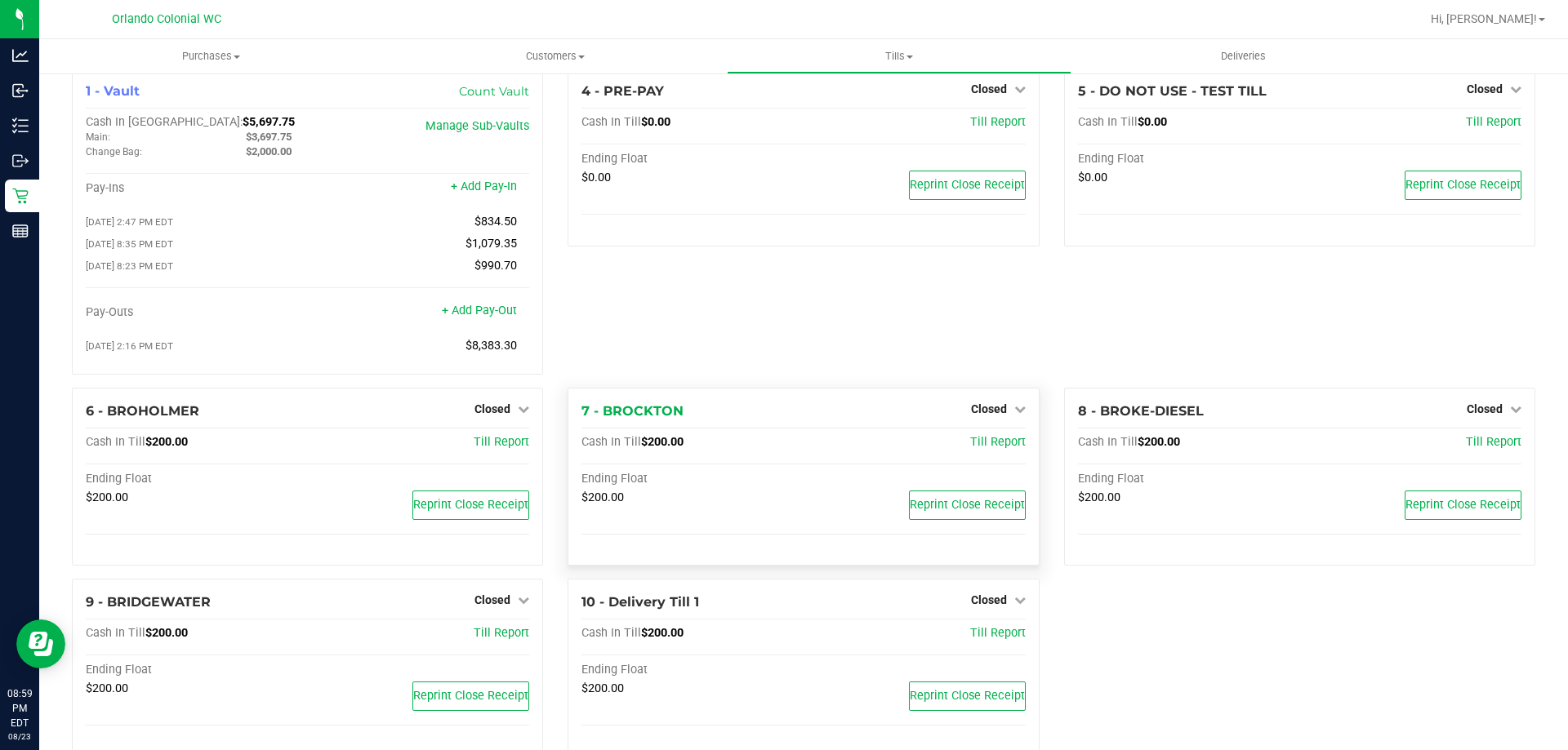
scroll to position [0, 0]
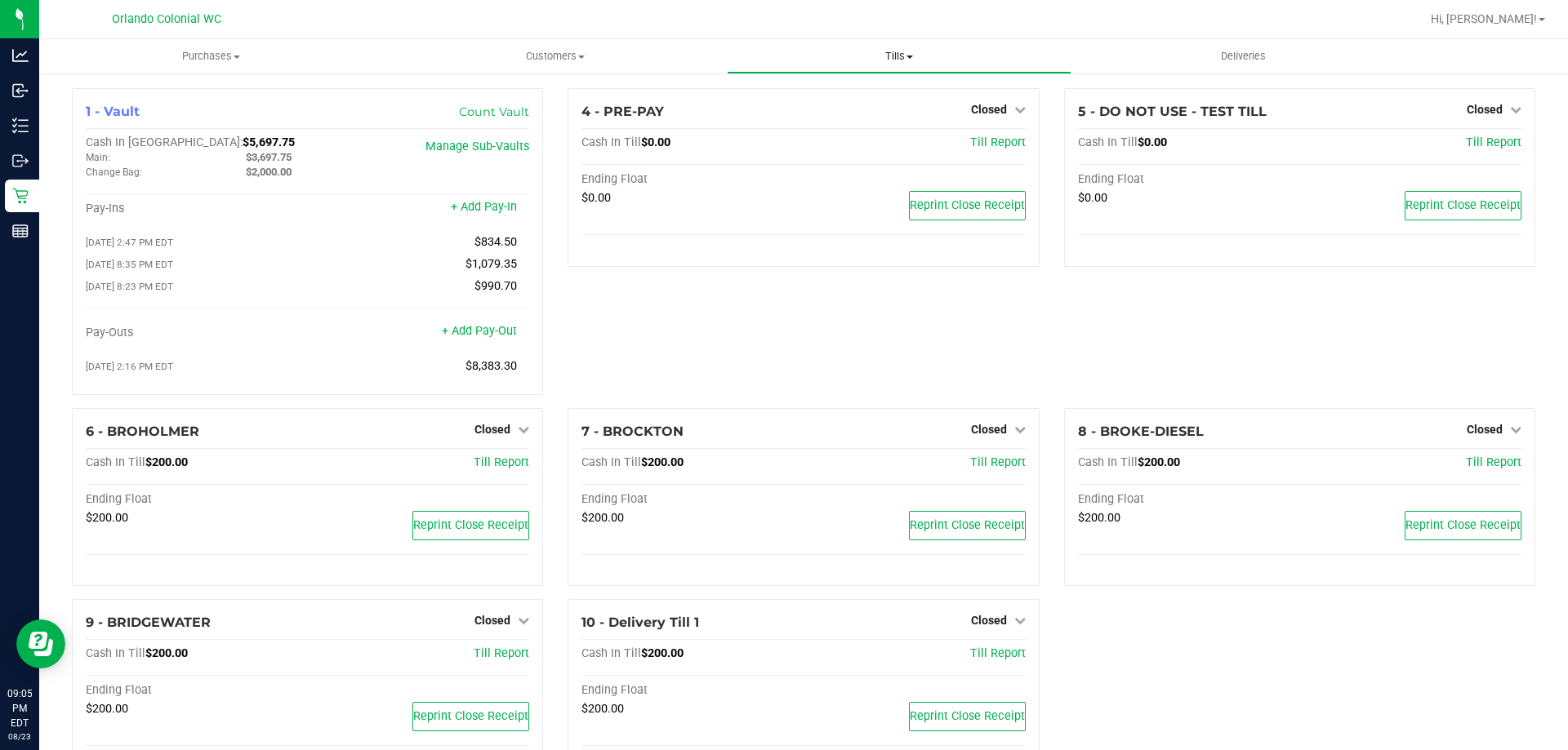
click at [888, 54] on span "Tills" at bounding box center [898, 56] width 342 height 15
click at [818, 120] on span "Reconcile e-payments" at bounding box center [808, 118] width 163 height 14
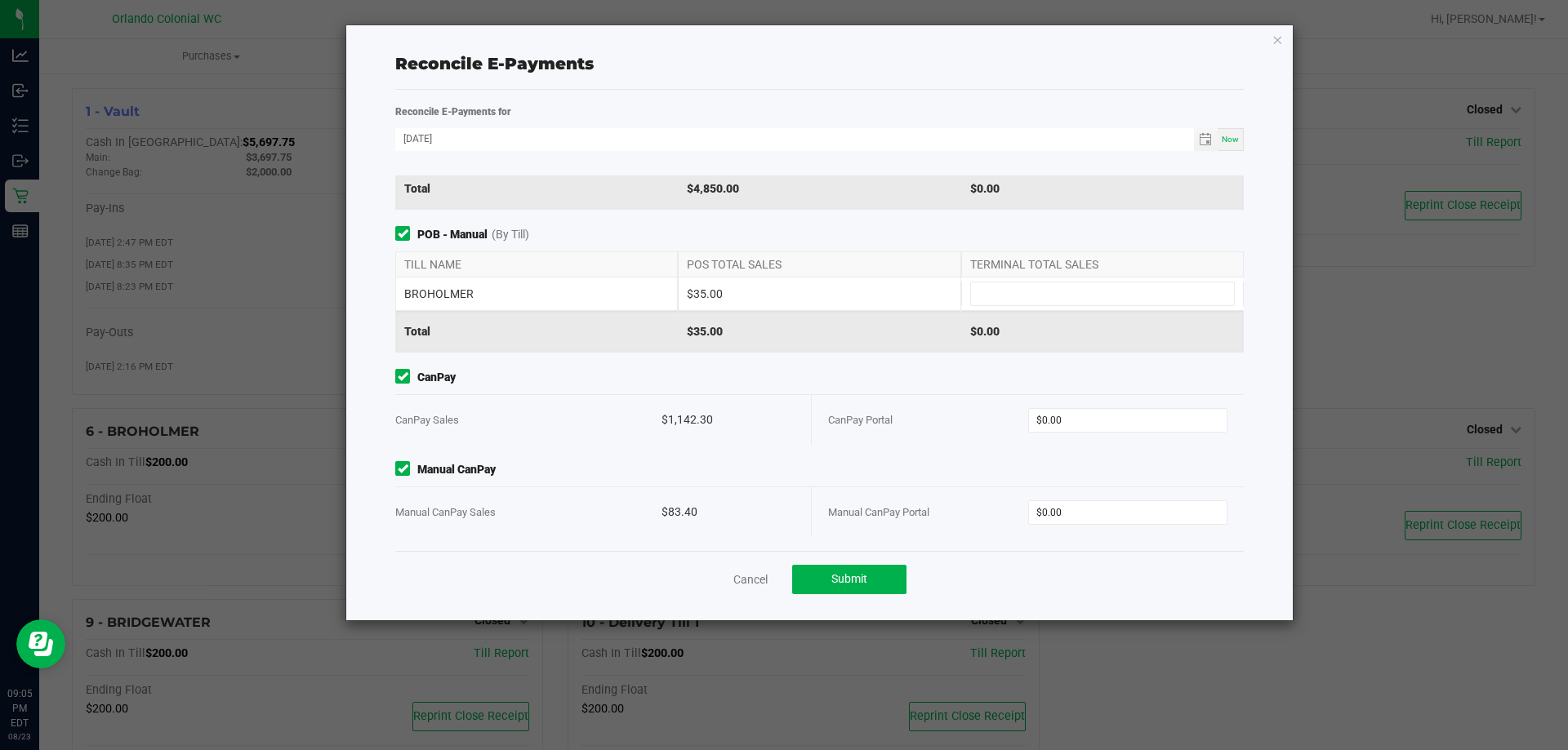
scroll to position [194, 0]
click at [688, 416] on div "$1,142.30" at bounding box center [728, 419] width 133 height 50
click at [544, 365] on div "Point of Banking (POB) (By Till) TILL NAME POS TOTAL SALES TERMINAL TOTAL SALES…" at bounding box center [819, 364] width 872 height 375
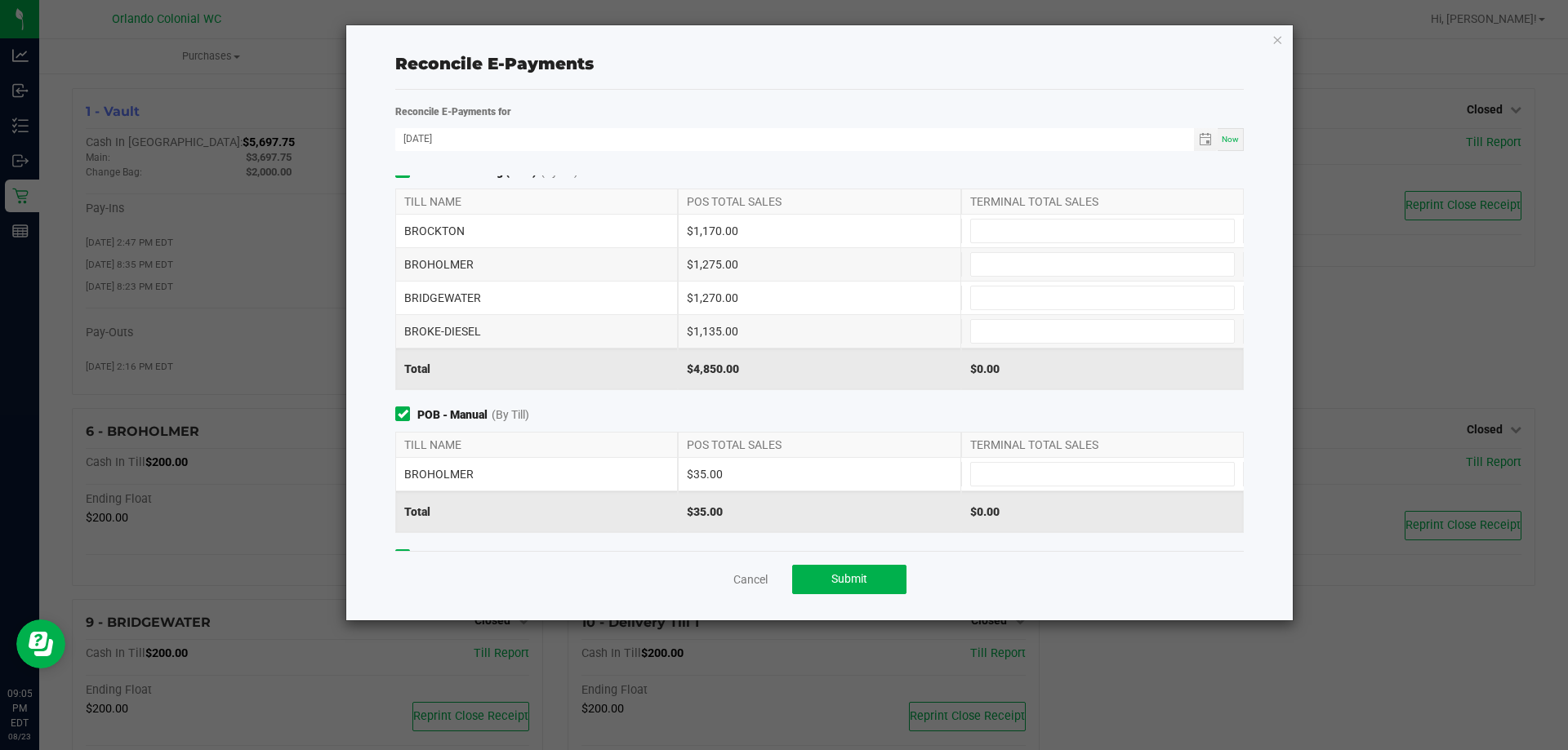
scroll to position [0, 0]
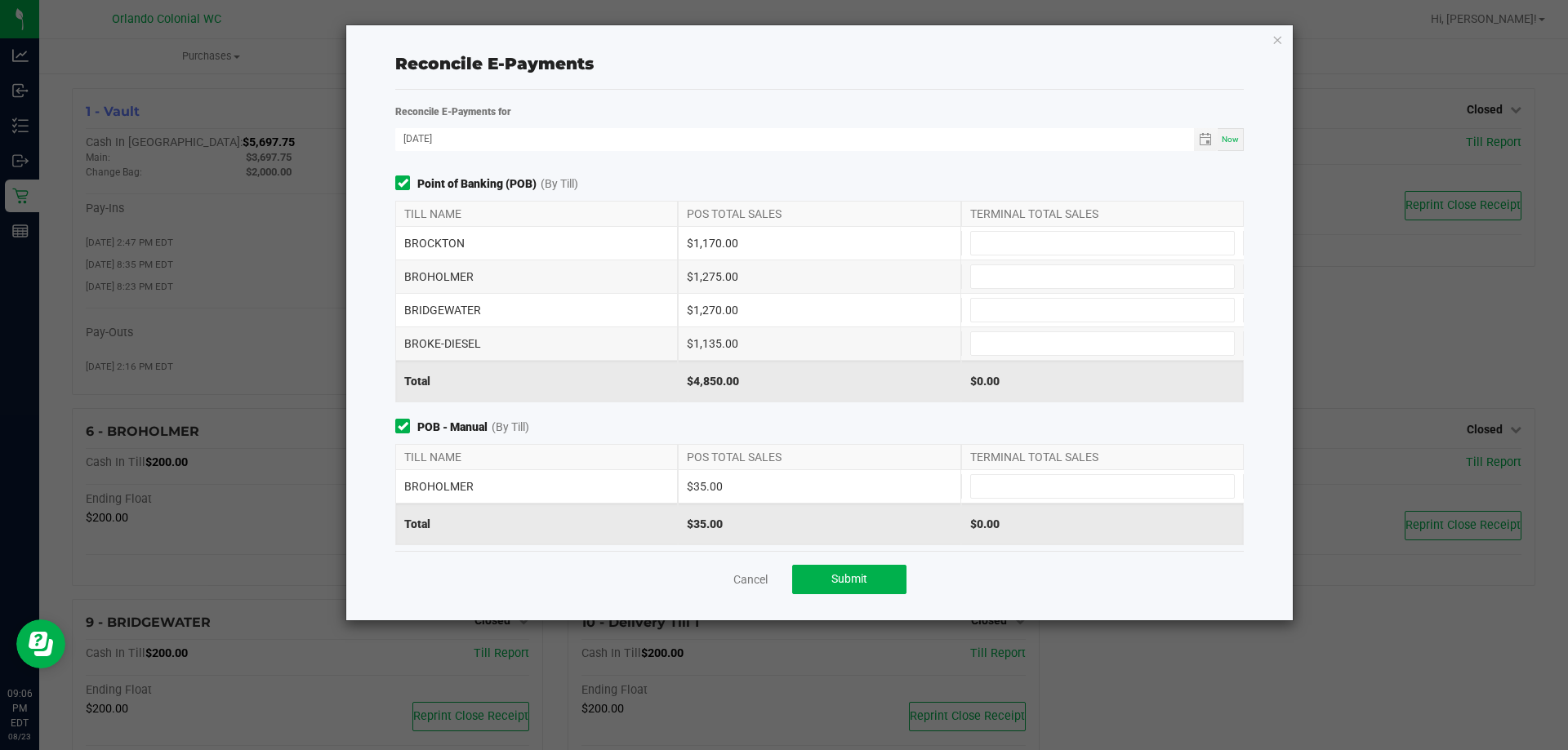
click at [746, 567] on div "Cancel Submit" at bounding box center [820, 579] width 849 height 57
click at [742, 575] on link "Cancel" at bounding box center [750, 579] width 35 height 16
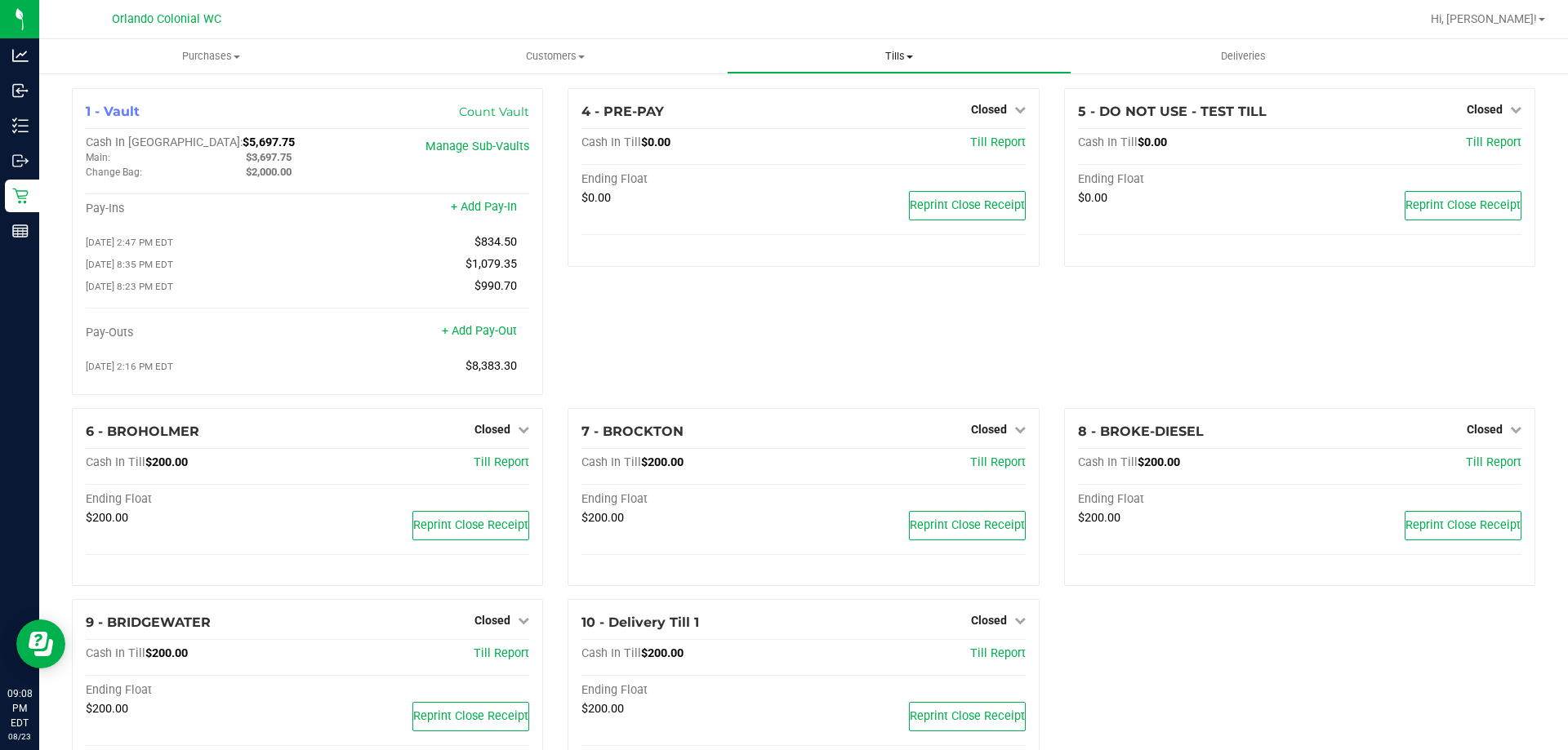
click at [871, 50] on uib-tab-heading "Tills Manage tills Reconcile e-payments" at bounding box center [898, 56] width 342 height 33
click at [717, 310] on div "4 - PRE-PAY Closed Open Till Cash In Till $0.00 Till Report Ending Float $0.00 …" at bounding box center [803, 248] width 496 height 320
click at [894, 51] on span "Tills" at bounding box center [898, 56] width 344 height 15
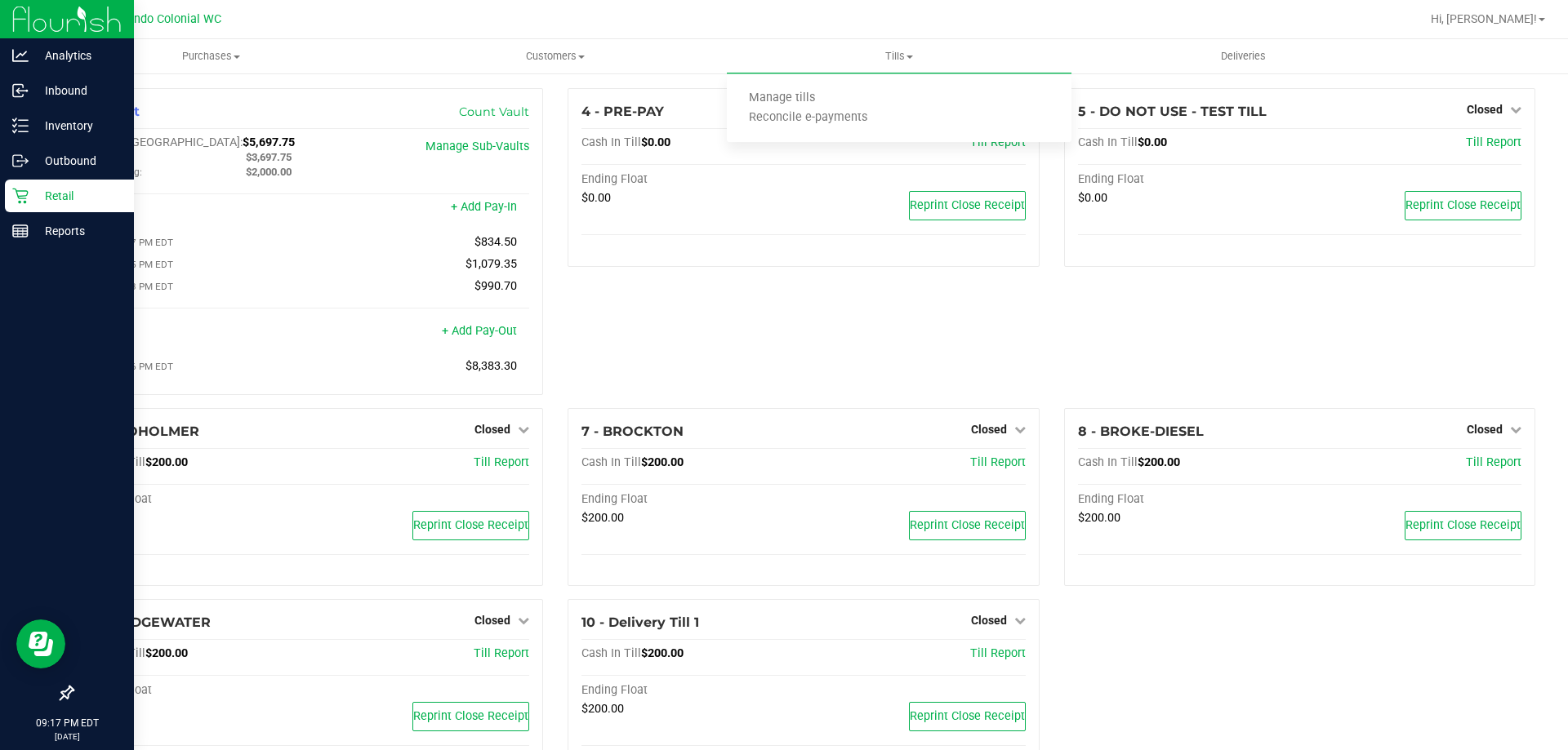
click at [32, 194] on p "Retail" at bounding box center [78, 196] width 98 height 20
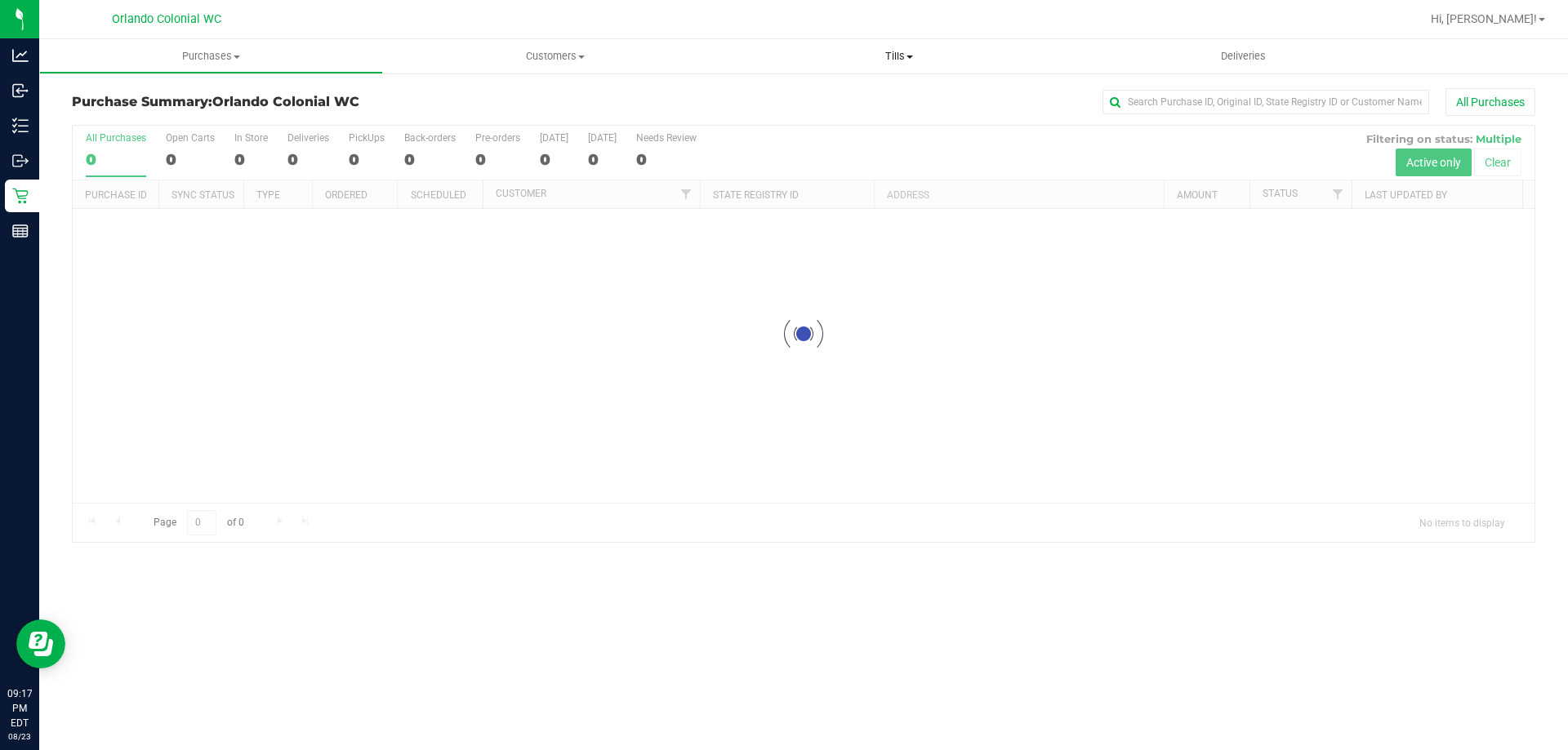
click at [894, 54] on span "Tills" at bounding box center [898, 56] width 344 height 15
click at [861, 93] on li "Manage tills" at bounding box center [898, 99] width 344 height 20
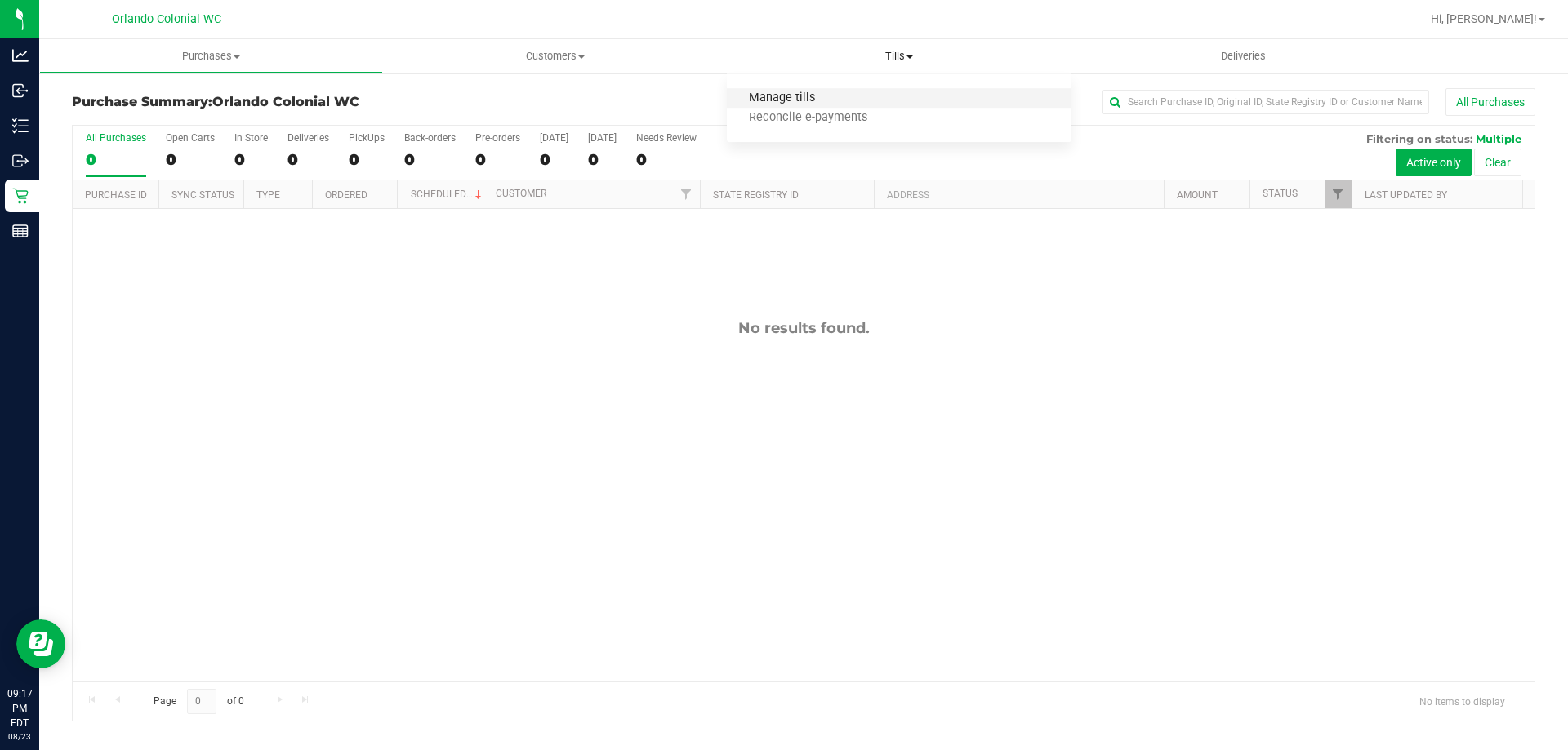
click at [798, 103] on span "Manage tills" at bounding box center [781, 98] width 110 height 14
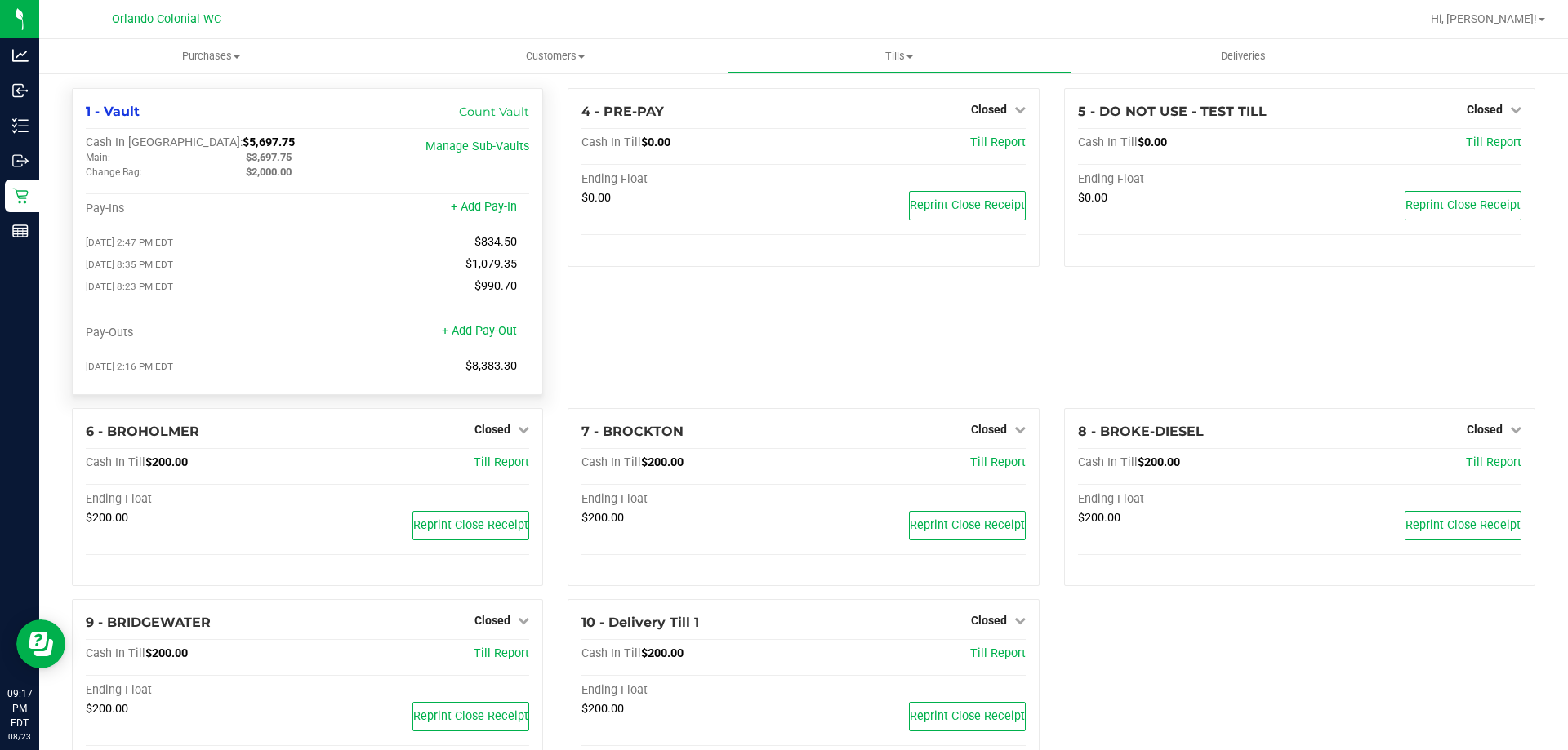
click at [262, 165] on div "$3,697.75" at bounding box center [313, 157] width 160 height 15
copy span "3,697.75"
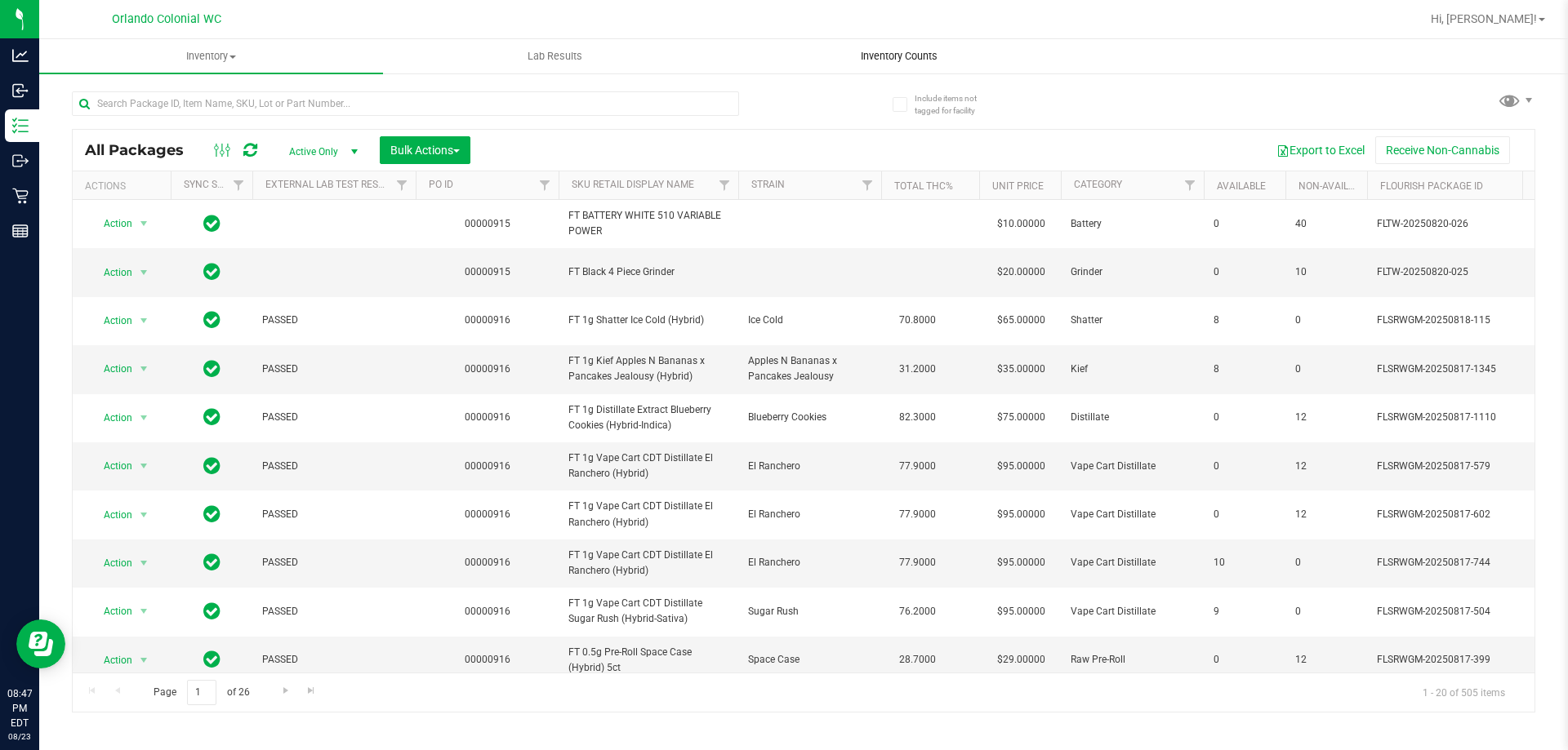
click at [878, 53] on span "Inventory Counts" at bounding box center [899, 56] width 121 height 15
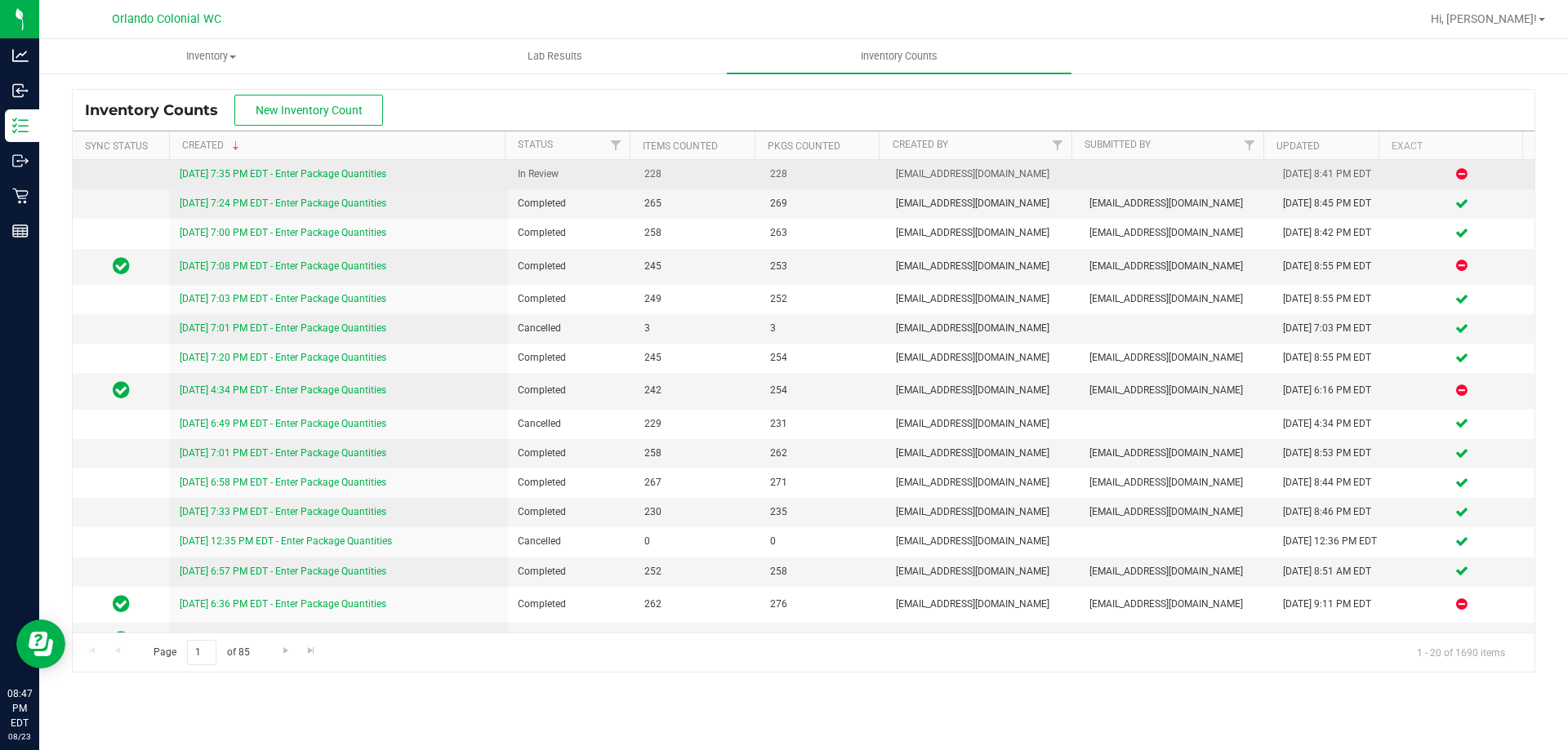
click at [373, 178] on link "[DATE] 7:35 PM EDT - Enter Package Quantities" at bounding box center [283, 174] width 207 height 12
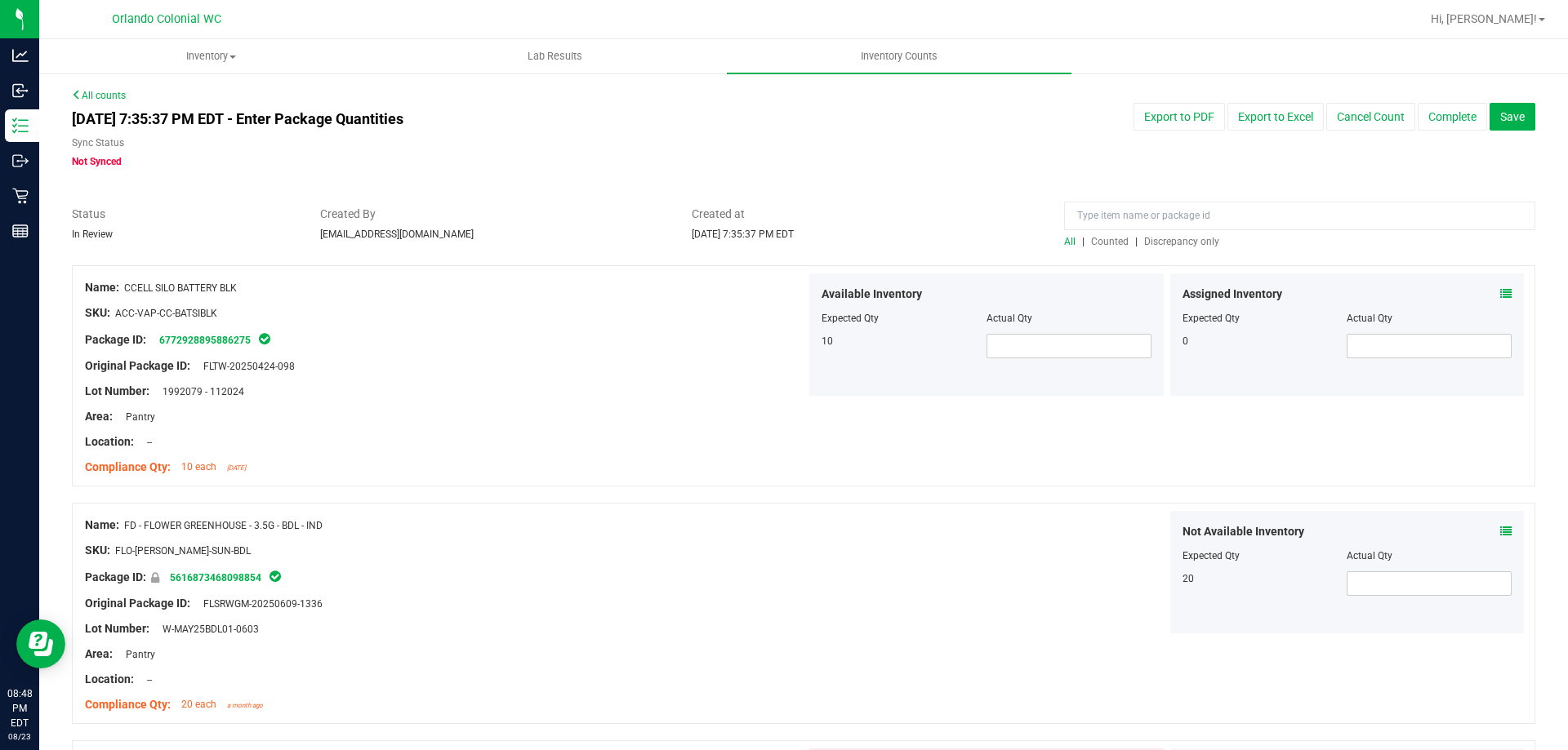
click at [1145, 243] on span "Discrepancy only" at bounding box center [1181, 241] width 76 height 12
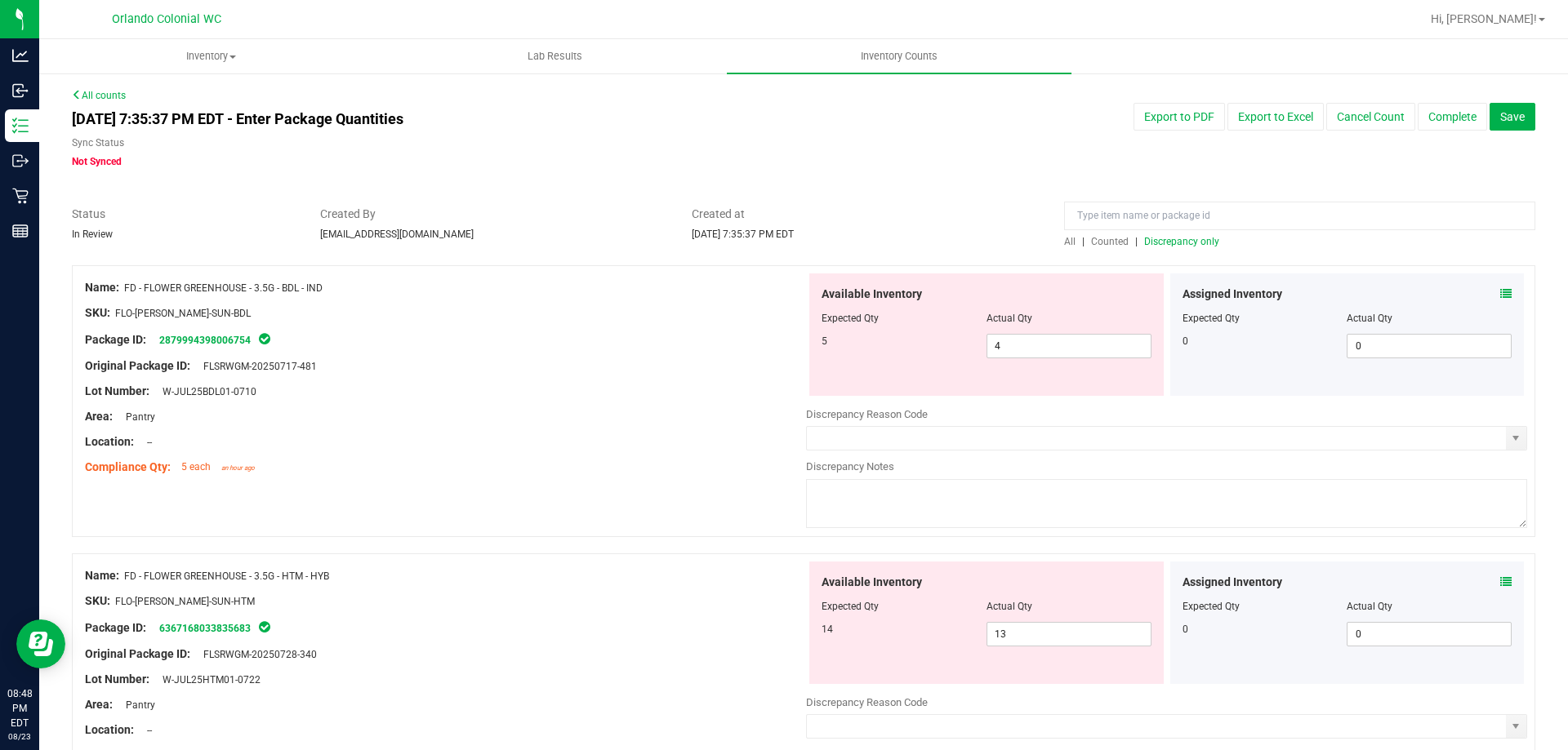
click at [938, 199] on div at bounding box center [803, 198] width 1464 height 16
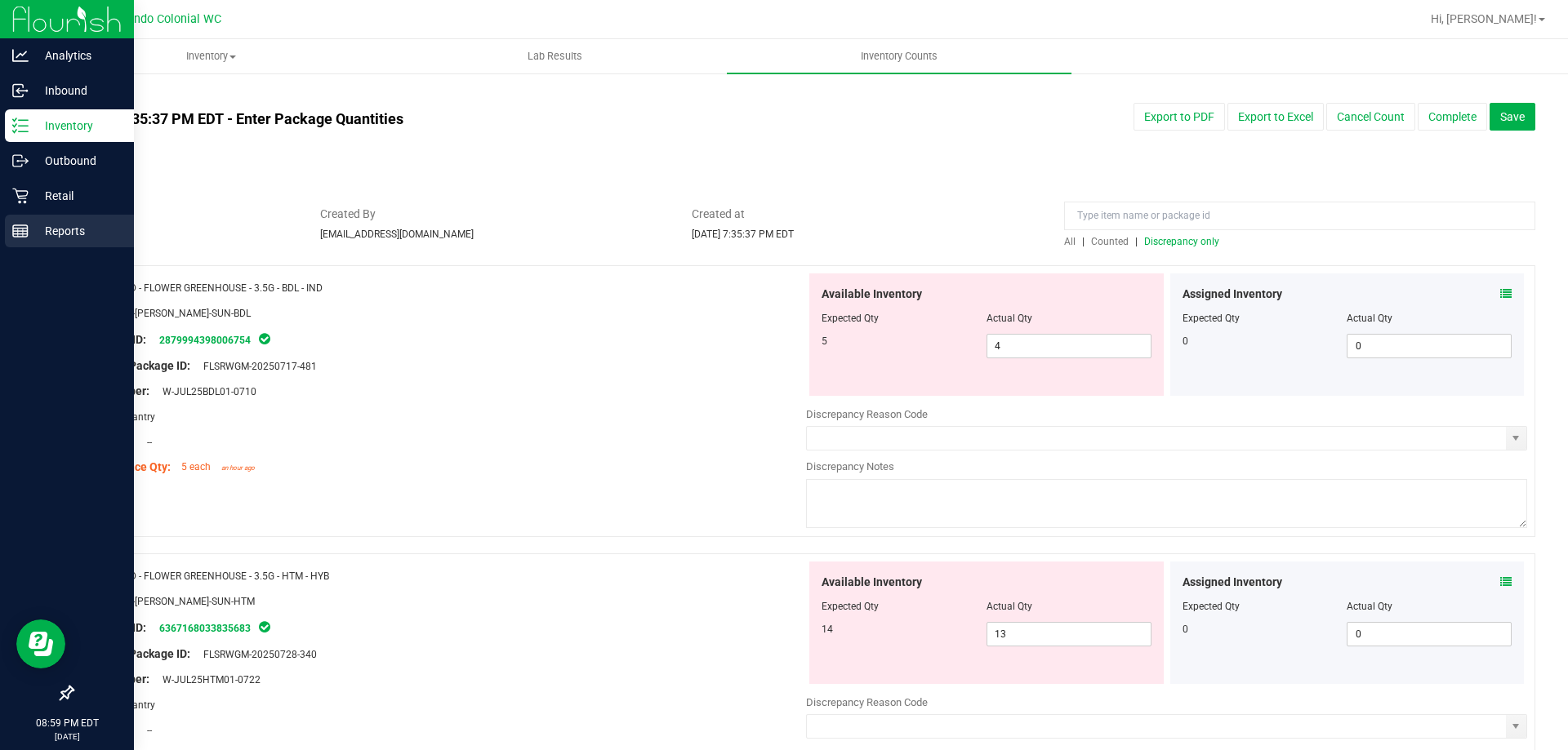
click at [23, 235] on line at bounding box center [23, 232] width 0 height 8
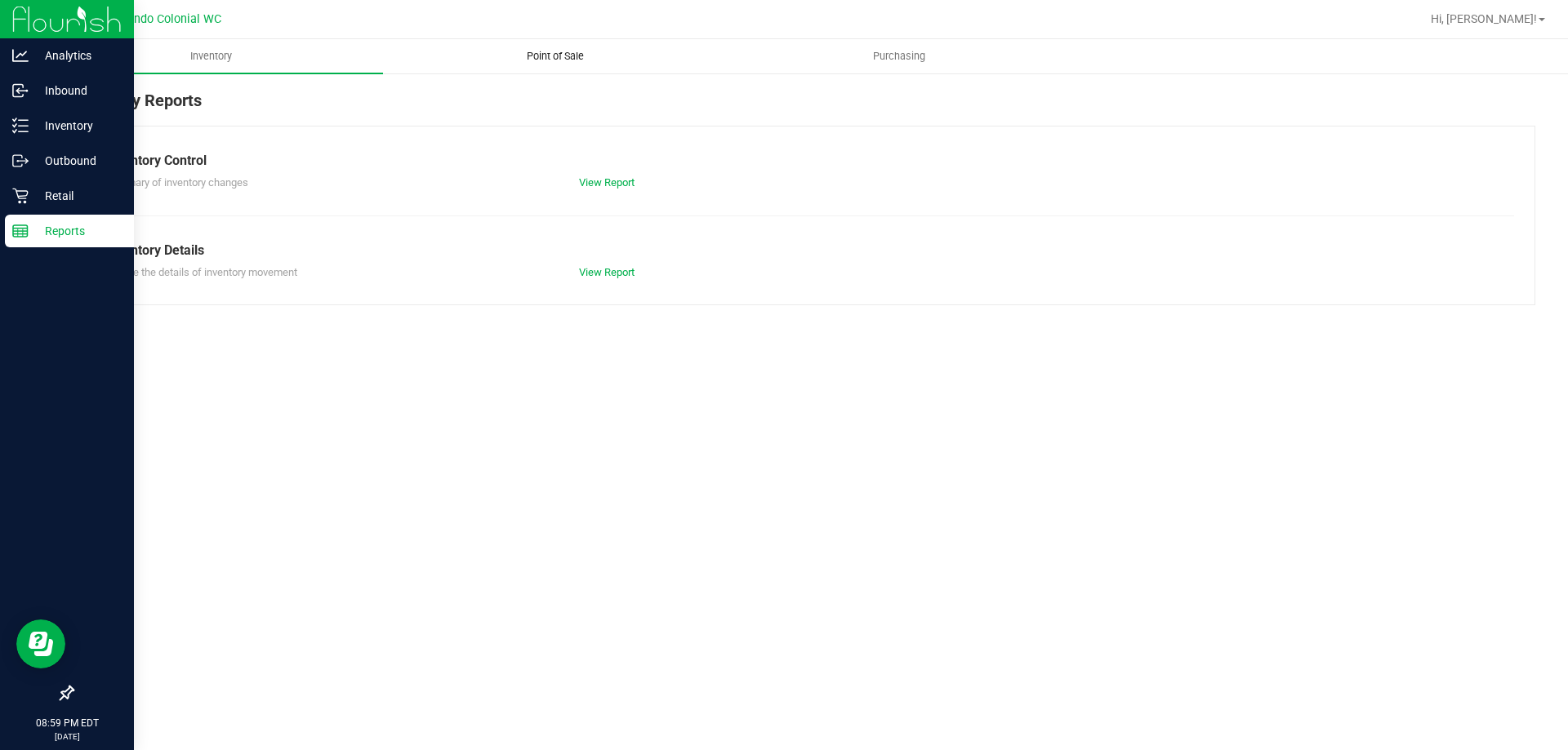
click at [577, 61] on span "Point of Sale" at bounding box center [555, 56] width 101 height 15
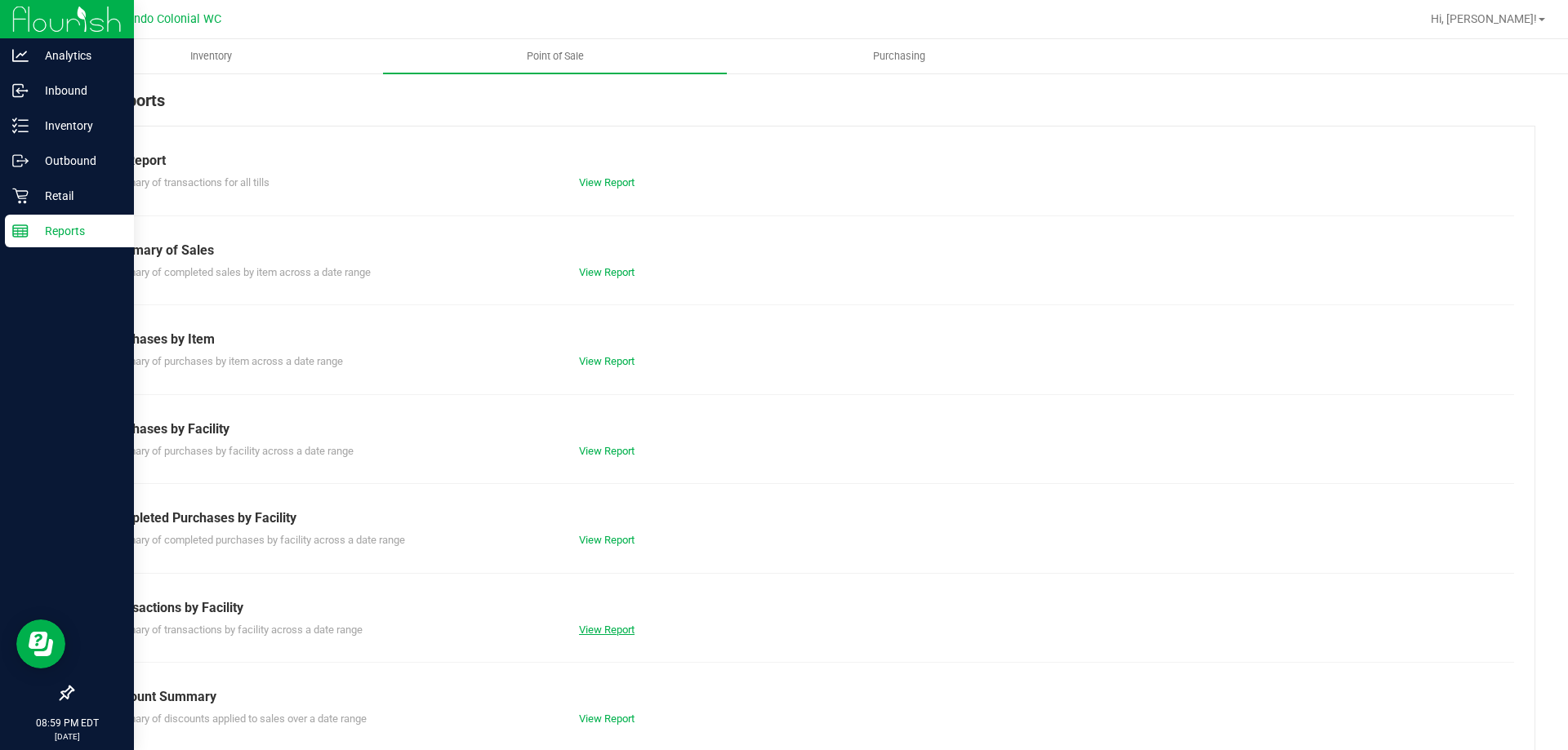
click at [592, 623] on div "View Report" at bounding box center [685, 630] width 236 height 16
click at [598, 633] on link "View Report" at bounding box center [607, 630] width 56 height 12
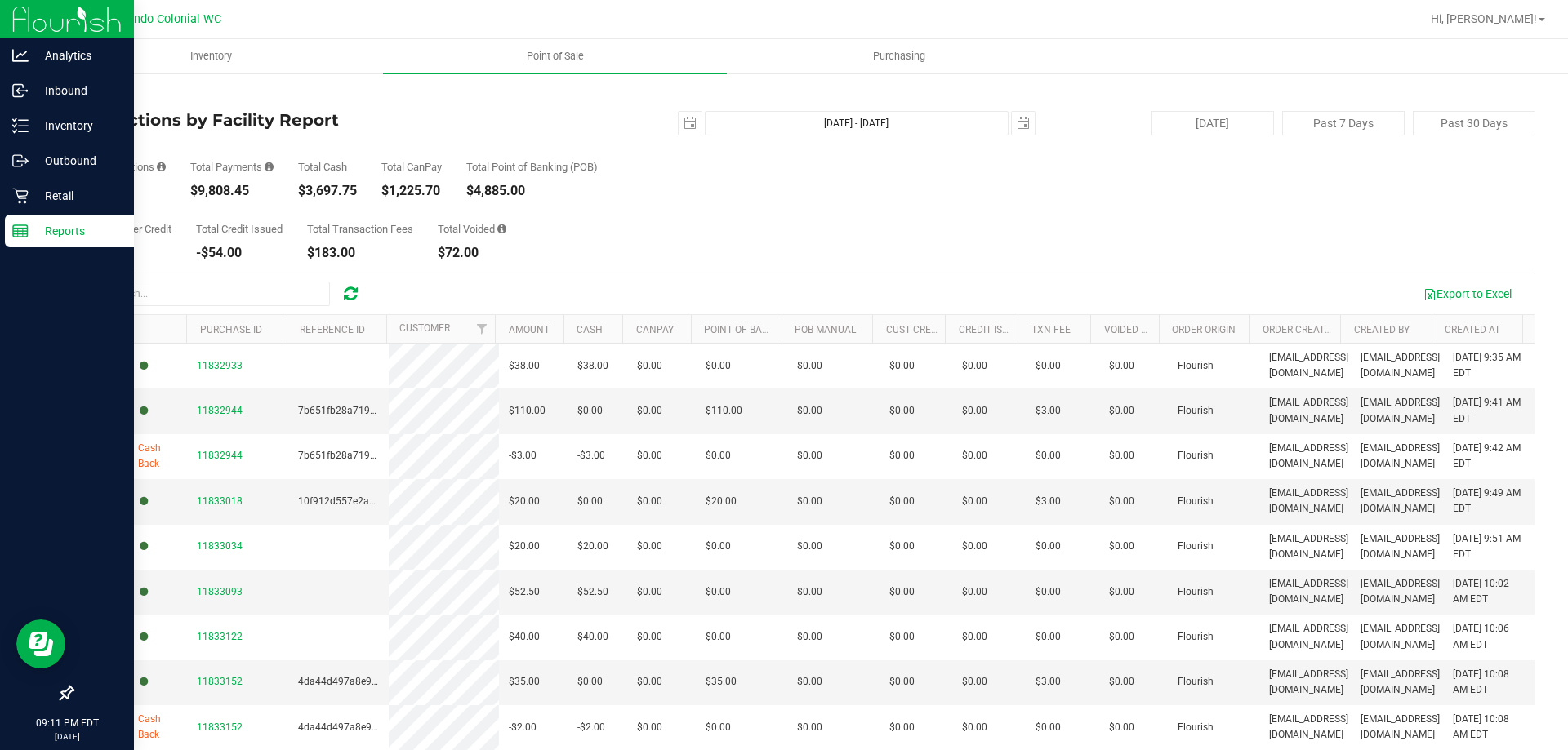
drag, startPoint x: 441, startPoint y: 128, endPoint x: 447, endPoint y: 121, distance: 9.2
click at [441, 128] on h4 "Transactions by Facility Report" at bounding box center [315, 120] width 488 height 18
click at [582, 57] on span "Point of Sale" at bounding box center [555, 56] width 101 height 15
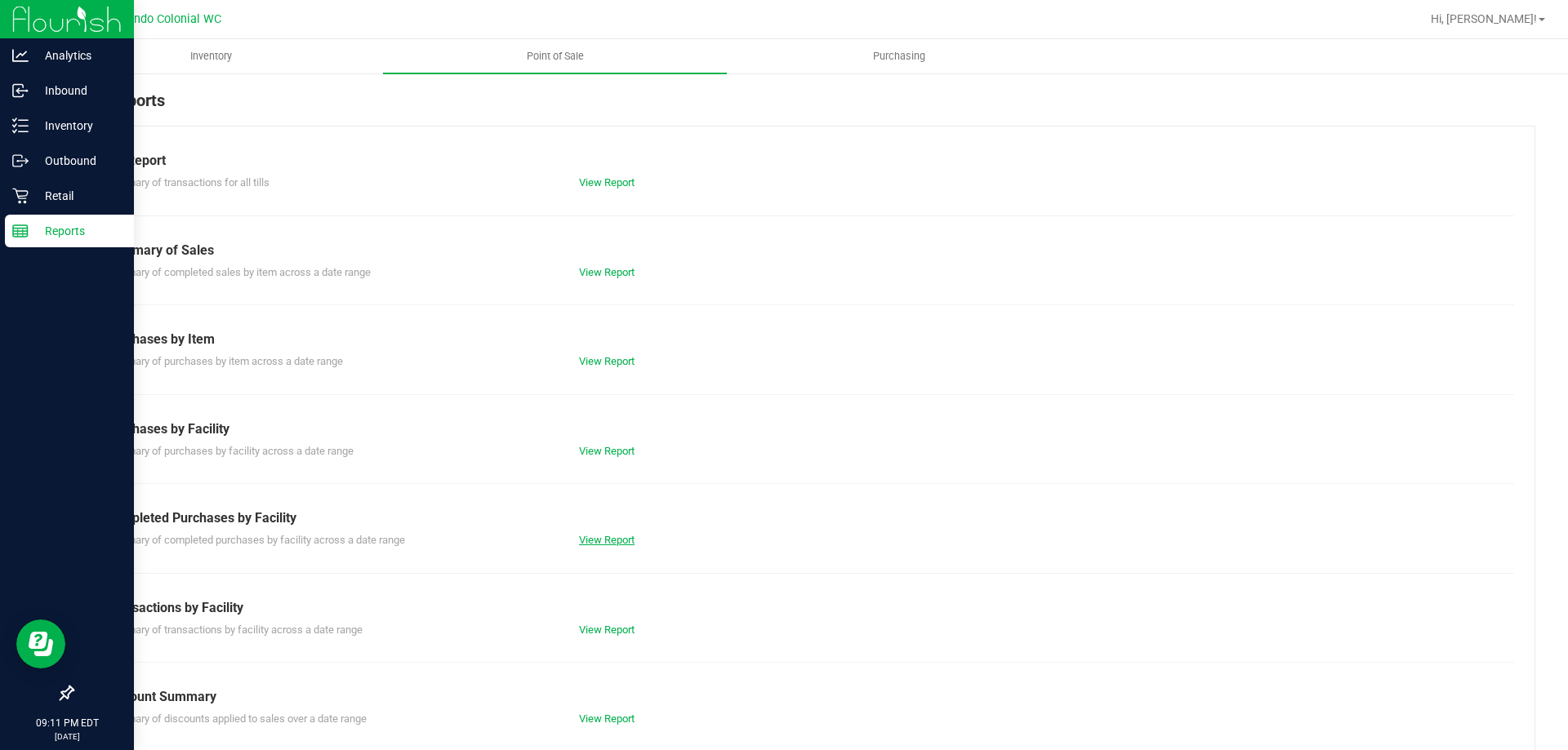
click at [615, 542] on link "View Report" at bounding box center [607, 539] width 56 height 12
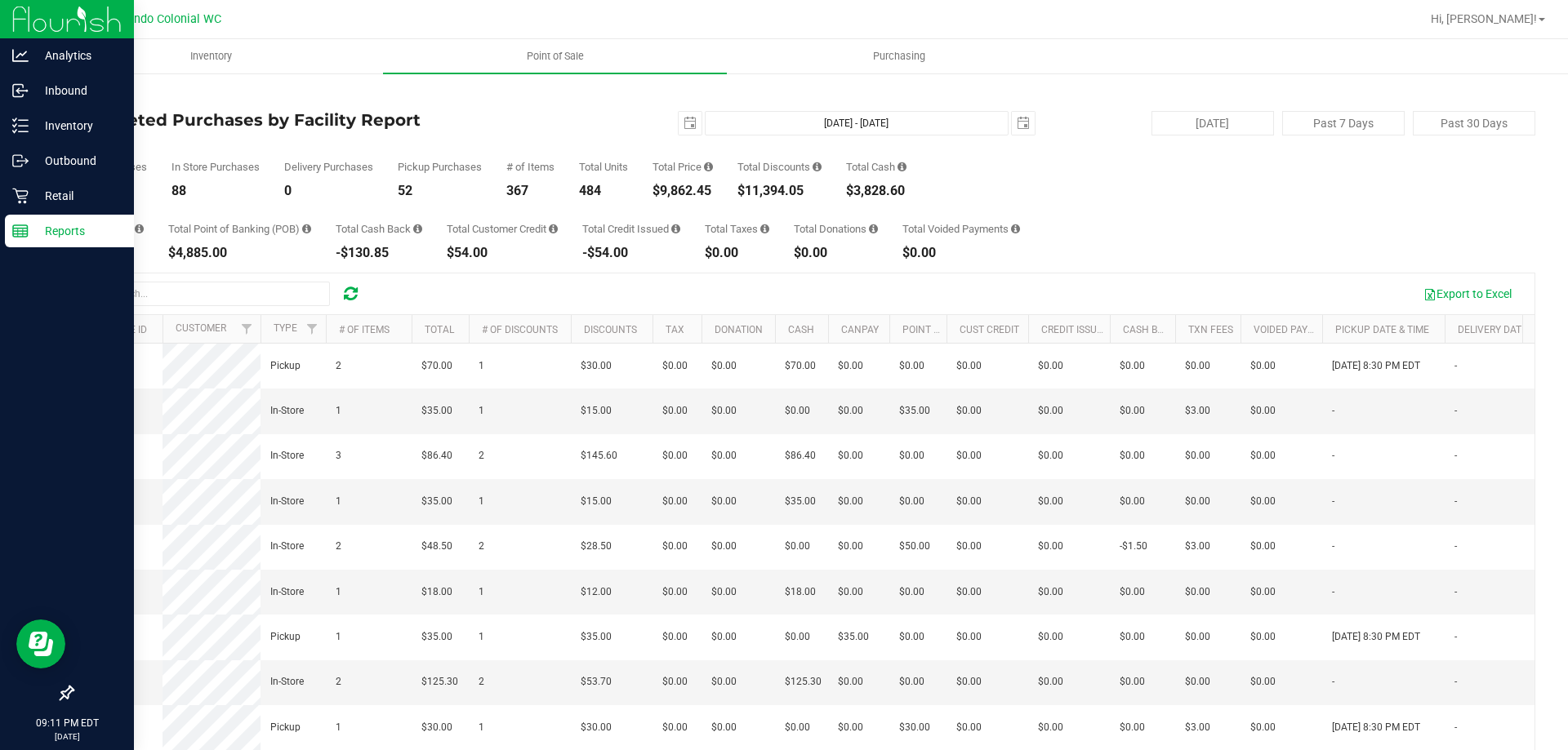
click at [670, 203] on div "Total CanPay $1,225.70 Total Point of Banking (POB) $4,885.00 Total Cash Back -…" at bounding box center [803, 228] width 1464 height 62
click at [673, 188] on div "$9,862.45" at bounding box center [683, 191] width 61 height 13
copy div "9,862.45"
click at [613, 139] on div "Total Purchases 140 In Store Purchases 88 Delivery Purchases 0 Pickup Purchases…" at bounding box center [803, 166] width 1464 height 62
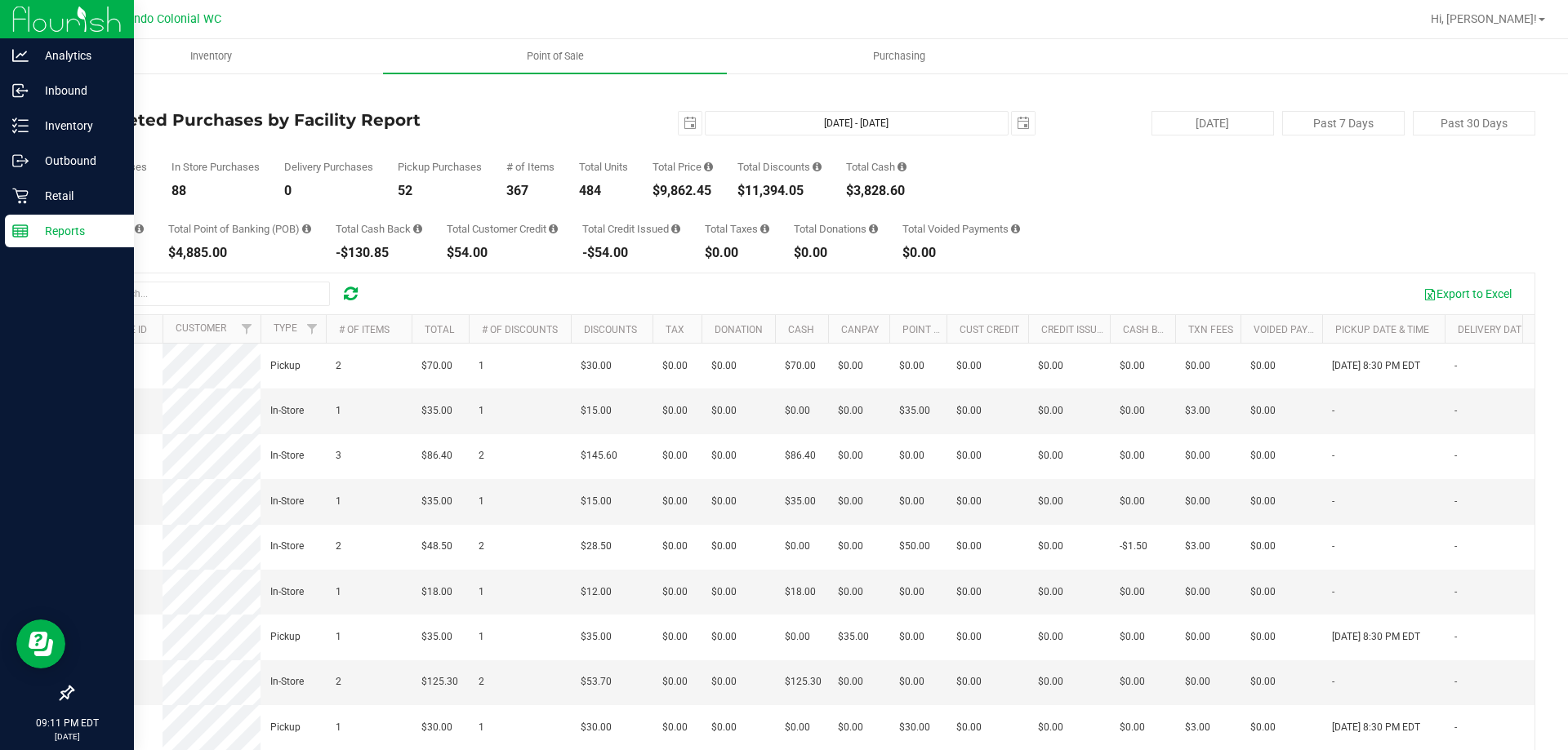
click at [769, 185] on div "$11,394.05" at bounding box center [779, 191] width 84 height 13
copy div "11,394.05"
click at [610, 128] on div "[DATE] [DATE] - [DATE] [DATE]" at bounding box center [797, 123] width 500 height 25
click at [679, 126] on span "select" at bounding box center [690, 123] width 23 height 23
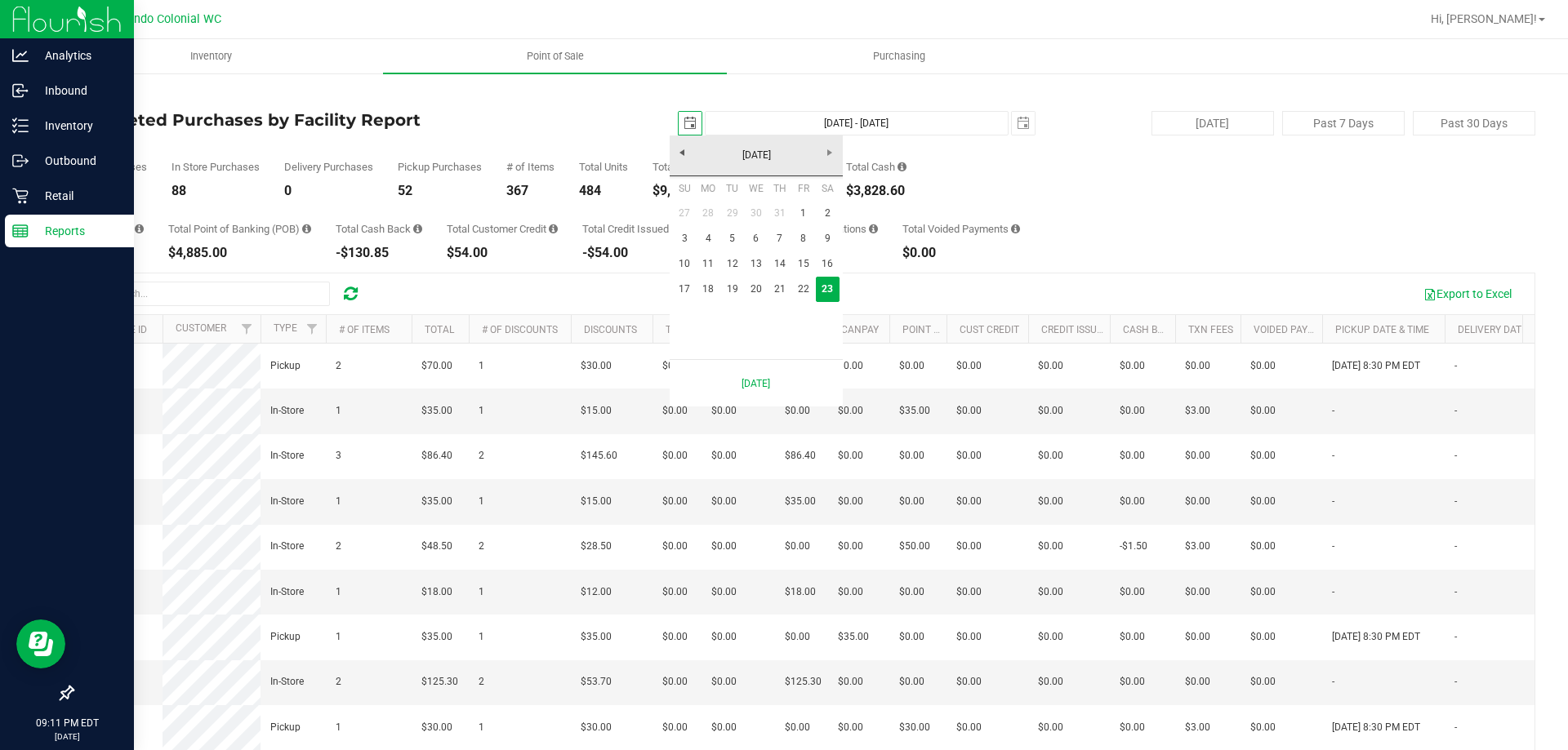
scroll to position [0, 41]
click at [675, 285] on link "17" at bounding box center [685, 289] width 24 height 25
type input "[DATE]"
type input "[DATE] - [DATE]"
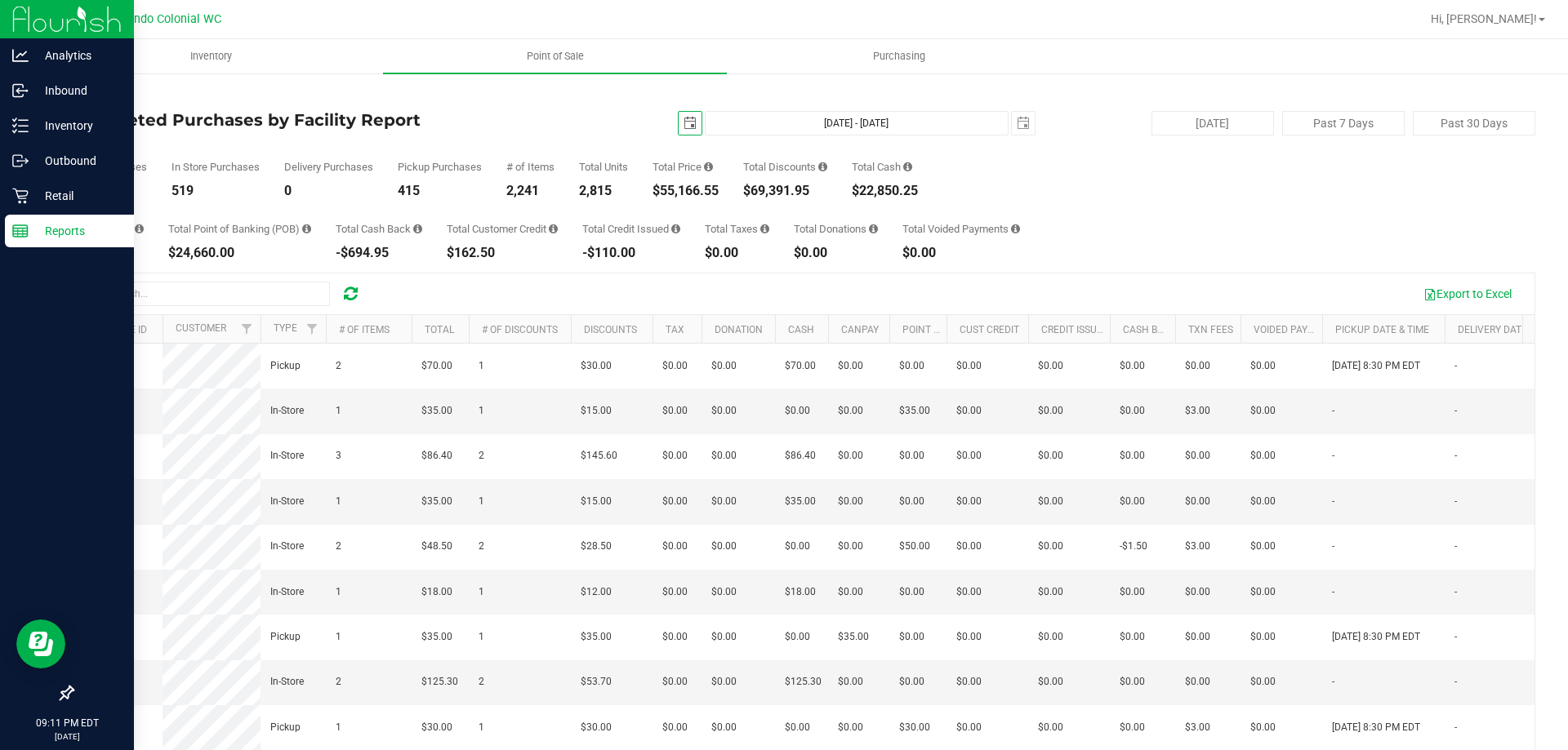
click at [696, 191] on div "$55,166.55" at bounding box center [686, 191] width 67 height 13
copy div "55,166.55"
click at [684, 123] on span "select" at bounding box center [690, 123] width 13 height 13
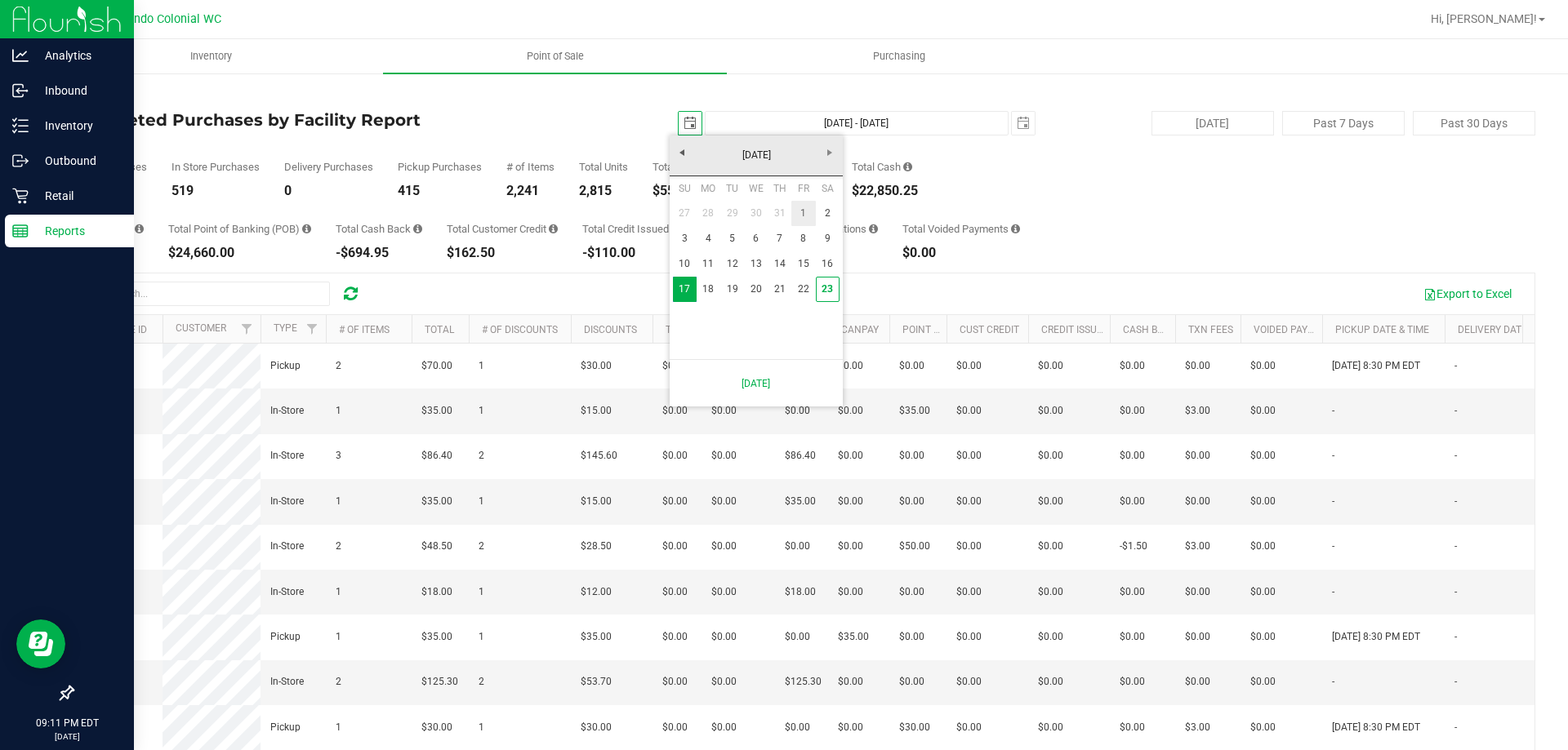
click at [806, 213] on link "1" at bounding box center [803, 213] width 24 height 25
type input "[DATE]"
type input "[DATE] - [DATE]"
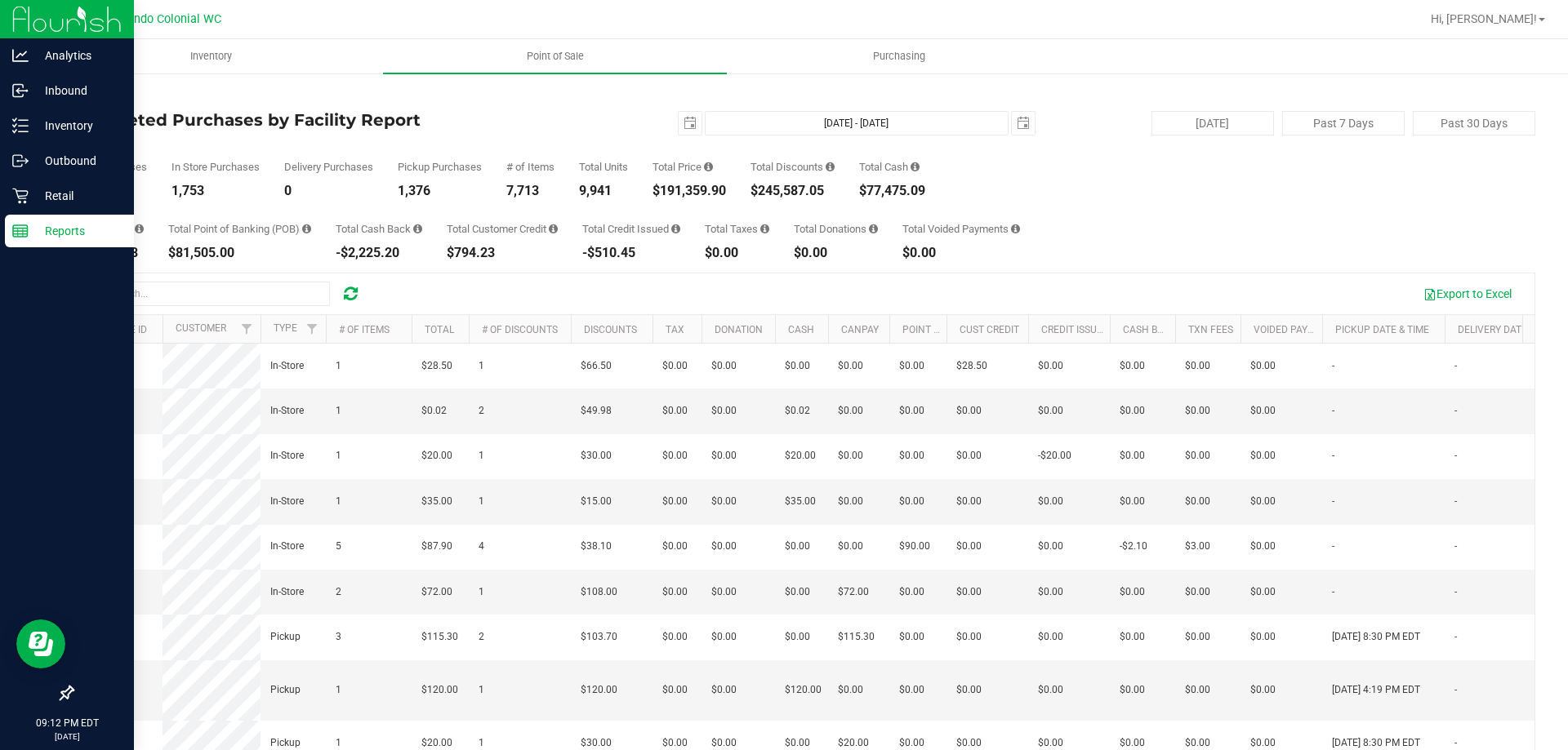
click at [581, 106] on div "Back Completed Purchases by Facility Report [DATE] [DATE] - [DATE] [DATE] [DATE…" at bounding box center [803, 472] width 1464 height 768
click at [676, 188] on div "$191,359.90" at bounding box center [690, 191] width 74 height 13
copy div "191,359.90"
click at [589, 130] on div "[DATE] [DATE] - [DATE] [DATE]" at bounding box center [797, 123] width 500 height 25
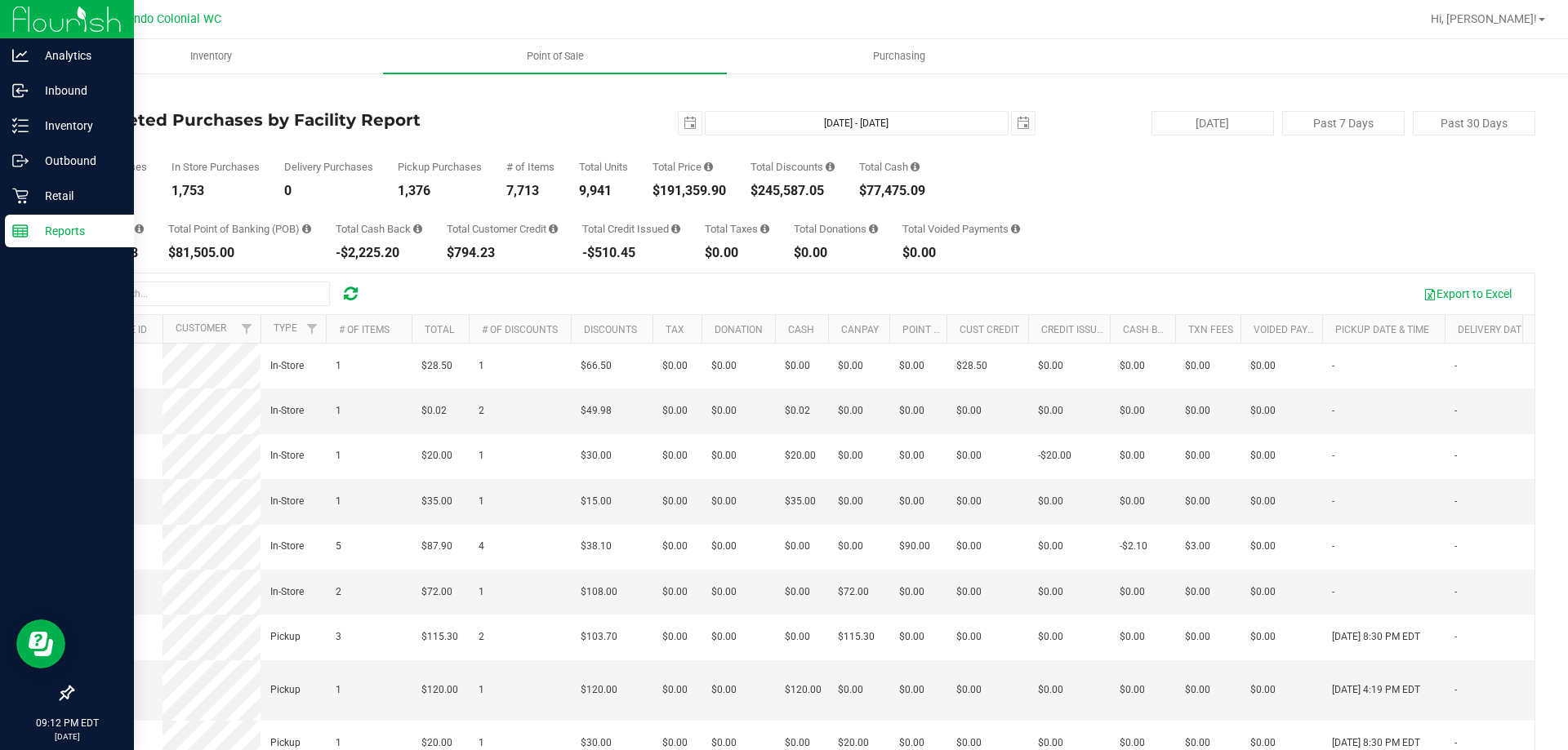
click at [589, 131] on div "[DATE] [DATE] - [DATE] [DATE]" at bounding box center [797, 123] width 500 height 25
click at [76, 117] on p "Inventory" at bounding box center [78, 126] width 98 height 20
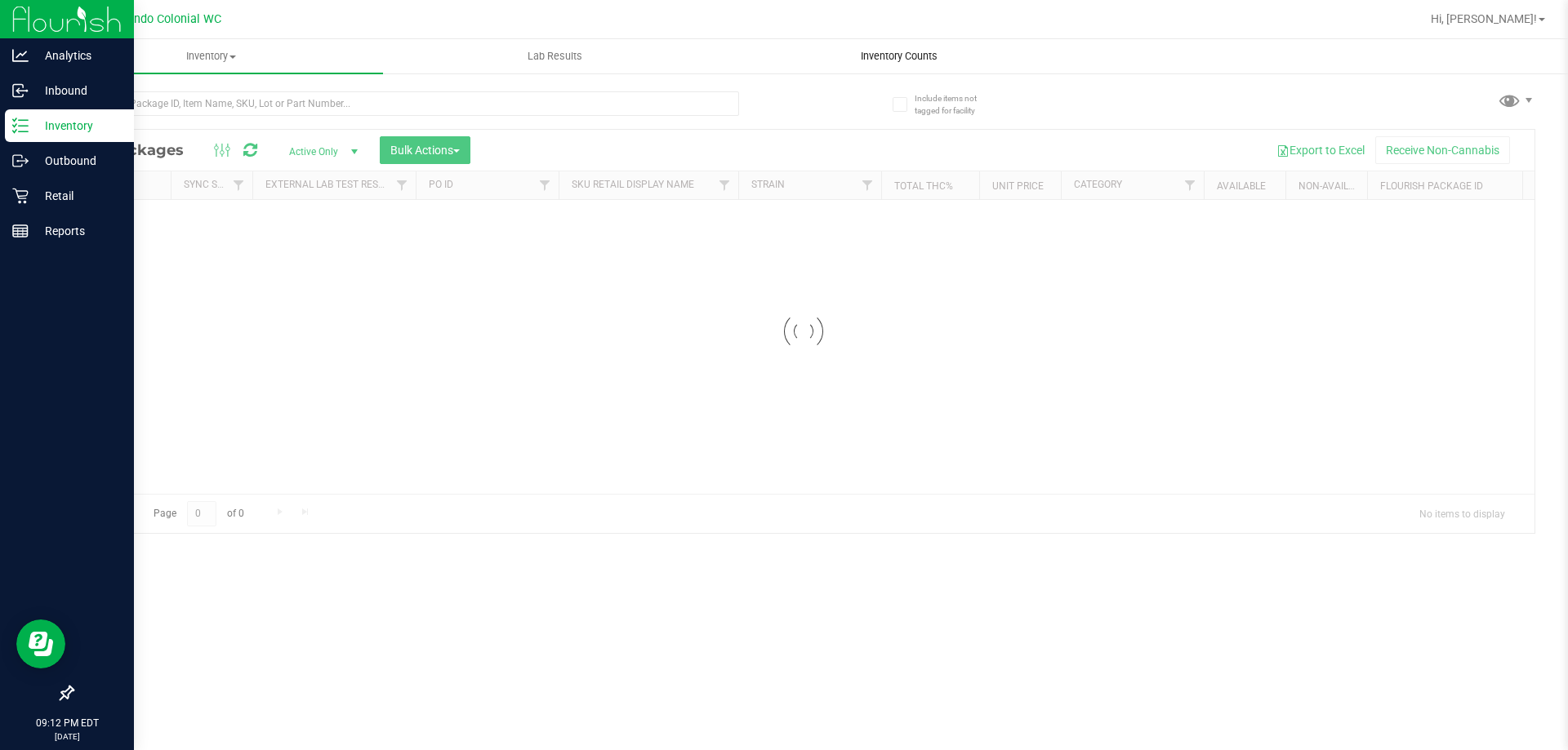
click at [920, 48] on uib-tab-heading "Inventory Counts" at bounding box center [898, 56] width 342 height 33
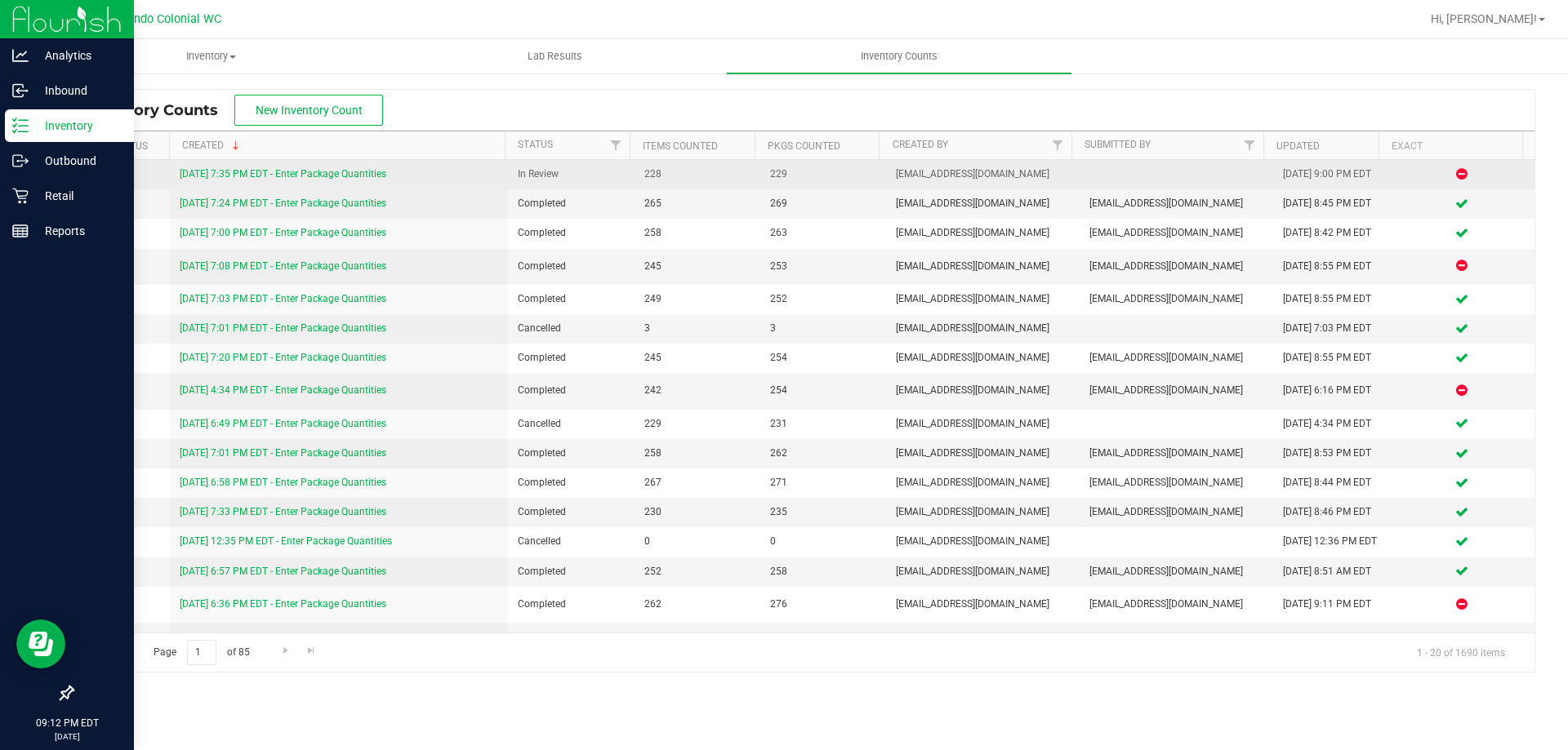
click at [361, 169] on link "[DATE] 7:35 PM EDT - Enter Package Quantities" at bounding box center [283, 174] width 207 height 12
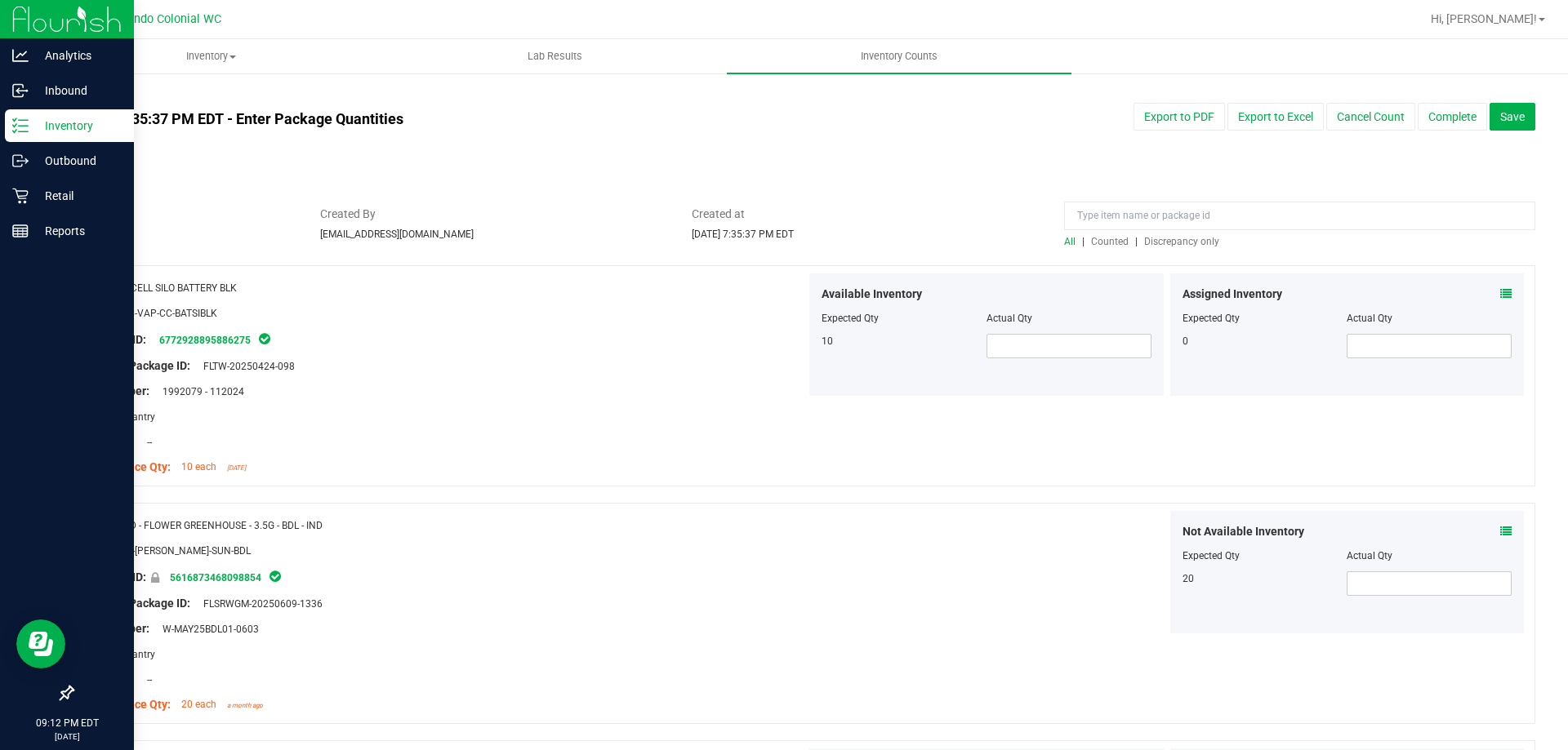
click at [1177, 246] on span "Discrepancy only" at bounding box center [1181, 241] width 76 height 12
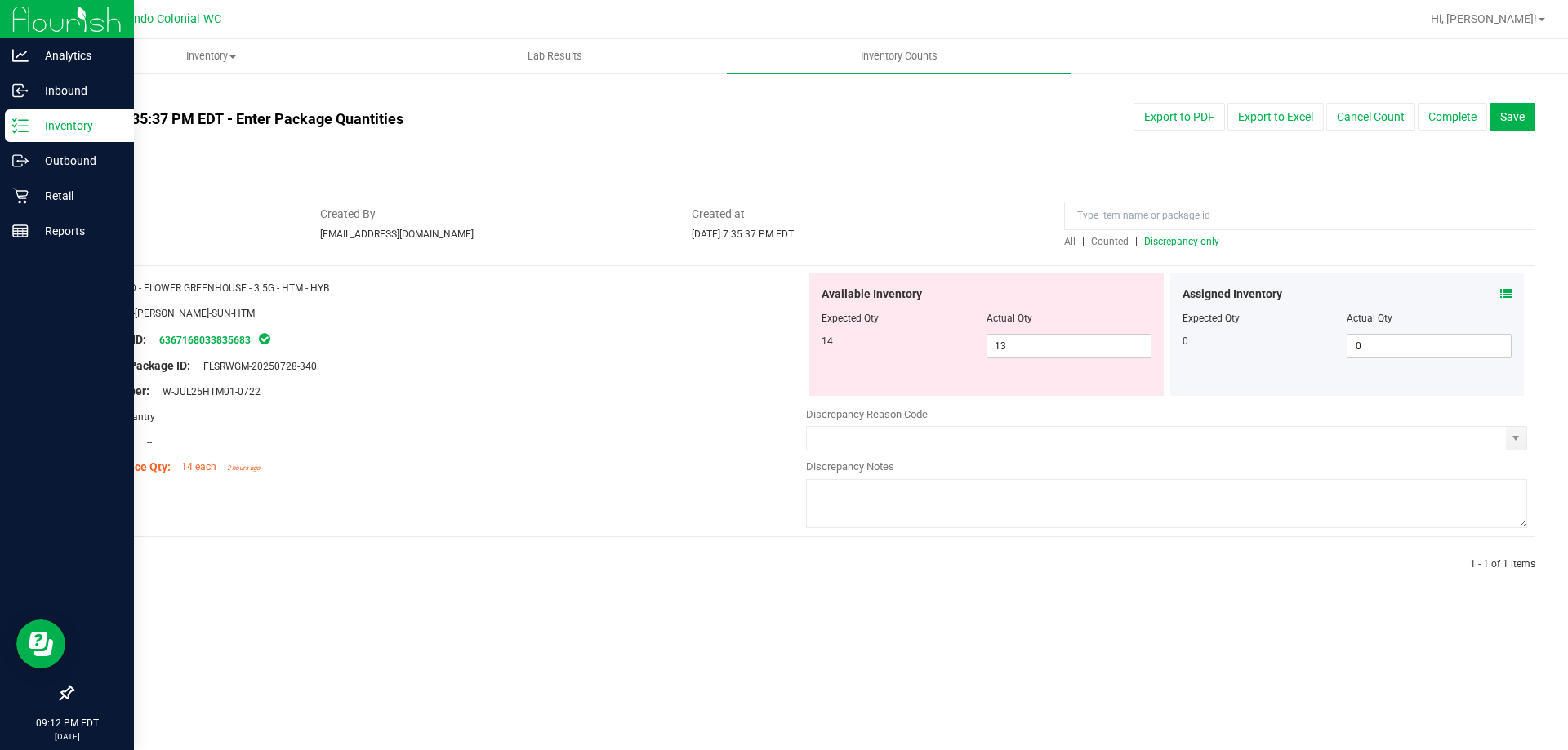
click at [1542, 295] on div "All counts [DATE] 7:35:37 PM EDT - Enter Package Quantities Sync Status Not Syn…" at bounding box center [803, 340] width 1528 height 537
click at [1497, 286] on div "Assigned Inventory" at bounding box center [1347, 294] width 330 height 17
click at [1505, 294] on icon at bounding box center [1506, 294] width 12 height 12
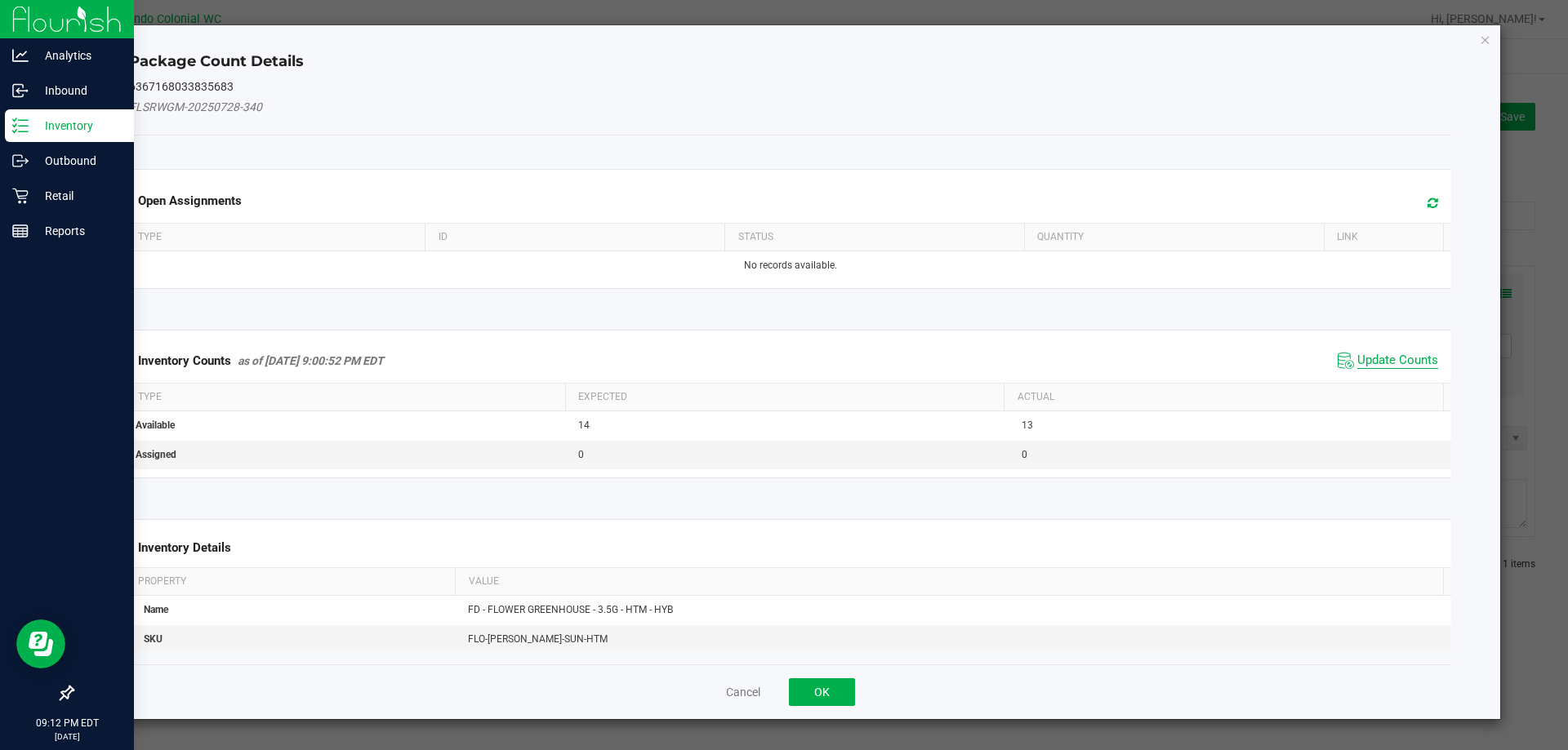
drag, startPoint x: 1372, startPoint y: 349, endPoint x: 1372, endPoint y: 359, distance: 10.0
click at [1372, 354] on div "Inventory Counts as of [DATE] 9:00:52 PM EDT Update Counts" at bounding box center [791, 361] width 1330 height 44
click at [1372, 359] on span "Update Counts" at bounding box center [1397, 361] width 80 height 16
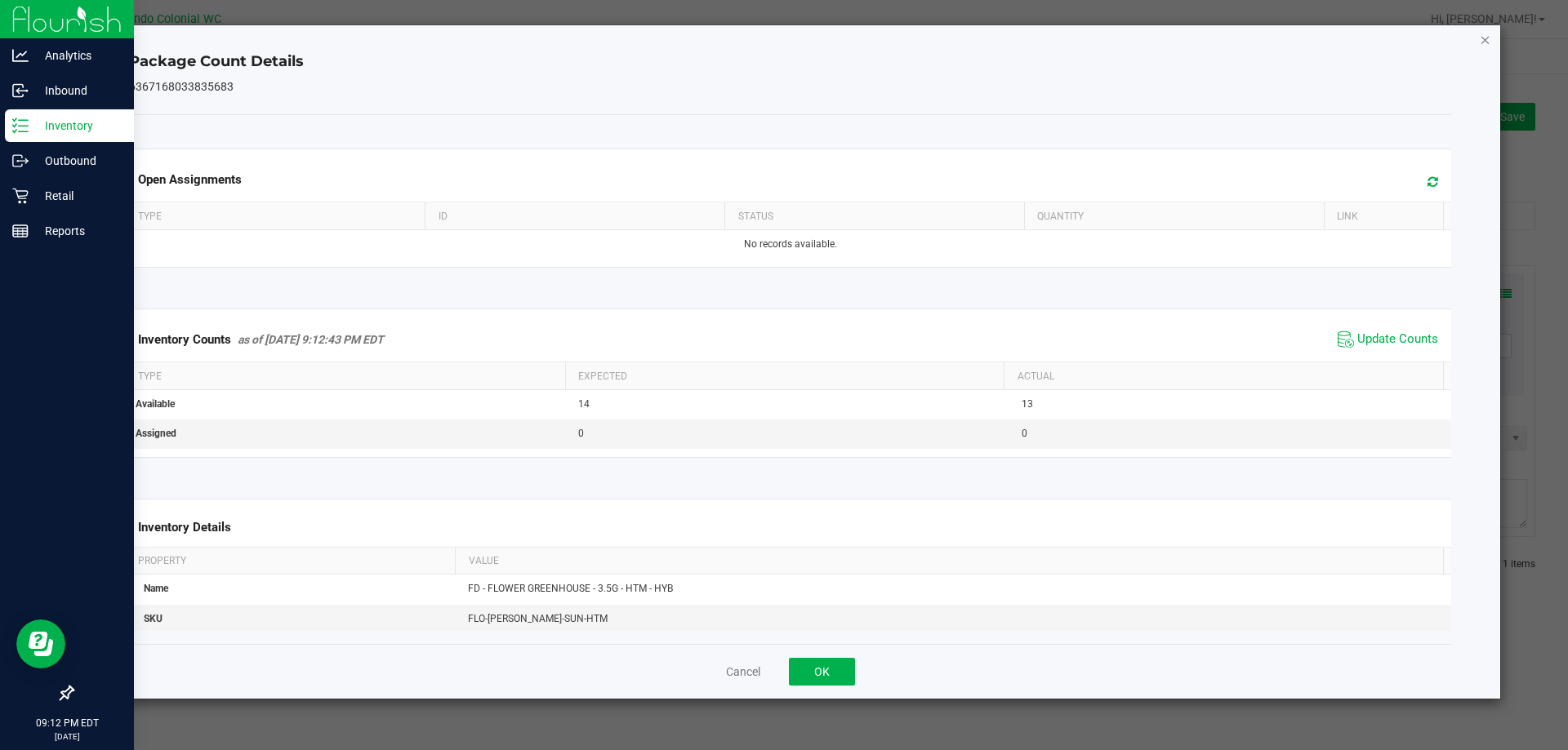
click at [1485, 48] on icon "Close" at bounding box center [1486, 40] width 12 height 20
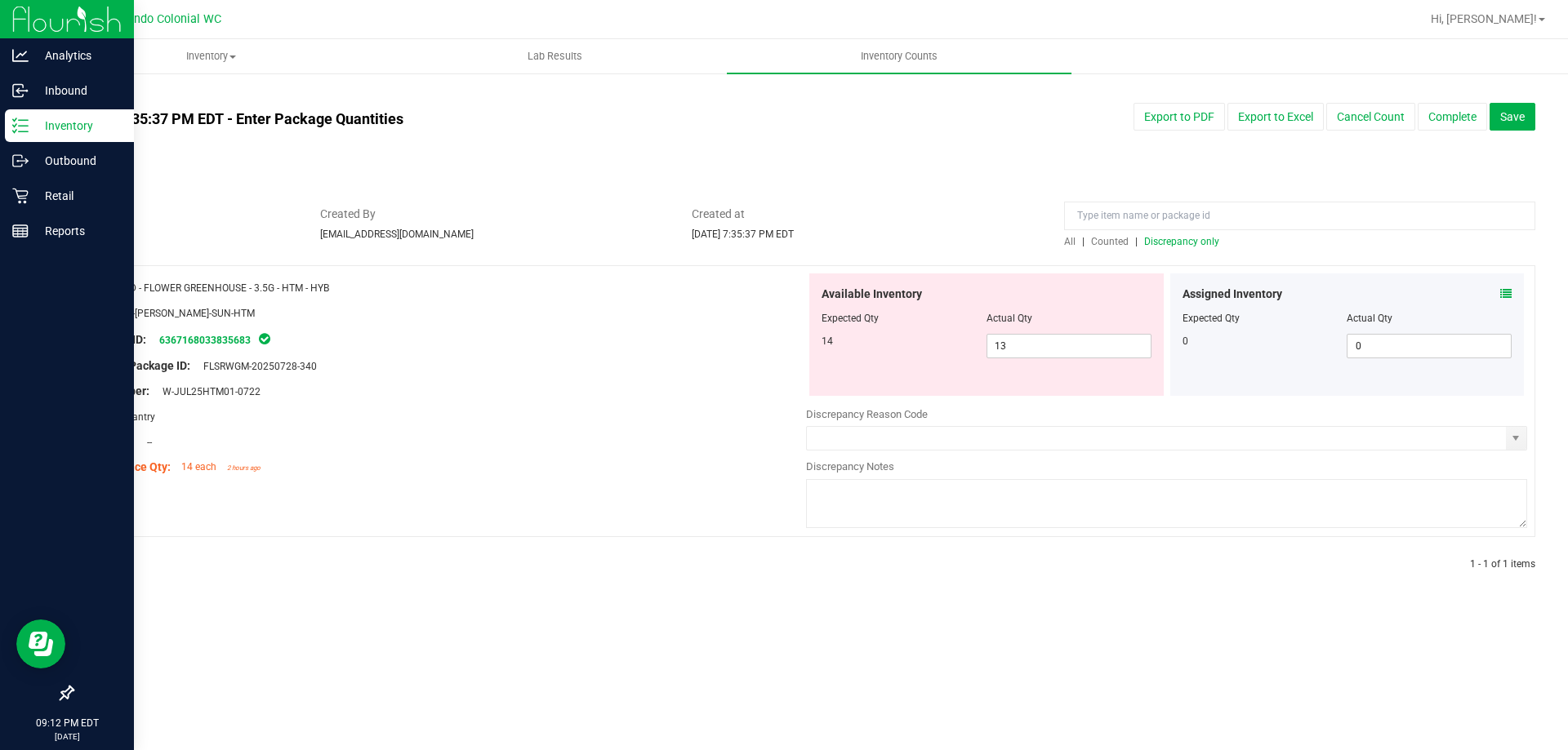
click at [1486, 42] on ul "Inventory All packages All inventory Waste log Create inventory Lab Results Inv…" at bounding box center [823, 56] width 1568 height 35
drag, startPoint x: 874, startPoint y: 177, endPoint x: 863, endPoint y: 169, distance: 13.6
click at [873, 176] on div "All counts [DATE] 7:35:37 PM EDT - Enter Package Quantities Sync Status Not Syn…" at bounding box center [803, 341] width 1464 height 505
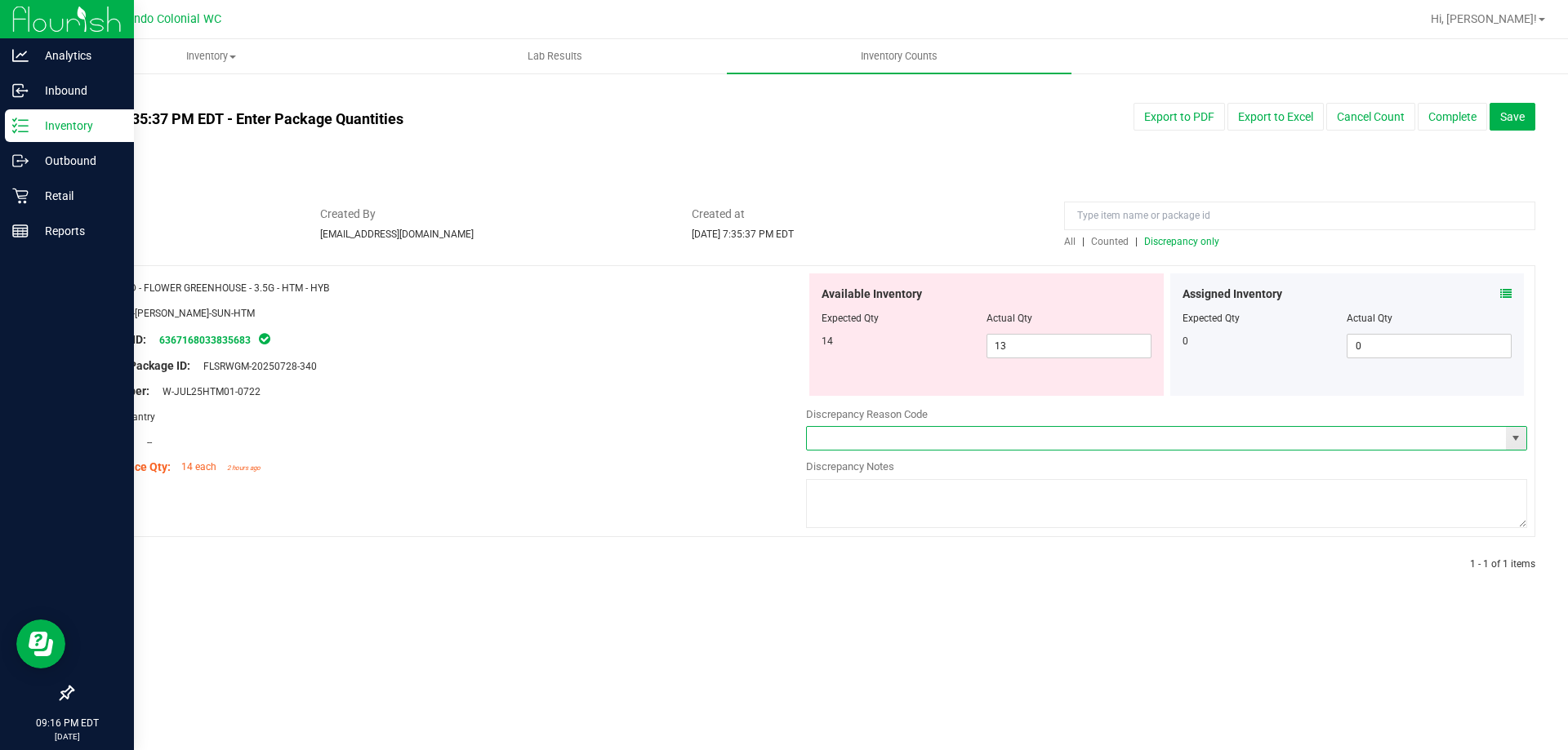
click at [1139, 434] on input "text" at bounding box center [1156, 438] width 699 height 23
click at [1512, 444] on span "select" at bounding box center [1515, 438] width 13 height 13
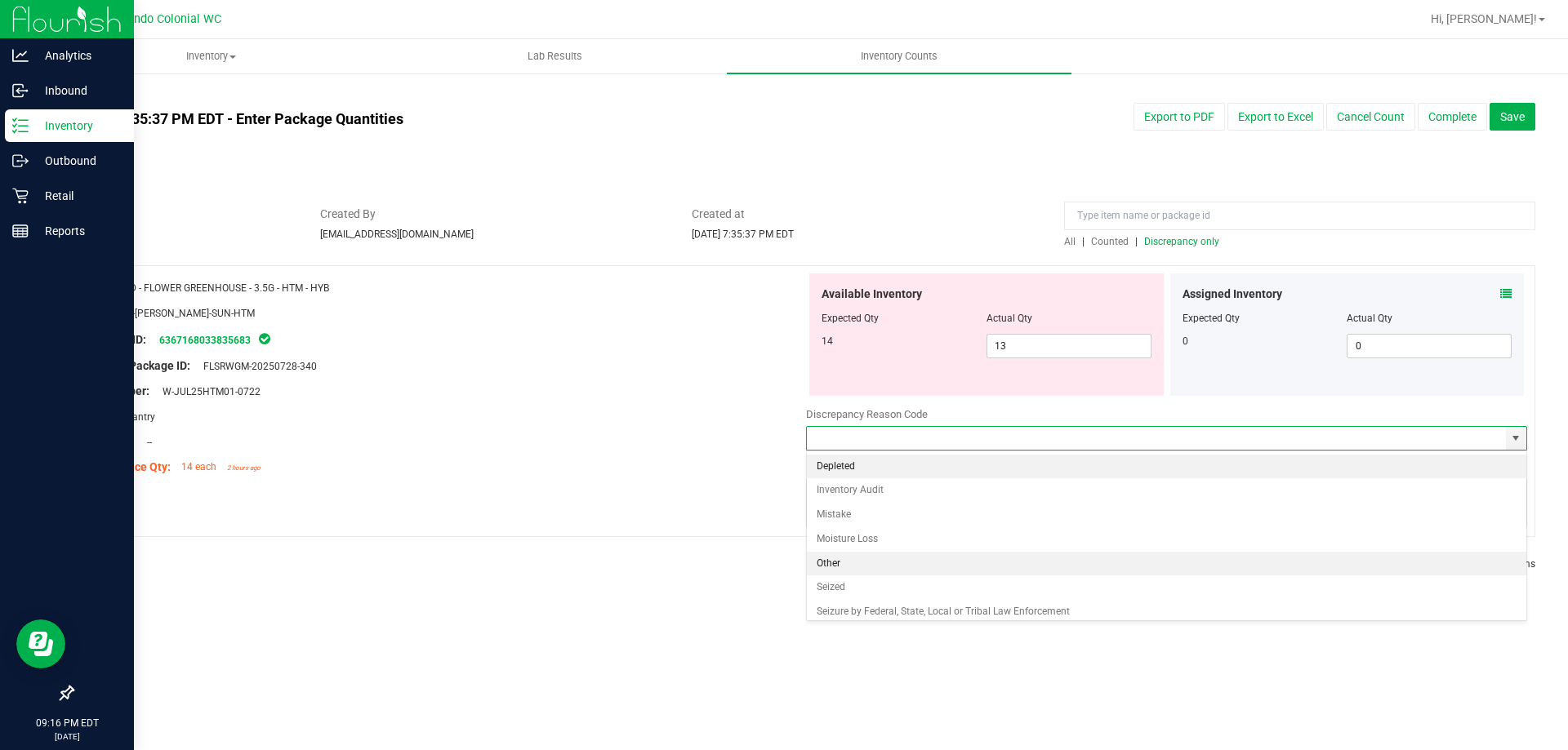
click at [1022, 571] on li "Other" at bounding box center [1167, 564] width 719 height 25
type input "Other"
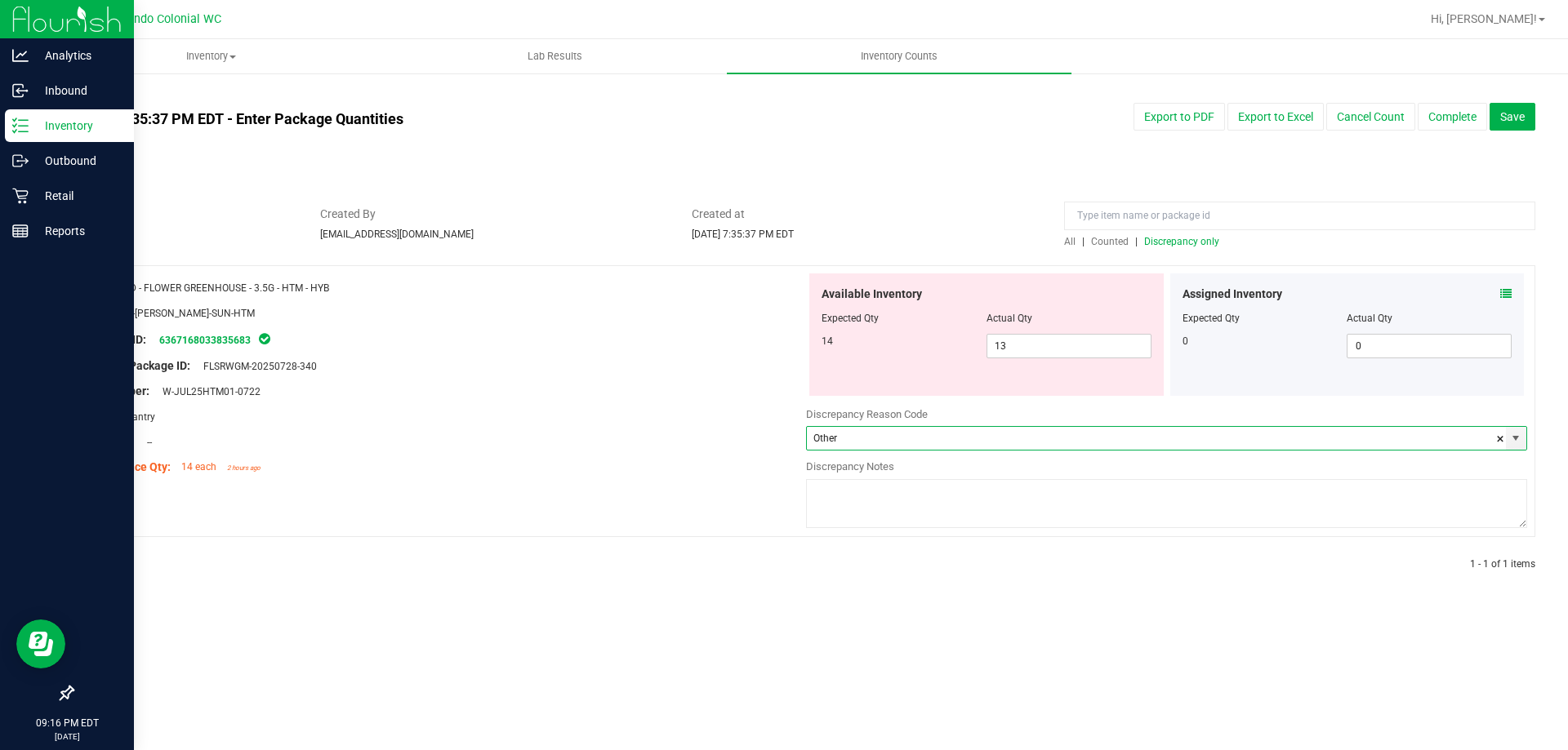
click at [1015, 510] on textarea at bounding box center [1167, 503] width 721 height 49
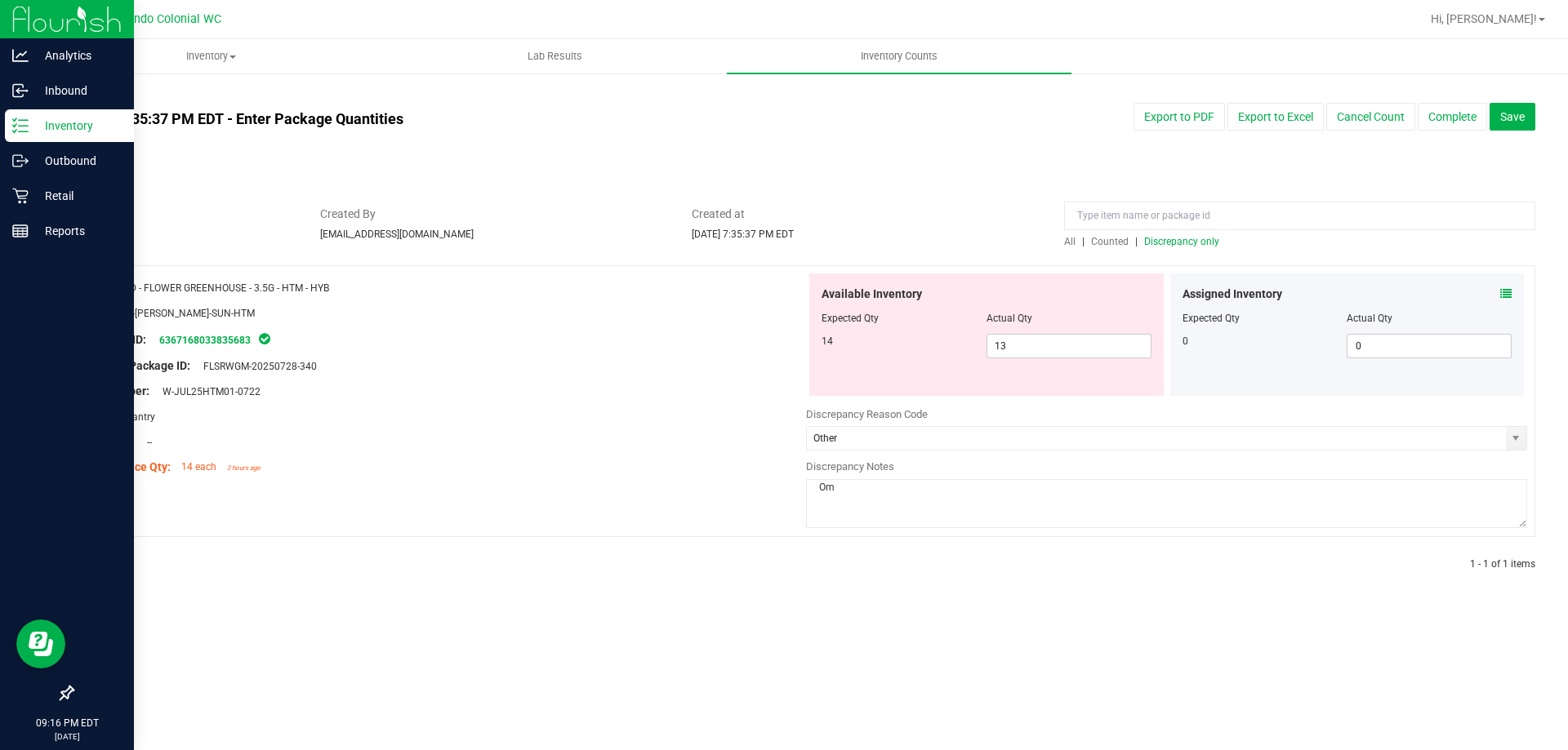
type textarea "O"
type textarea "Investigating. Possibly left in bag after being removed from order."
click at [1509, 119] on span "Save" at bounding box center [1512, 116] width 25 height 13
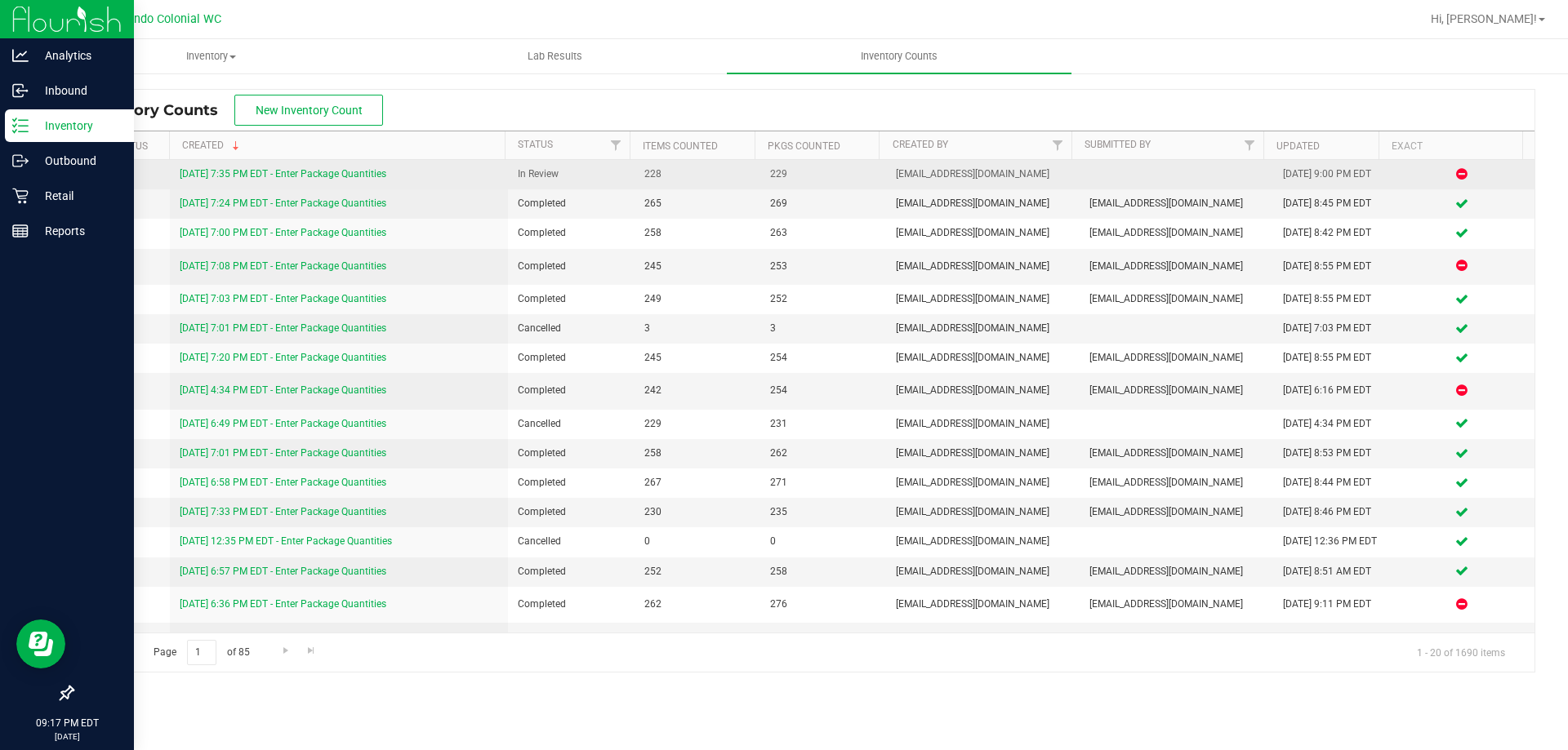
click at [320, 168] on link "[DATE] 7:35 PM EDT - Enter Package Quantities" at bounding box center [283, 174] width 207 height 12
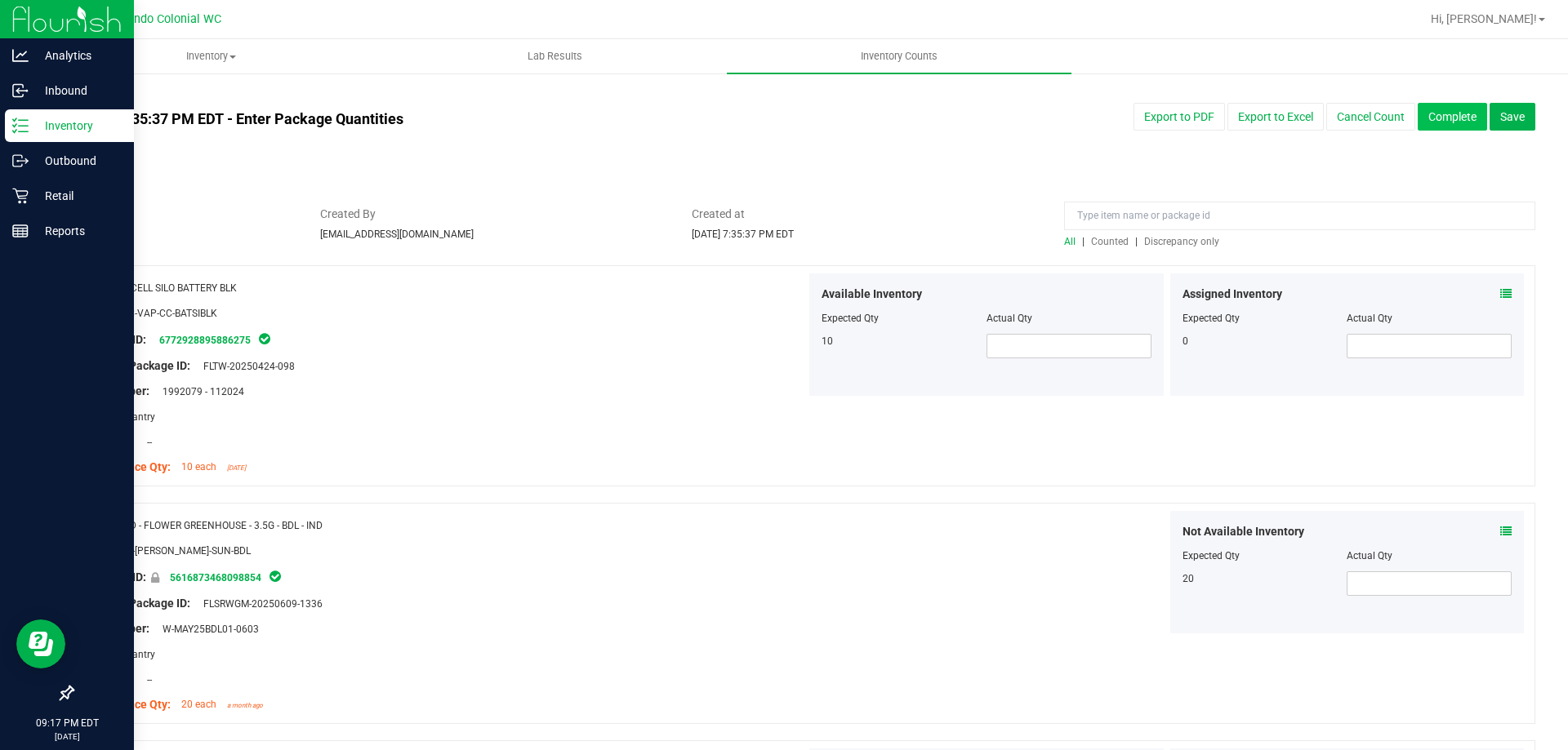
click at [1441, 117] on button "Complete" at bounding box center [1453, 117] width 70 height 28
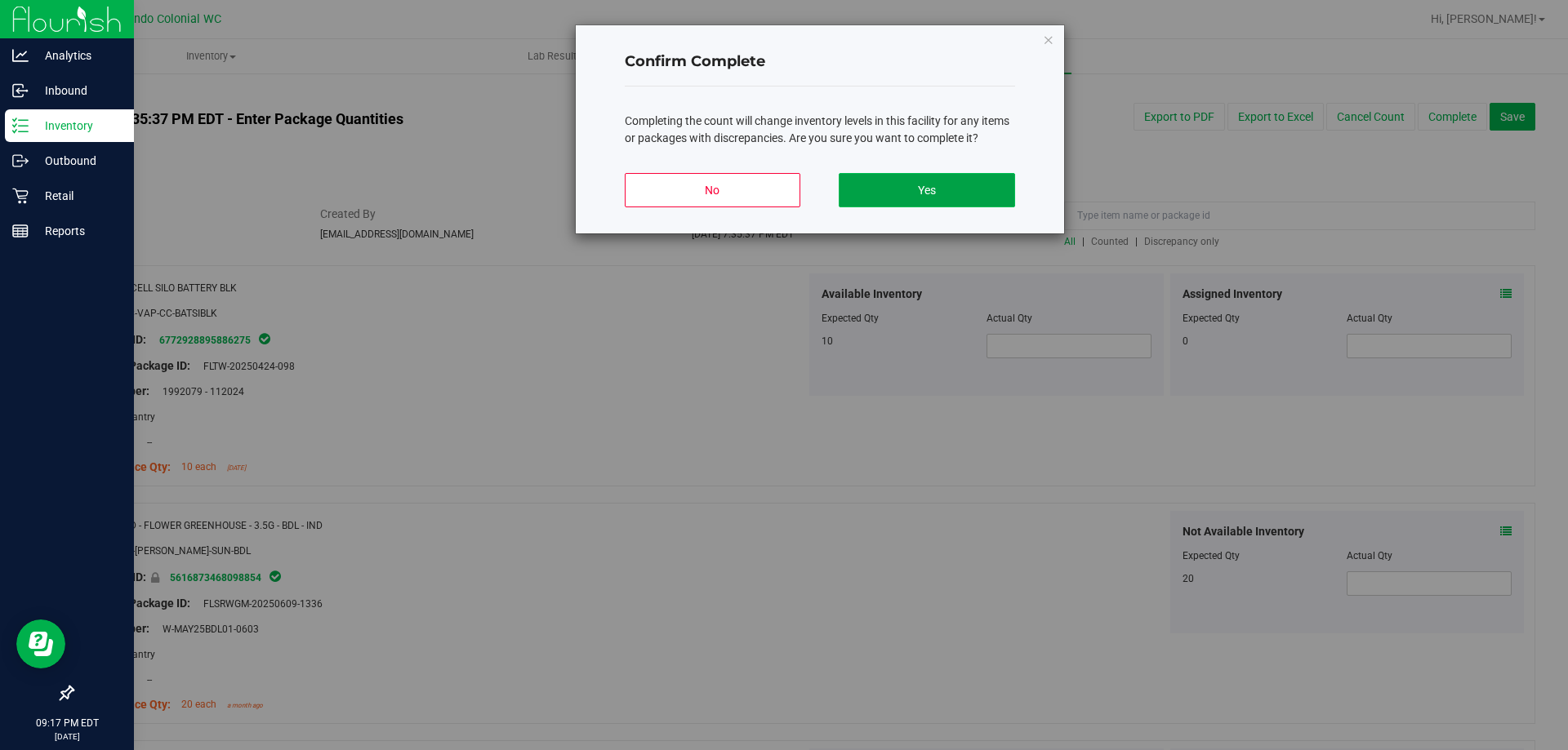
click at [895, 190] on button "Yes" at bounding box center [926, 190] width 176 height 35
